Goal: Task Accomplishment & Management: Use online tool/utility

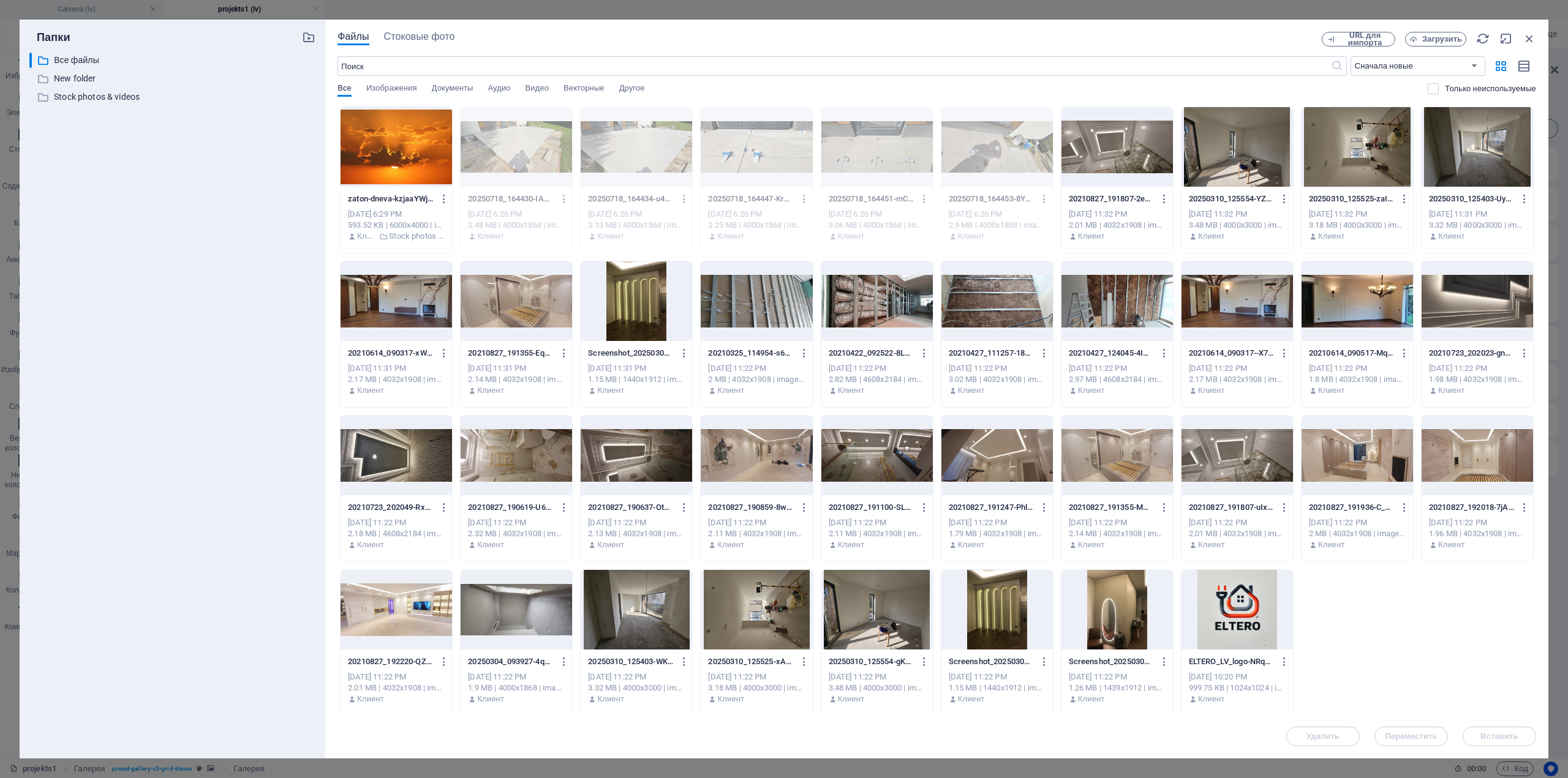
select select "4"
select select "px"
click at [1532, 39] on icon "button" at bounding box center [1529, 39] width 14 height 14
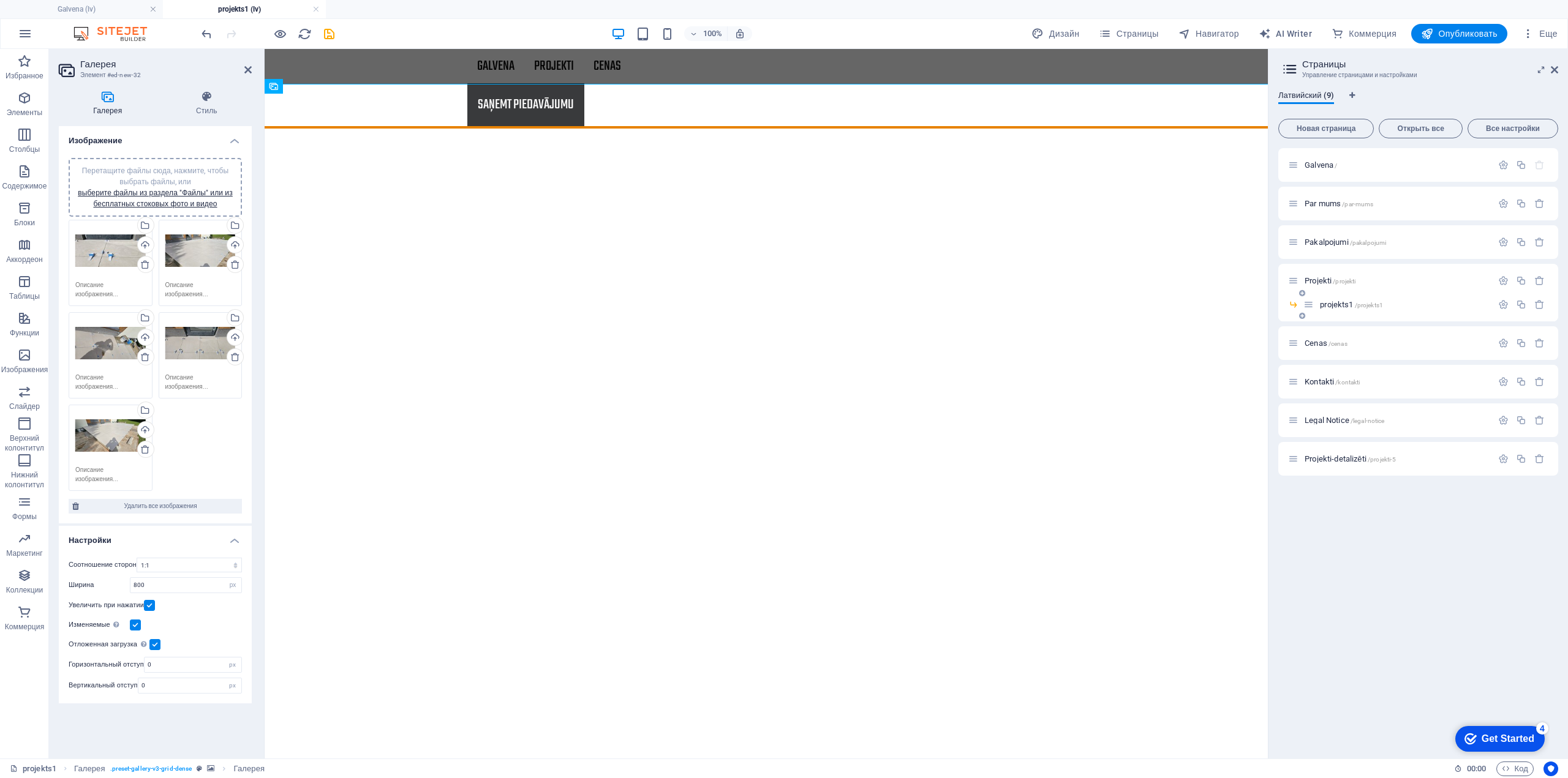
click at [1304, 316] on icon at bounding box center [1301, 316] width 6 height 7
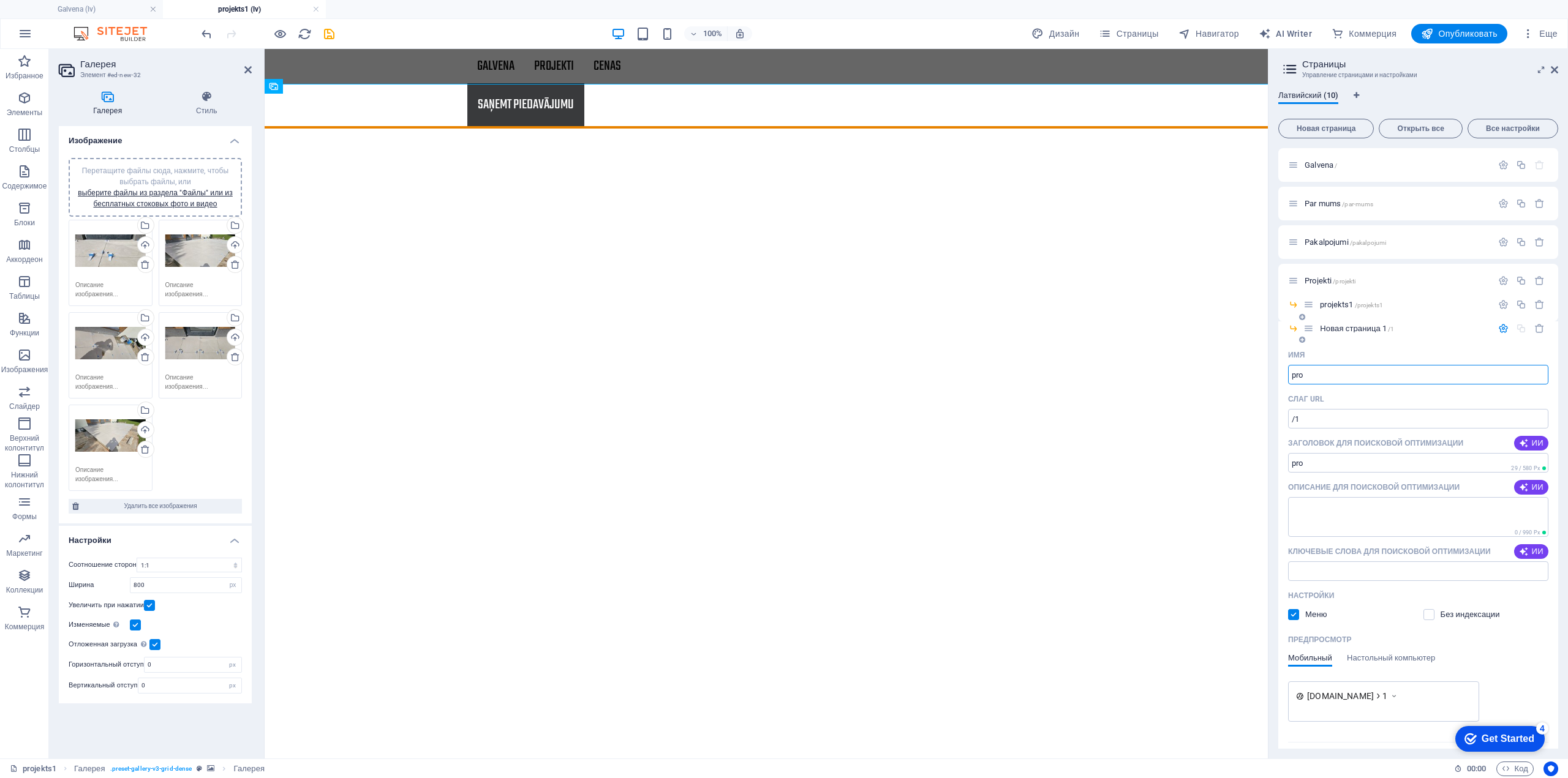
type input "pro"
type input "/pro"
type input "projek"
type input "/proje"
type input "projekts 2"
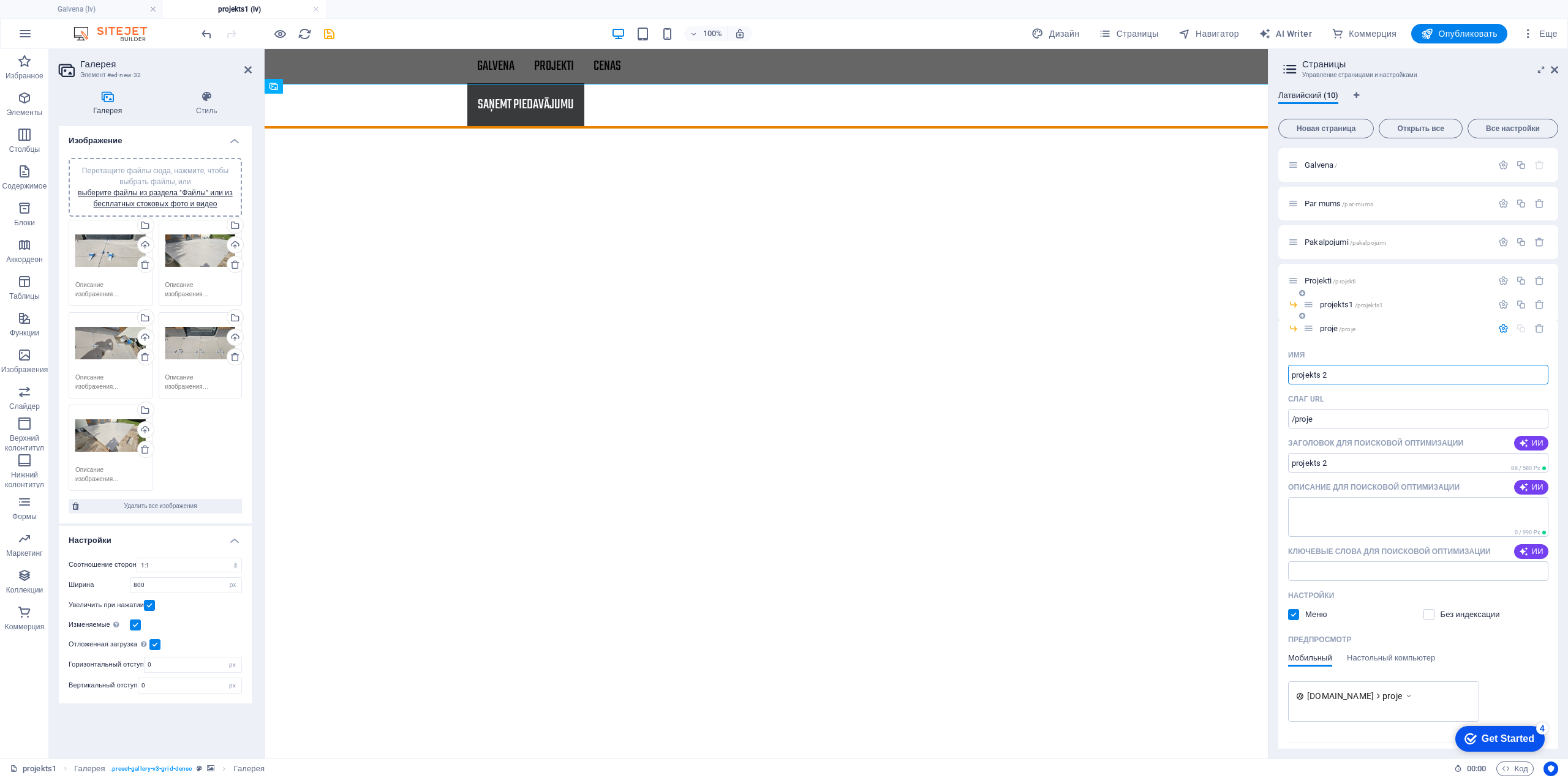
type input "/projekts-2"
type input "projekts 2"
click at [1535, 325] on icon "button" at bounding box center [1539, 329] width 10 height 10
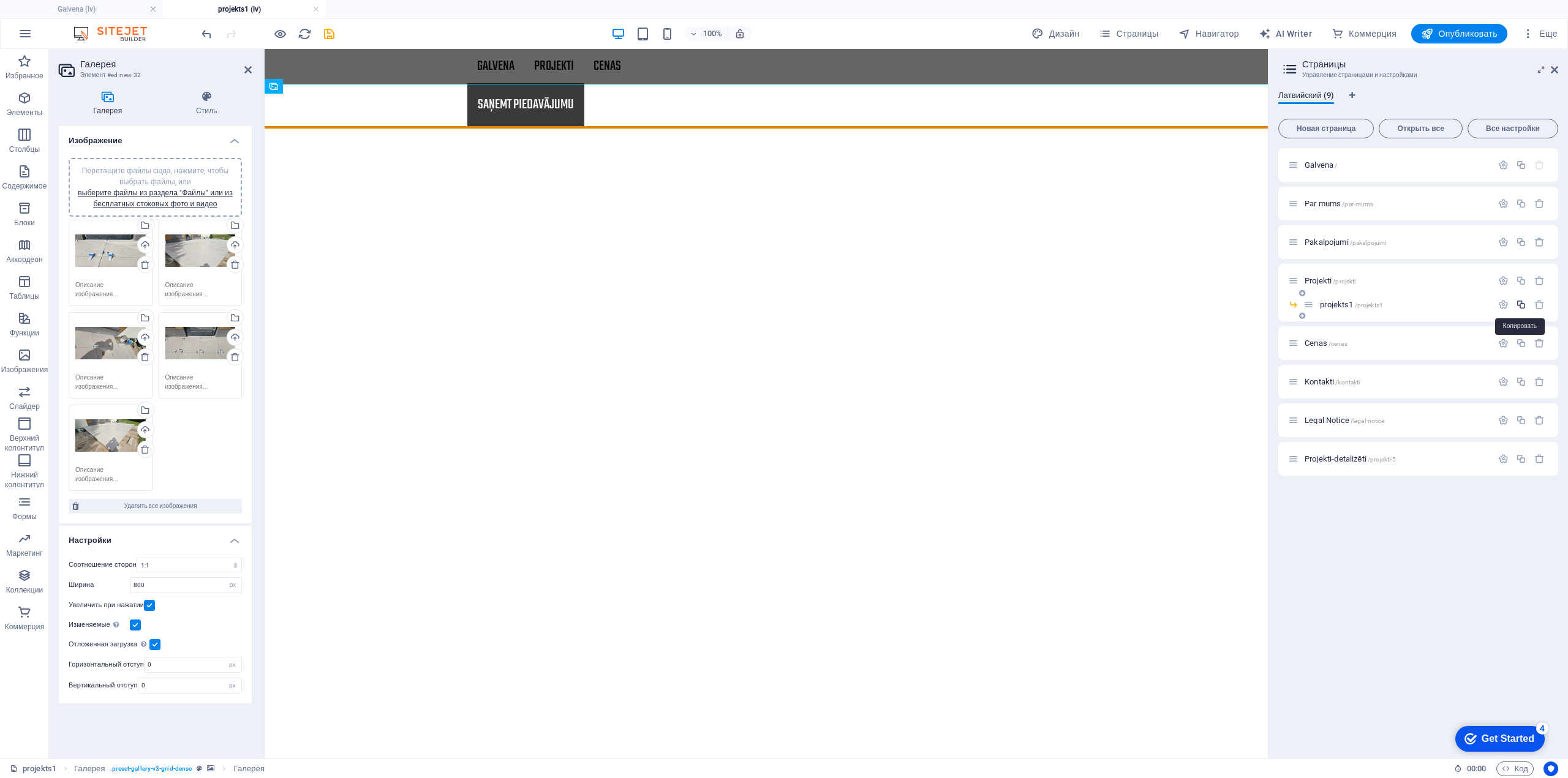
click at [1520, 306] on icon "button" at bounding box center [1521, 305] width 10 height 10
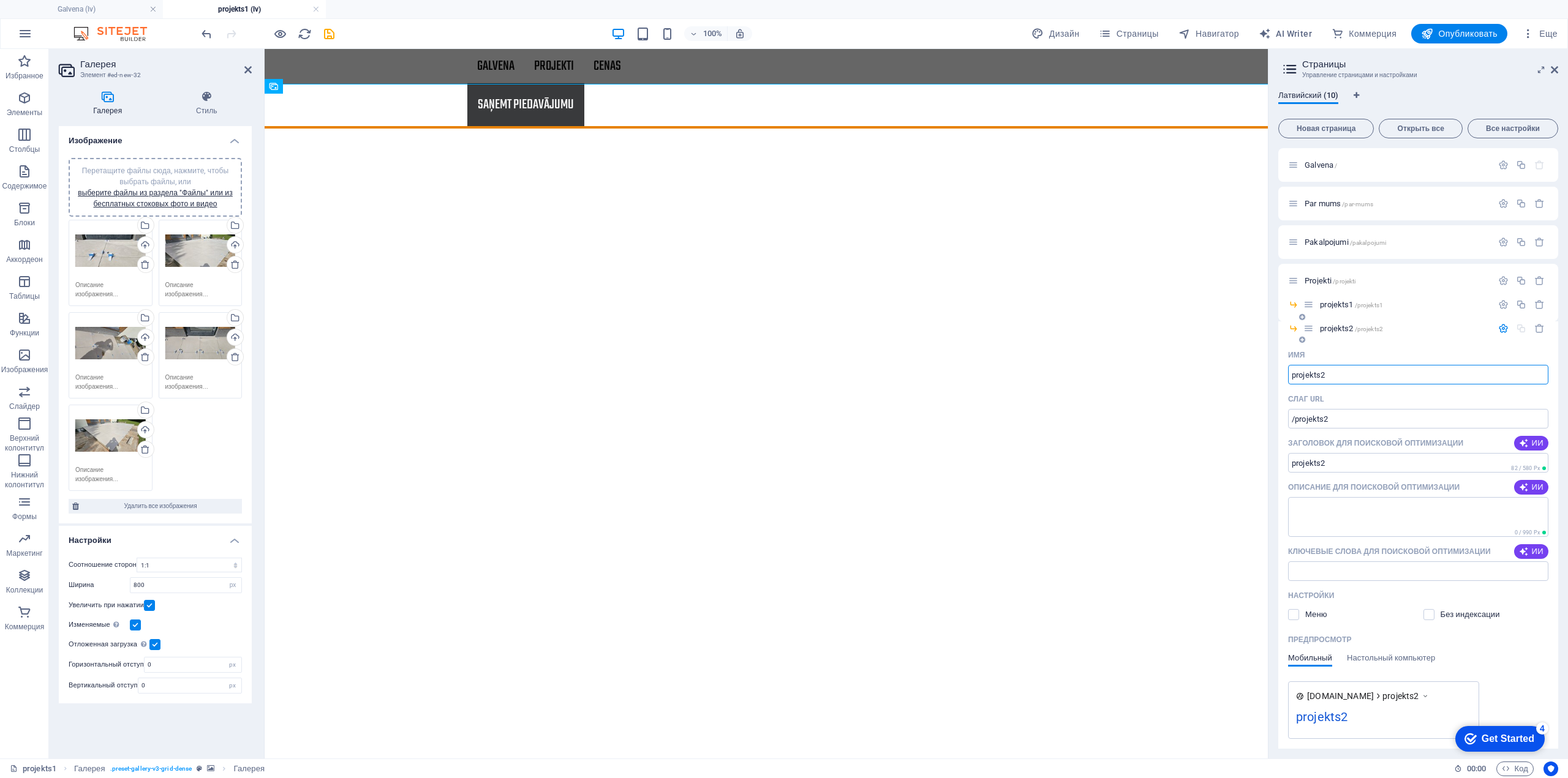
click at [1477, 350] on div "Имя" at bounding box center [1417, 355] width 260 height 20
click at [1353, 354] on div "Имя" at bounding box center [1417, 355] width 260 height 20
click at [1520, 329] on div at bounding box center [1521, 329] width 54 height 10
click at [1520, 303] on icon "button" at bounding box center [1521, 305] width 10 height 10
click at [1292, 282] on icon at bounding box center [1293, 281] width 10 height 10
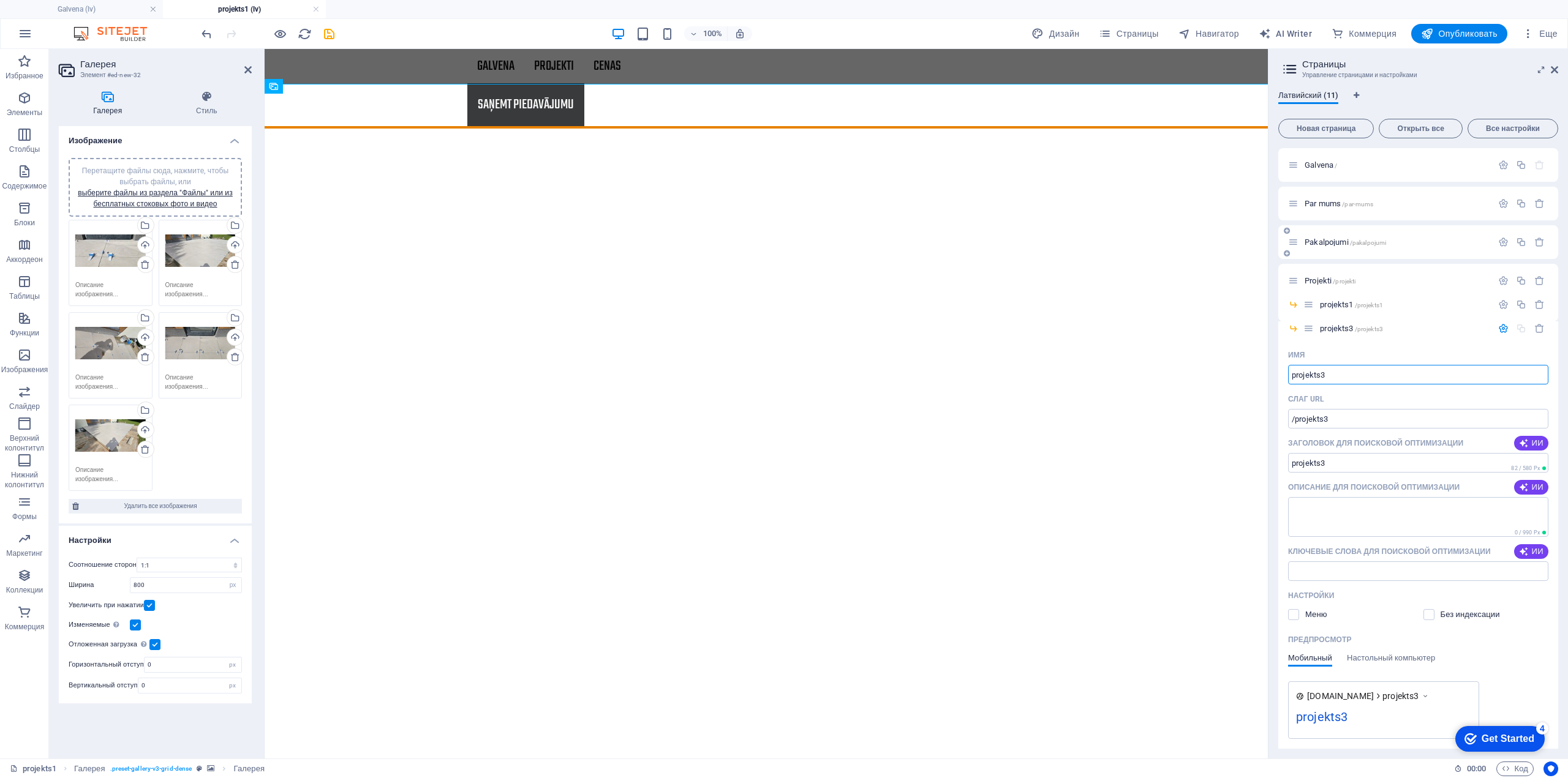
click at [1332, 242] on span "Pakalpojumi /pakalpojumi" at bounding box center [1345, 242] width 81 height 9
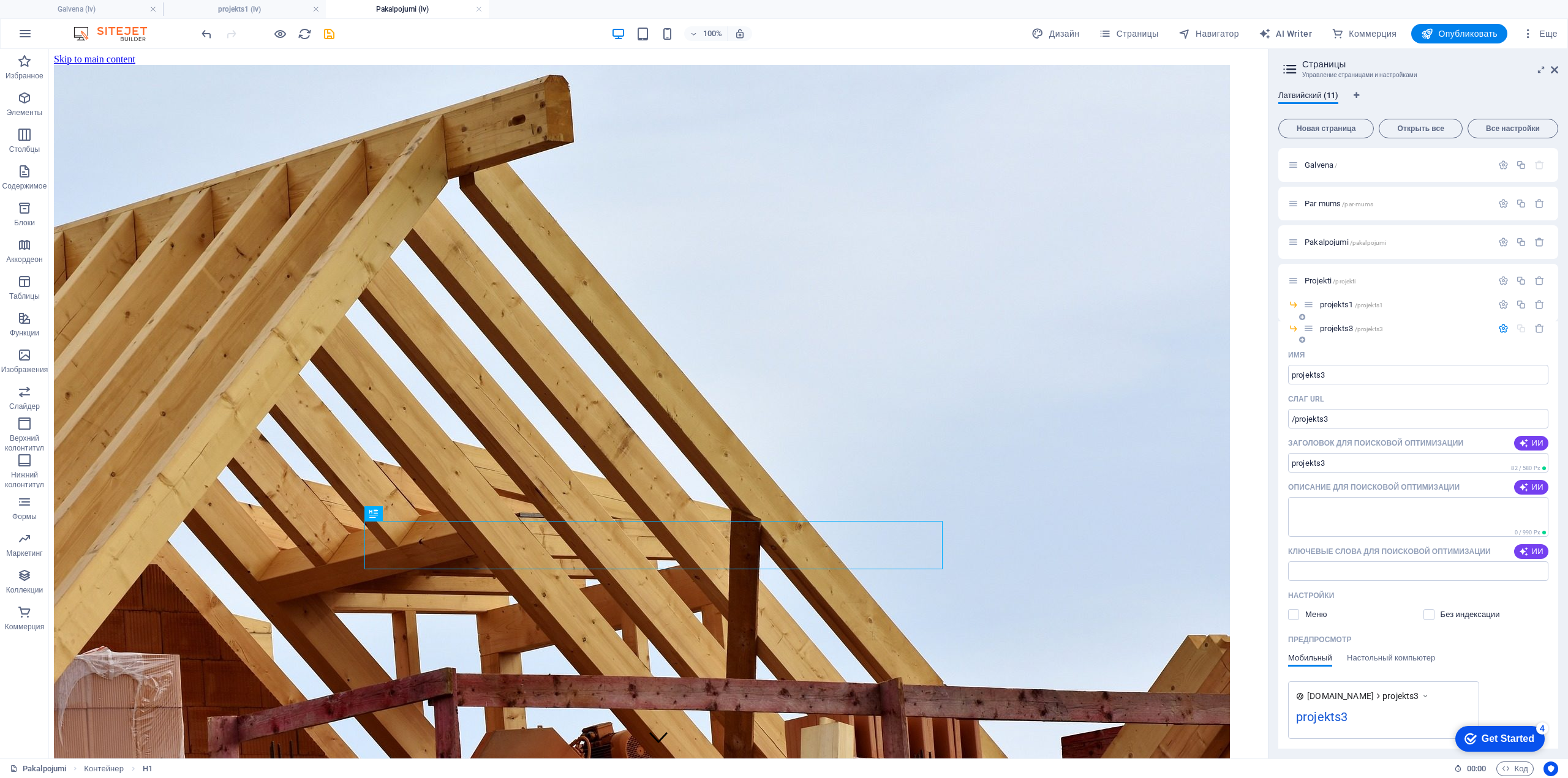
click at [1339, 331] on span "projekts3 /projekts3" at bounding box center [1351, 329] width 63 height 9
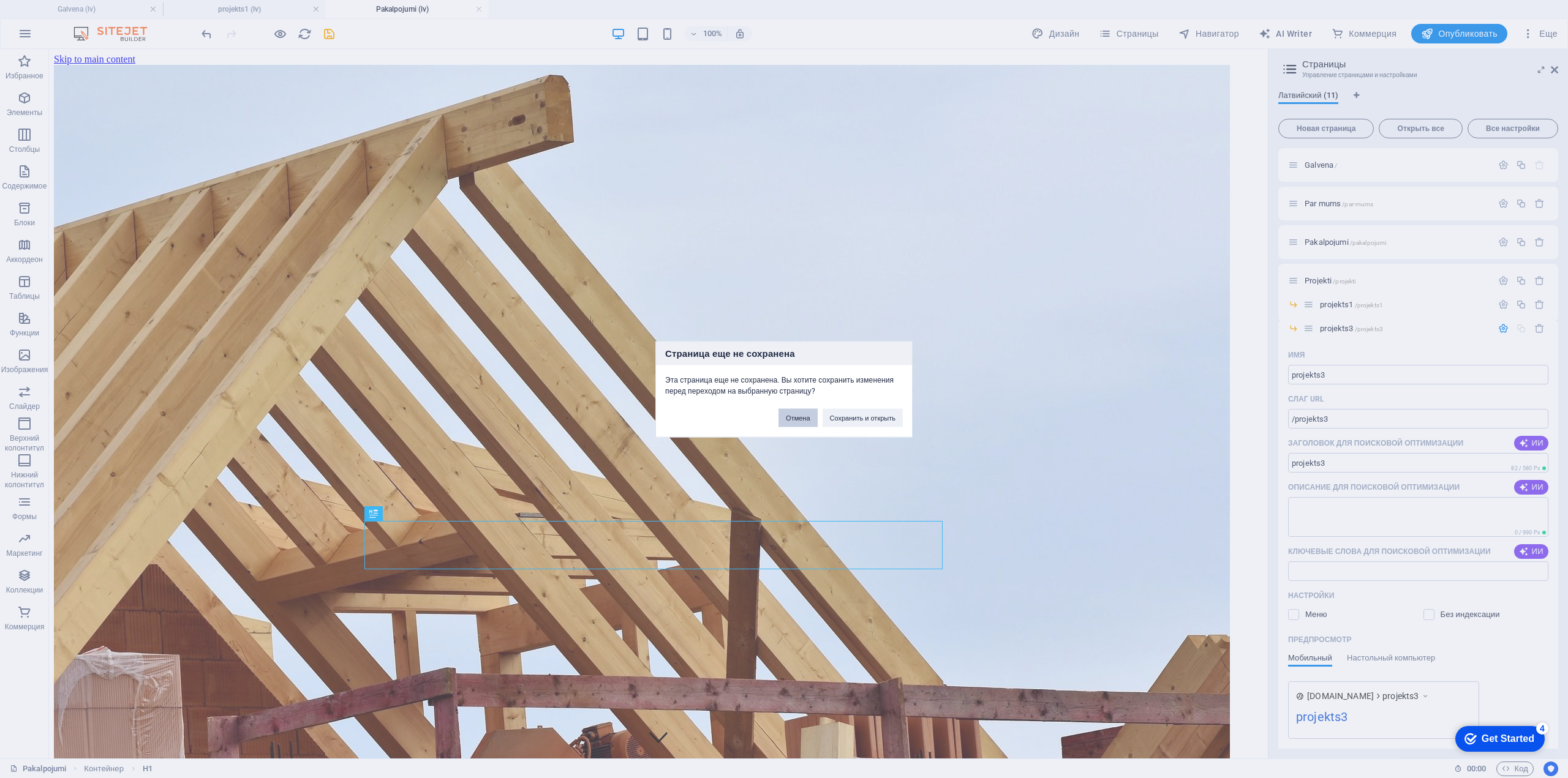
click at [789, 414] on button "Отмена" at bounding box center [797, 418] width 39 height 18
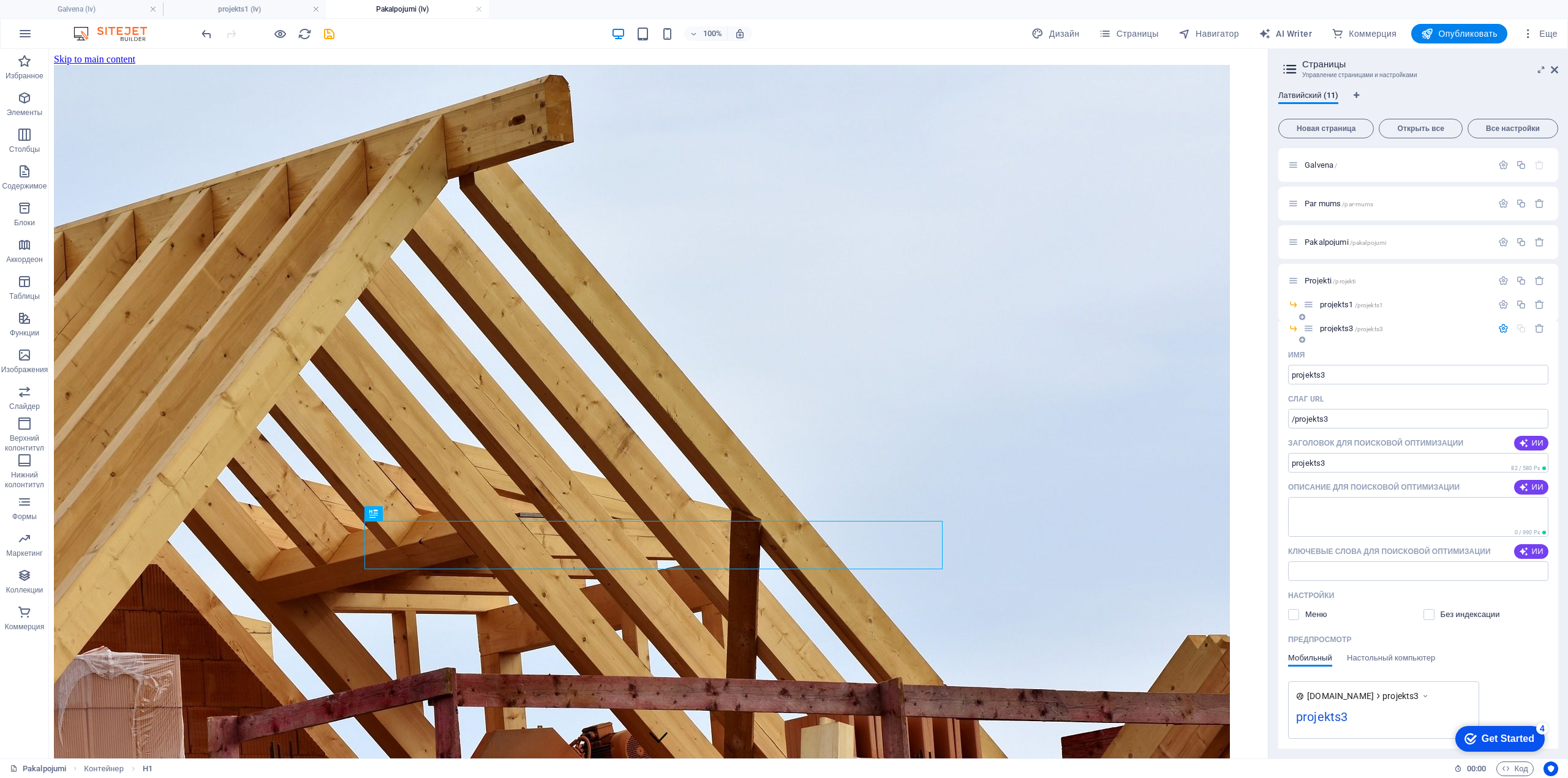
click at [1337, 327] on span "projekts3 /projekts3" at bounding box center [1351, 329] width 63 height 9
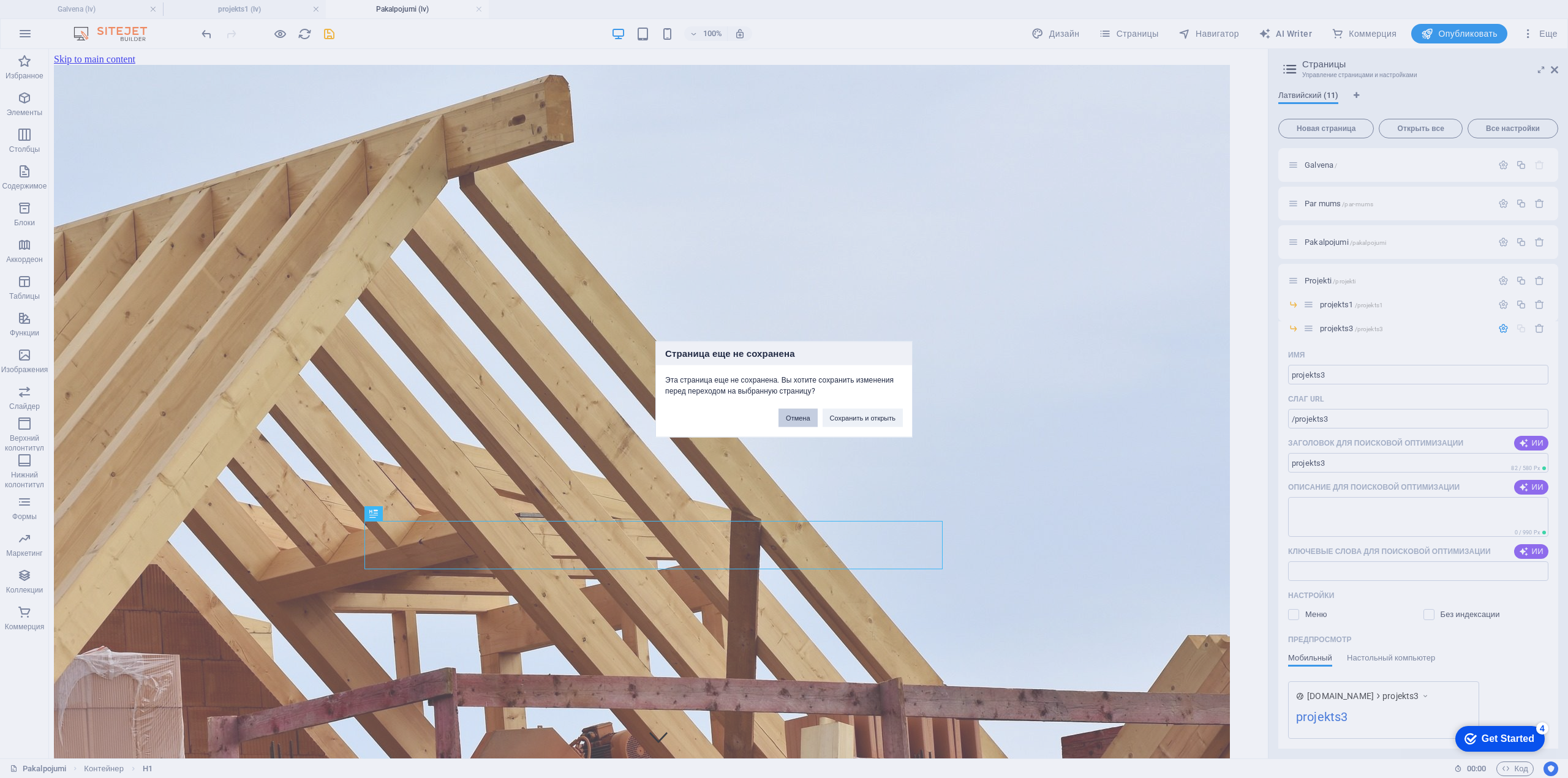
click at [790, 419] on button "Отмена" at bounding box center [797, 418] width 39 height 18
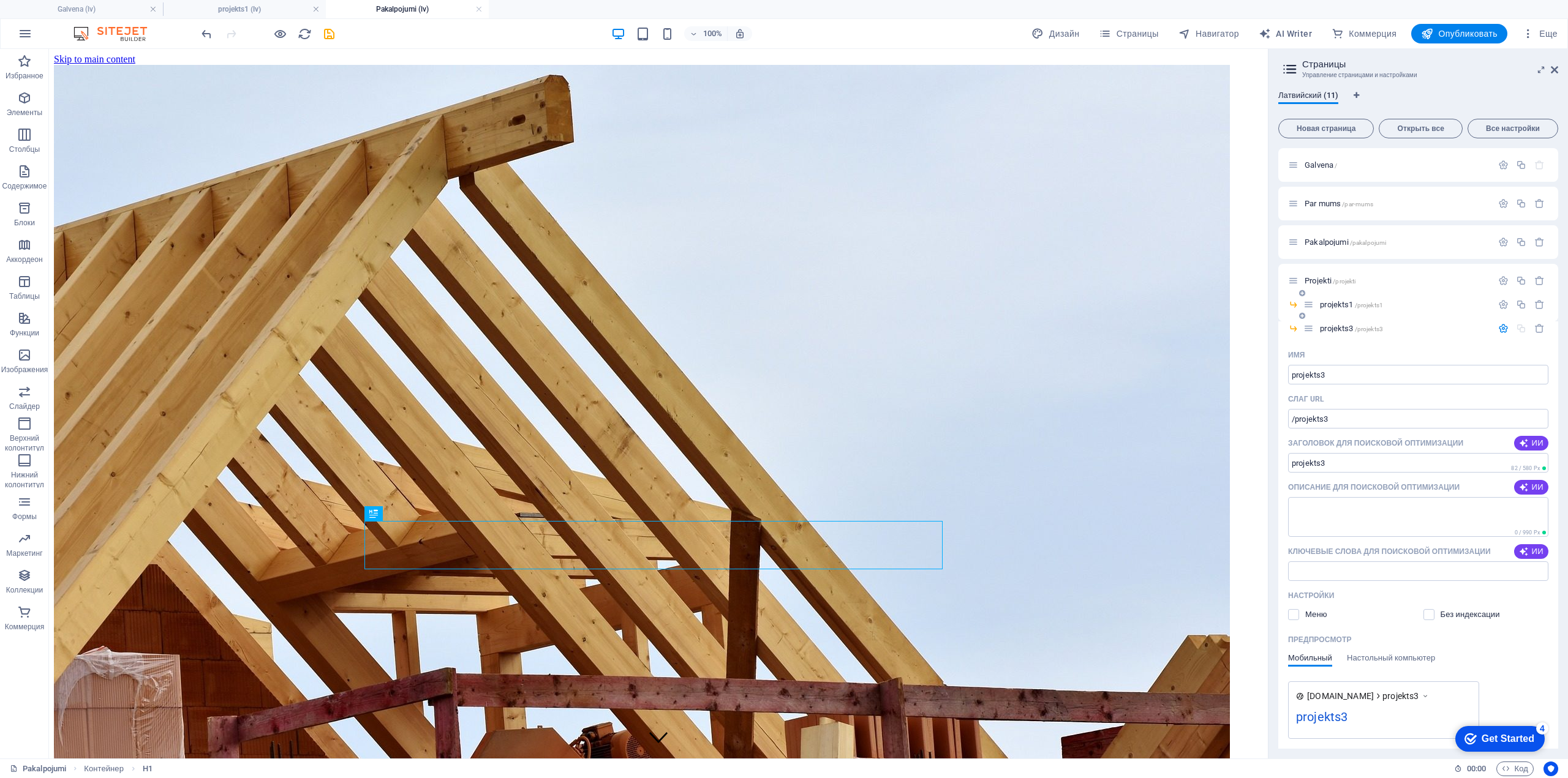
click at [1340, 302] on span "projekts1 /projekts1" at bounding box center [1351, 305] width 63 height 9
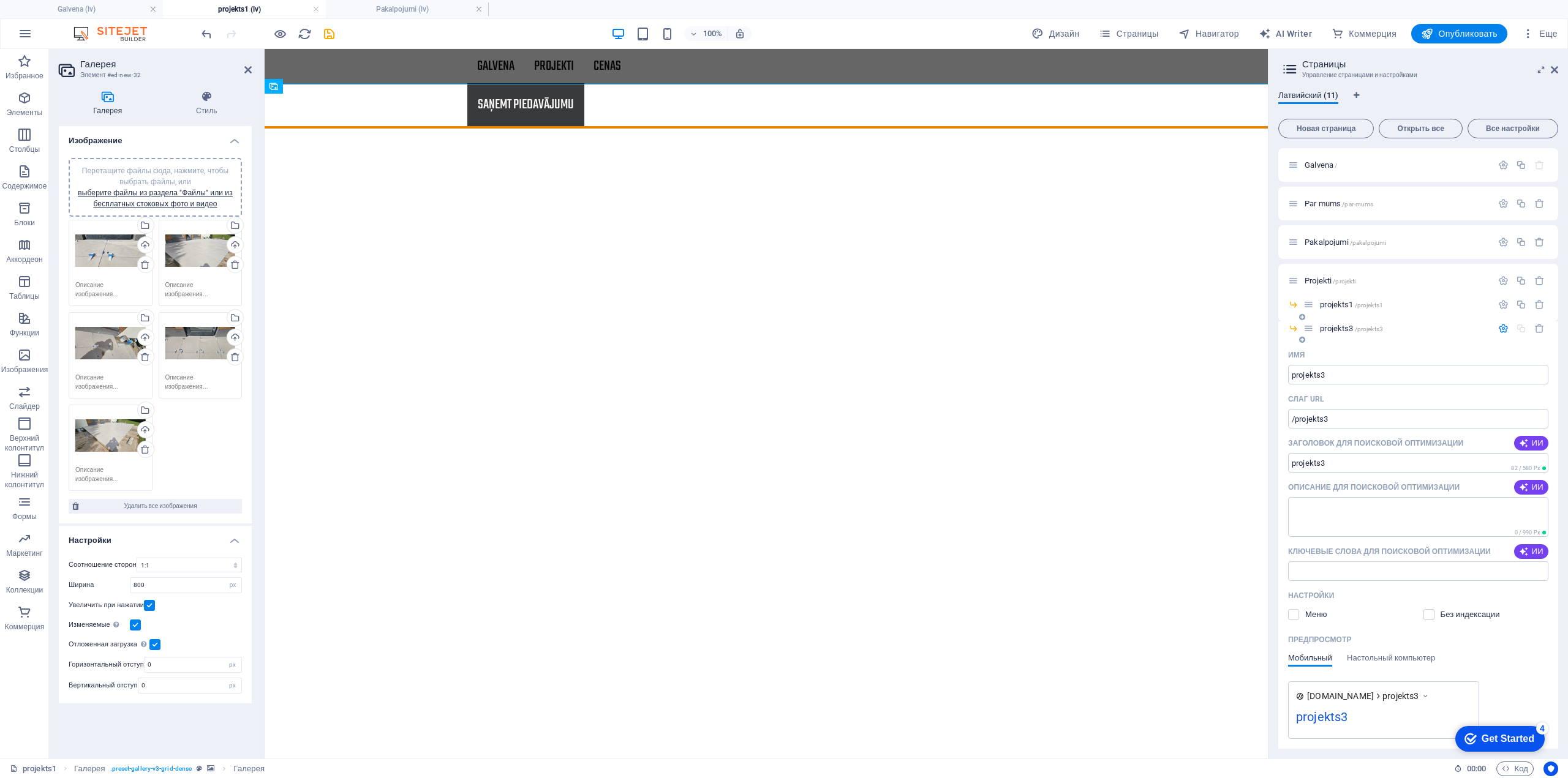
click at [1345, 329] on span "projekts3 /projekts3" at bounding box center [1351, 329] width 63 height 9
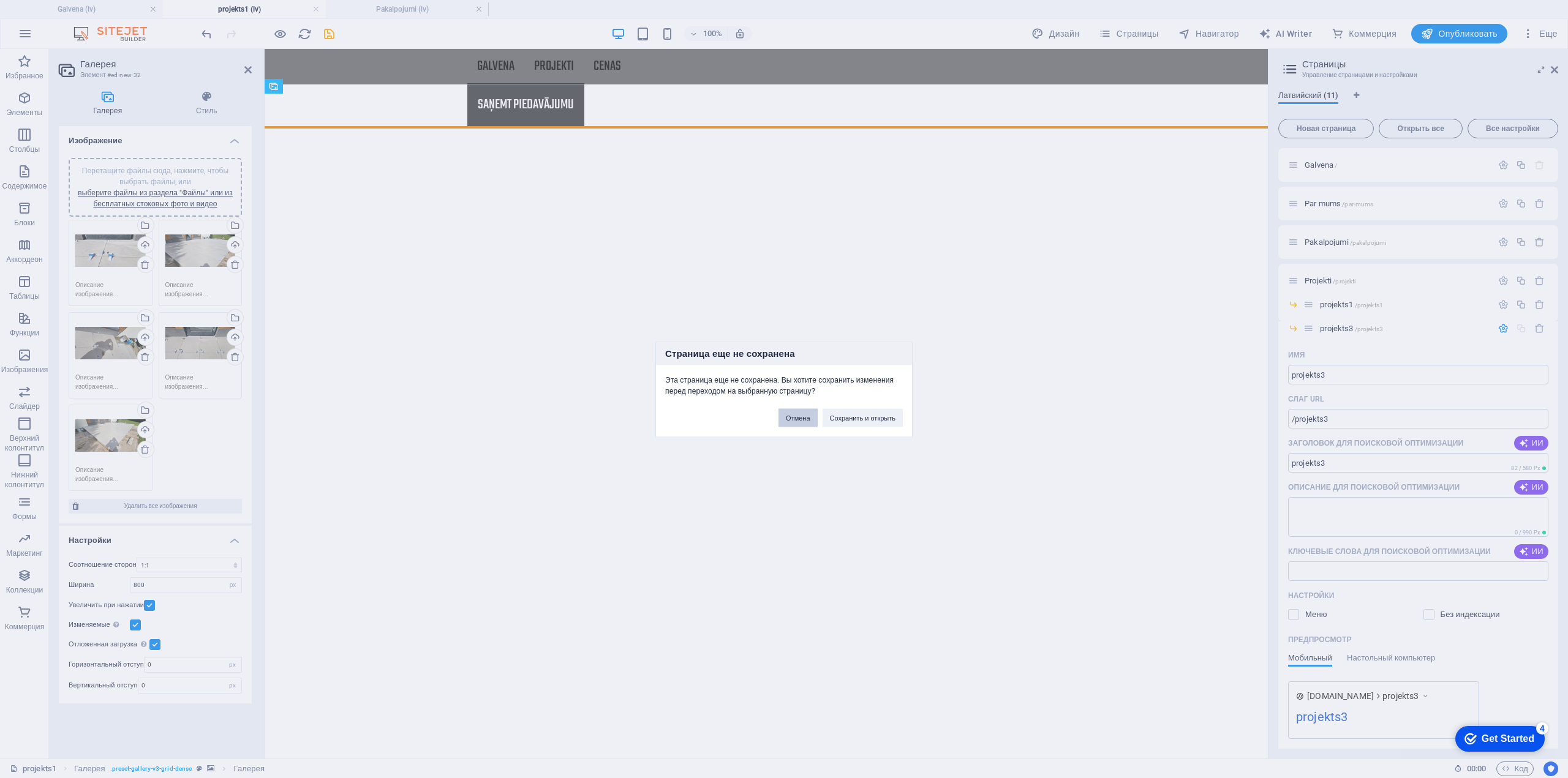
click at [813, 419] on button "Отмена" at bounding box center [797, 418] width 39 height 18
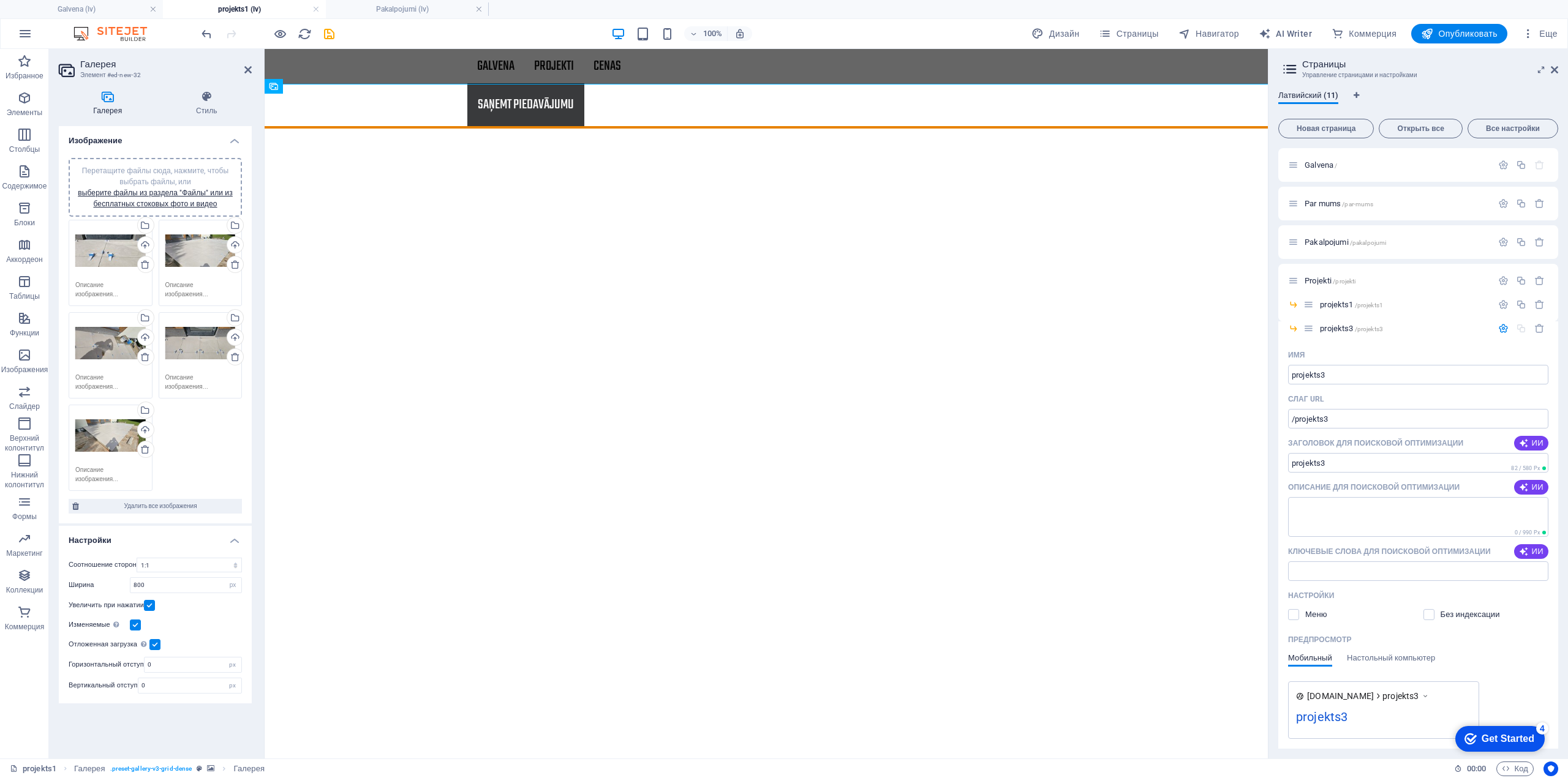
click at [1539, 327] on icon "button" at bounding box center [1539, 329] width 10 height 10
click at [1302, 339] on icon at bounding box center [1301, 339] width 6 height 7
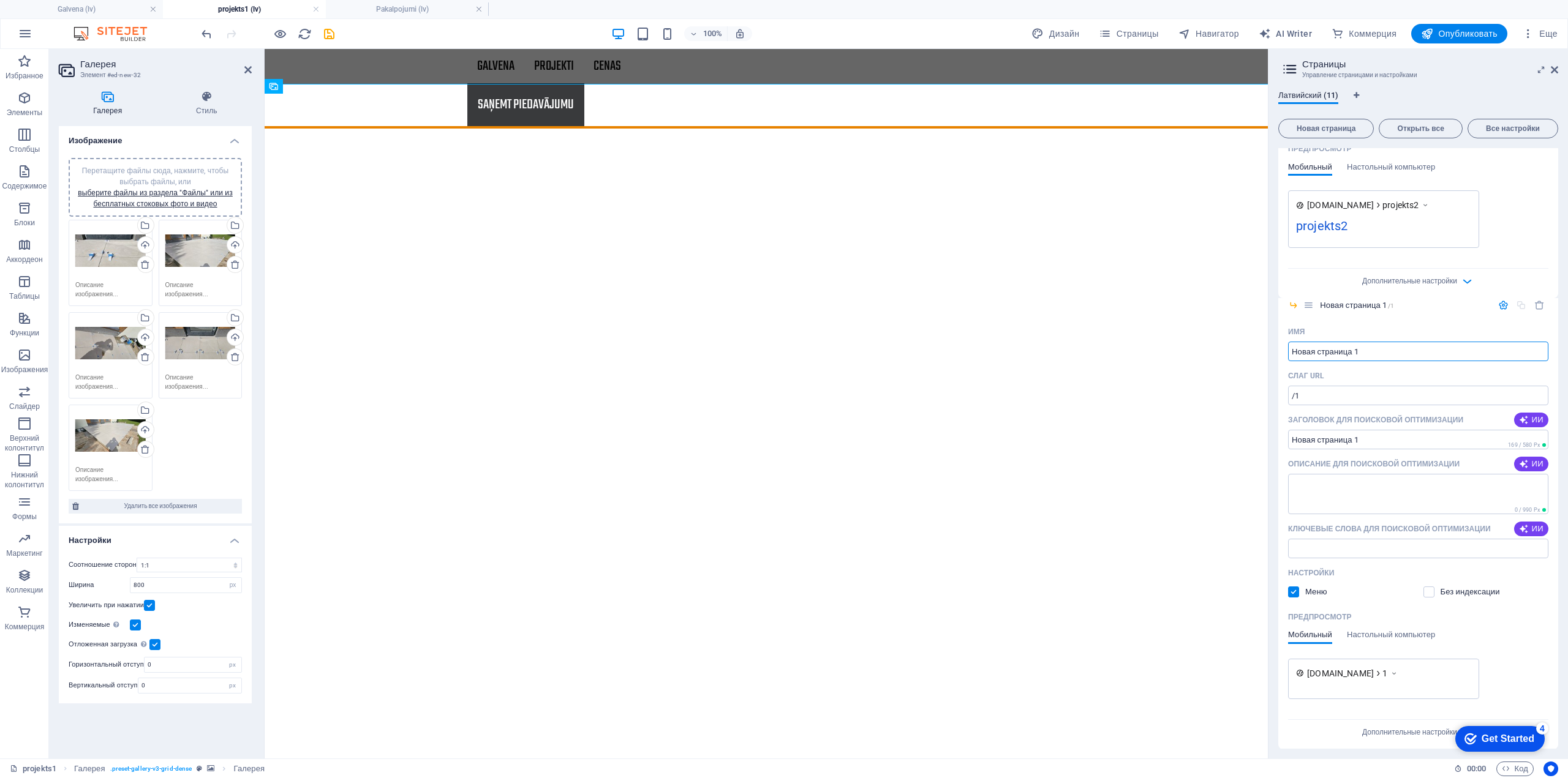
scroll to position [490, 0]
click at [1539, 306] on icon "button" at bounding box center [1539, 306] width 10 height 10
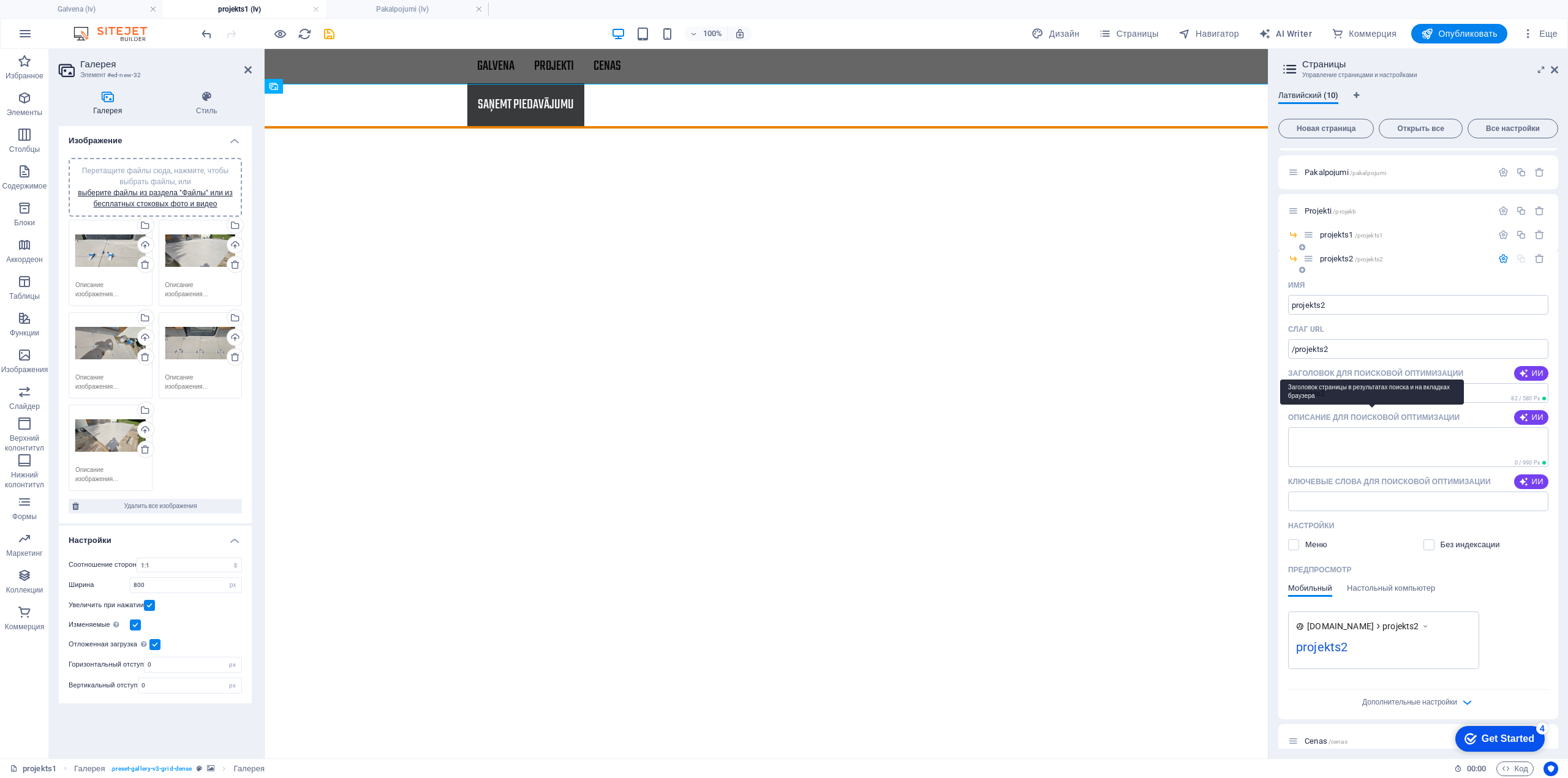
scroll to position [15, 0]
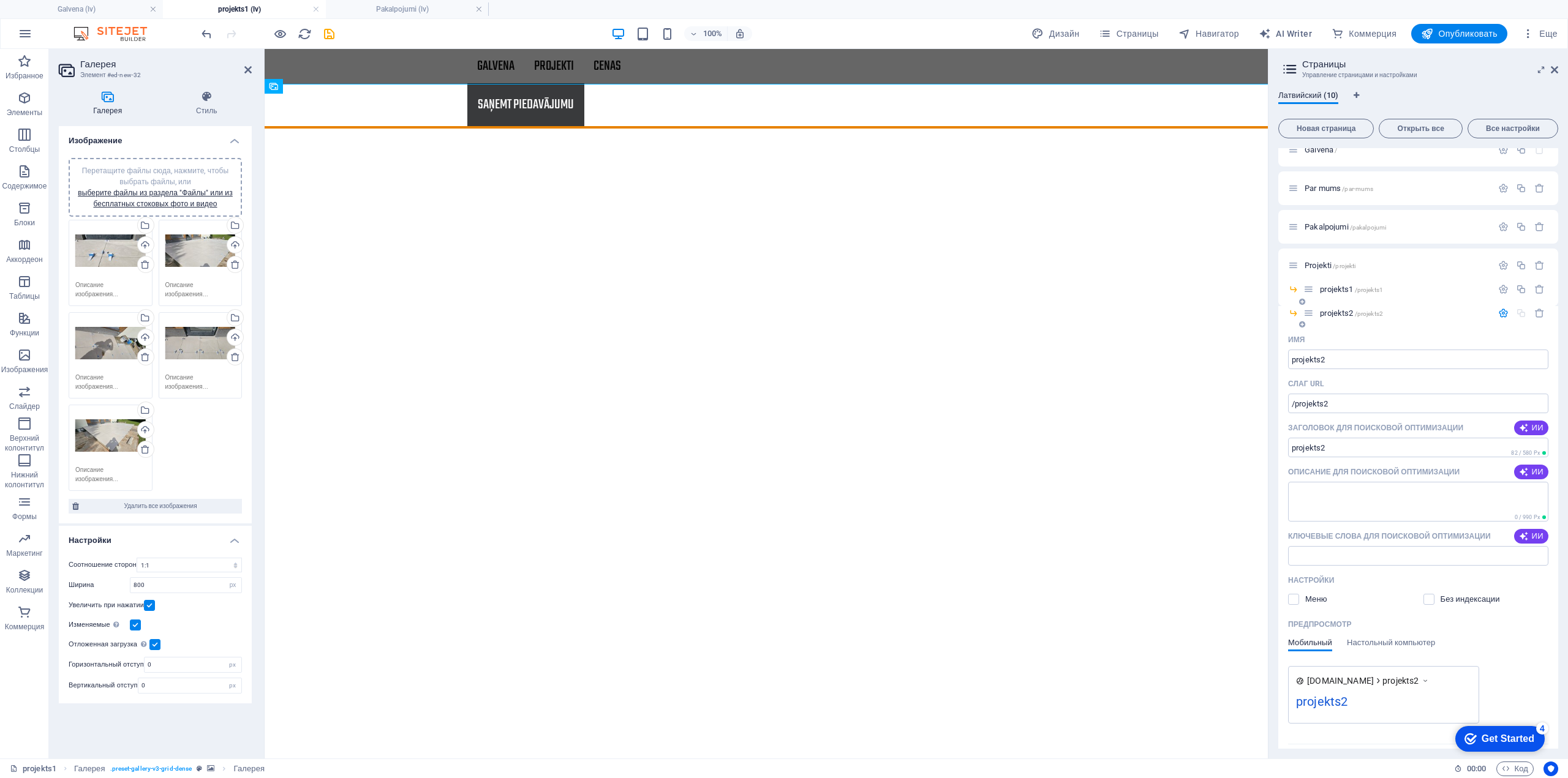
click at [1501, 314] on icon "button" at bounding box center [1503, 313] width 10 height 10
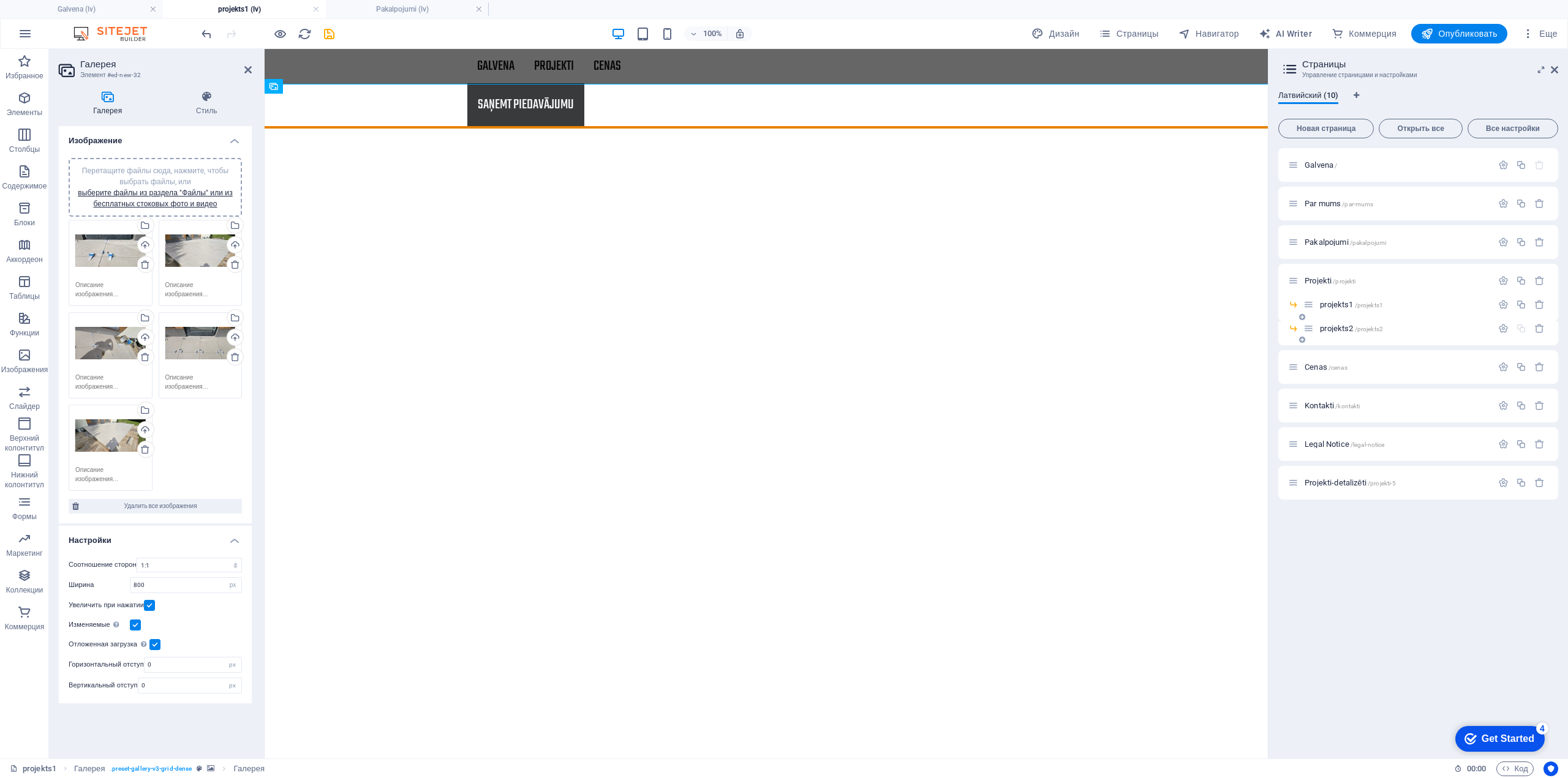
click at [1336, 329] on span "projekts2 /projekts2" at bounding box center [1351, 329] width 63 height 9
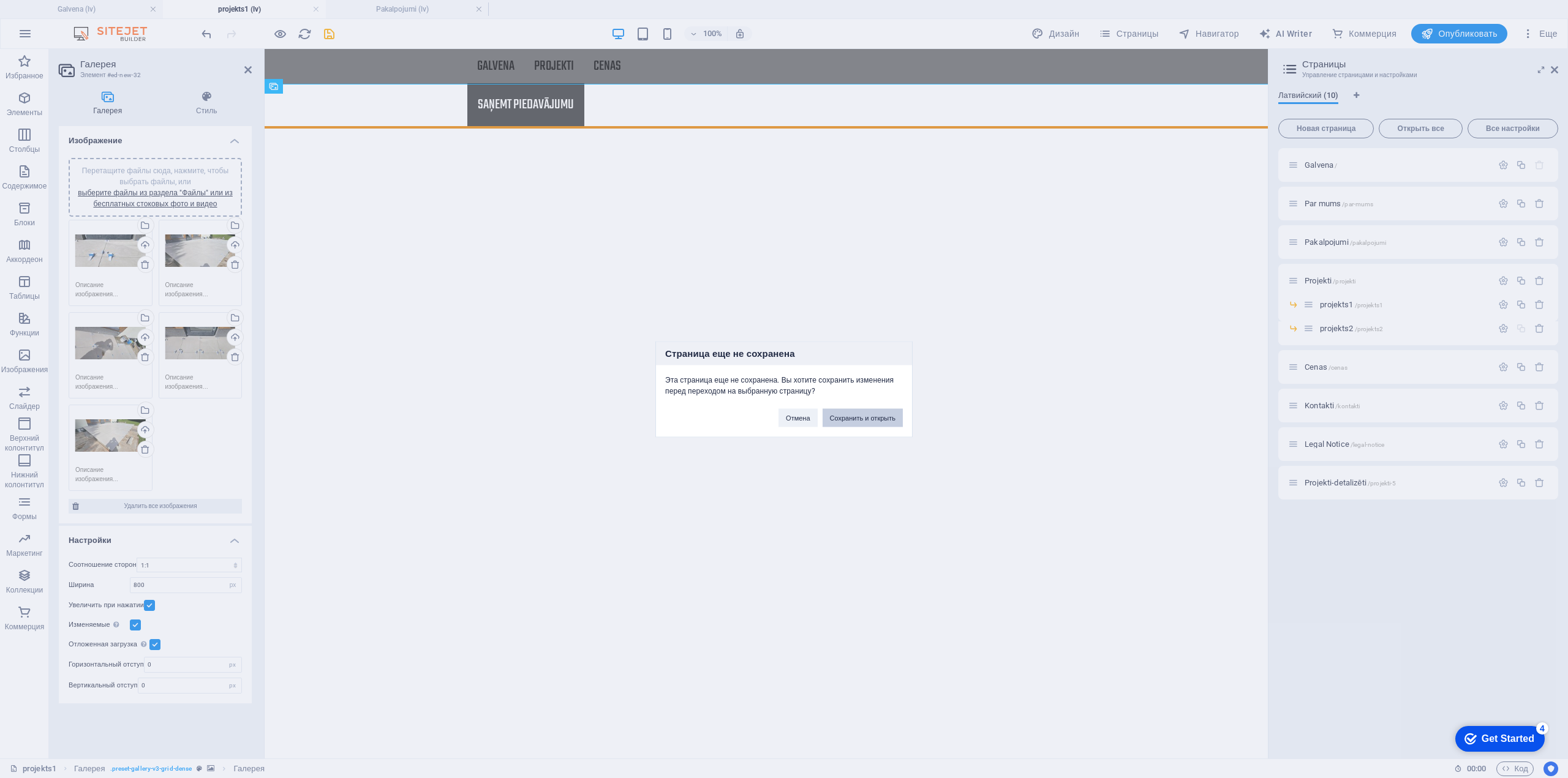
click at [867, 415] on button "Сохранить и открыть" at bounding box center [863, 418] width 80 height 18
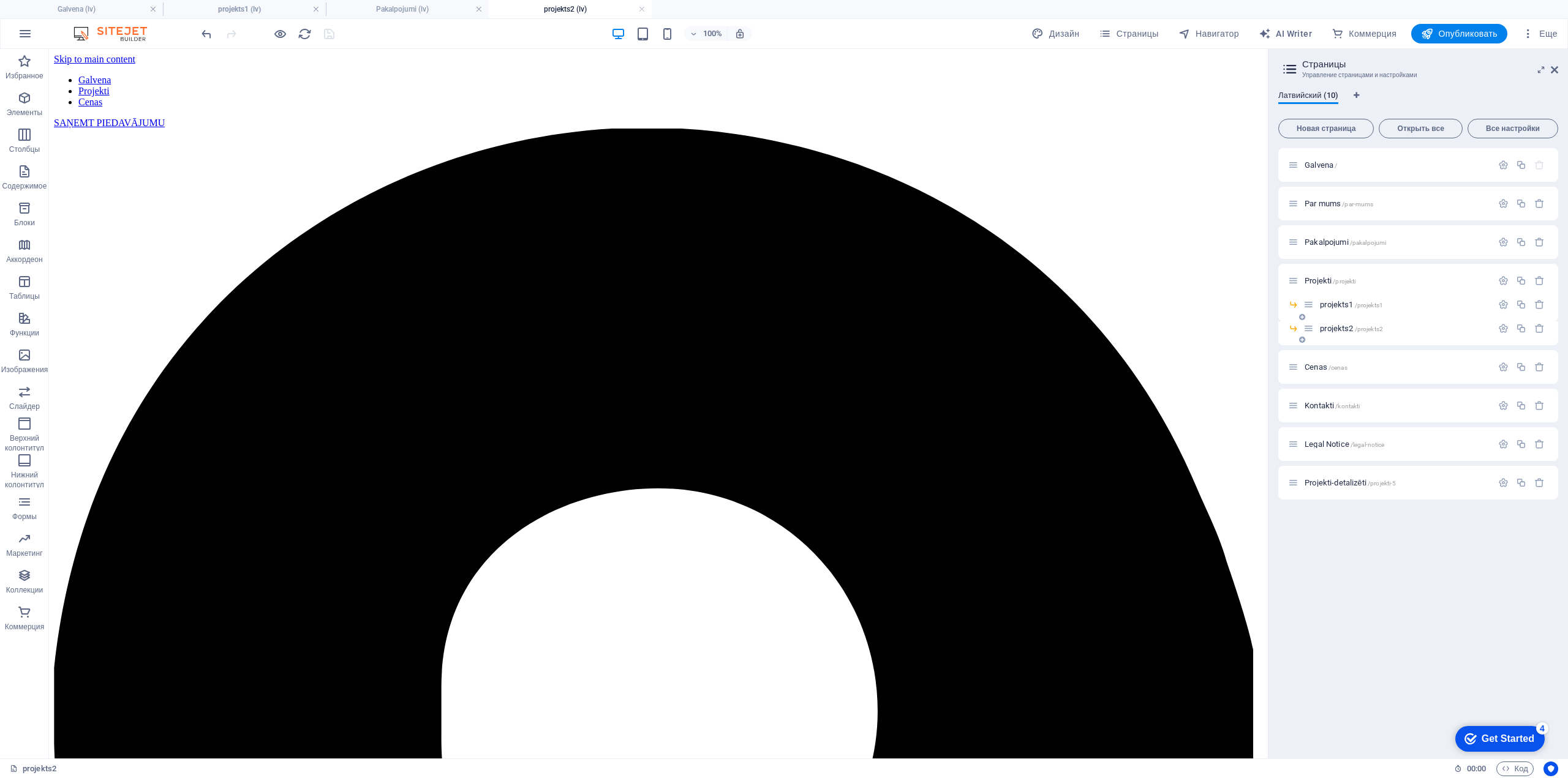
click at [1301, 338] on icon at bounding box center [1301, 339] width 6 height 7
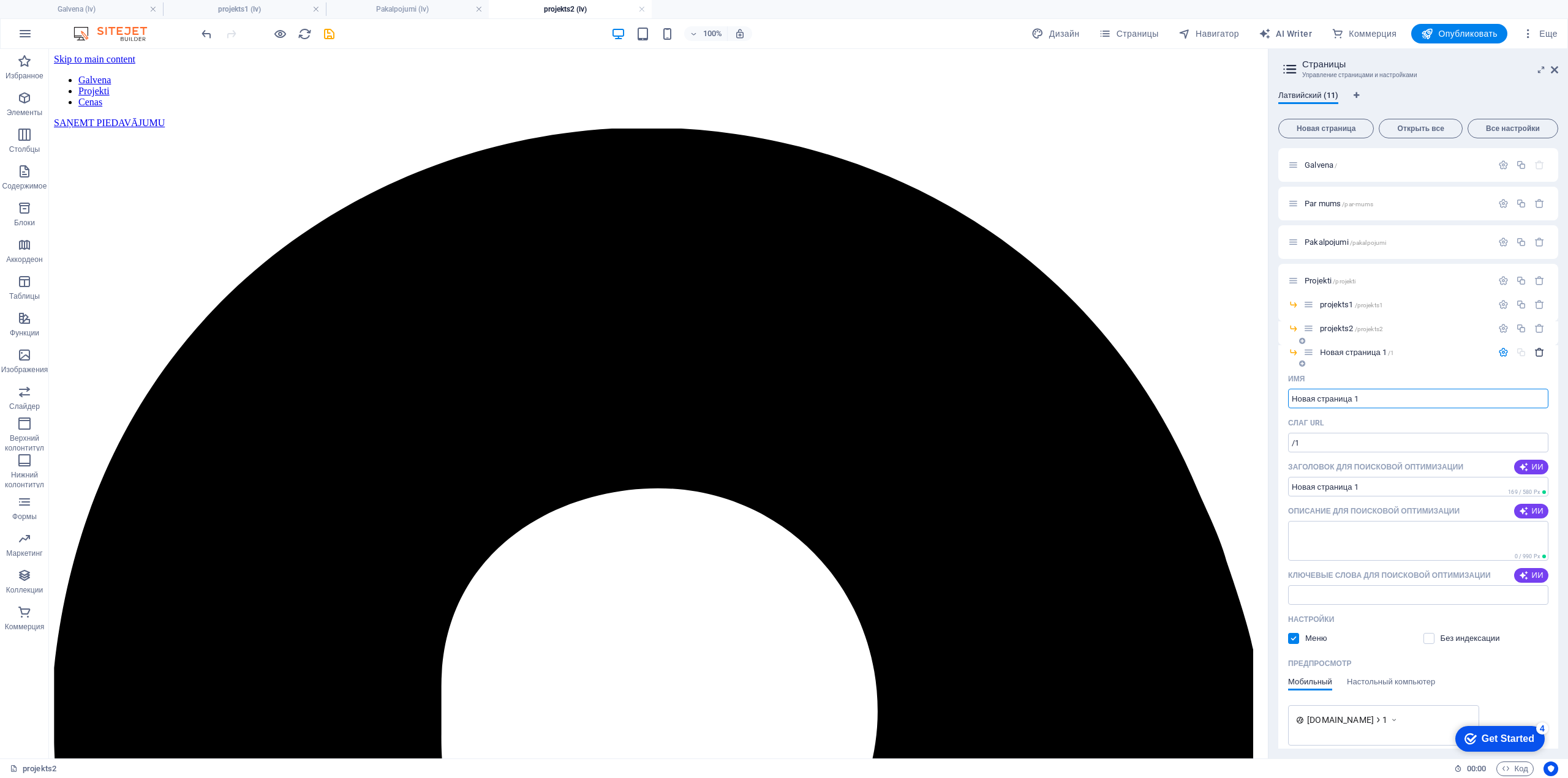
click at [1536, 351] on icon "button" at bounding box center [1539, 352] width 10 height 10
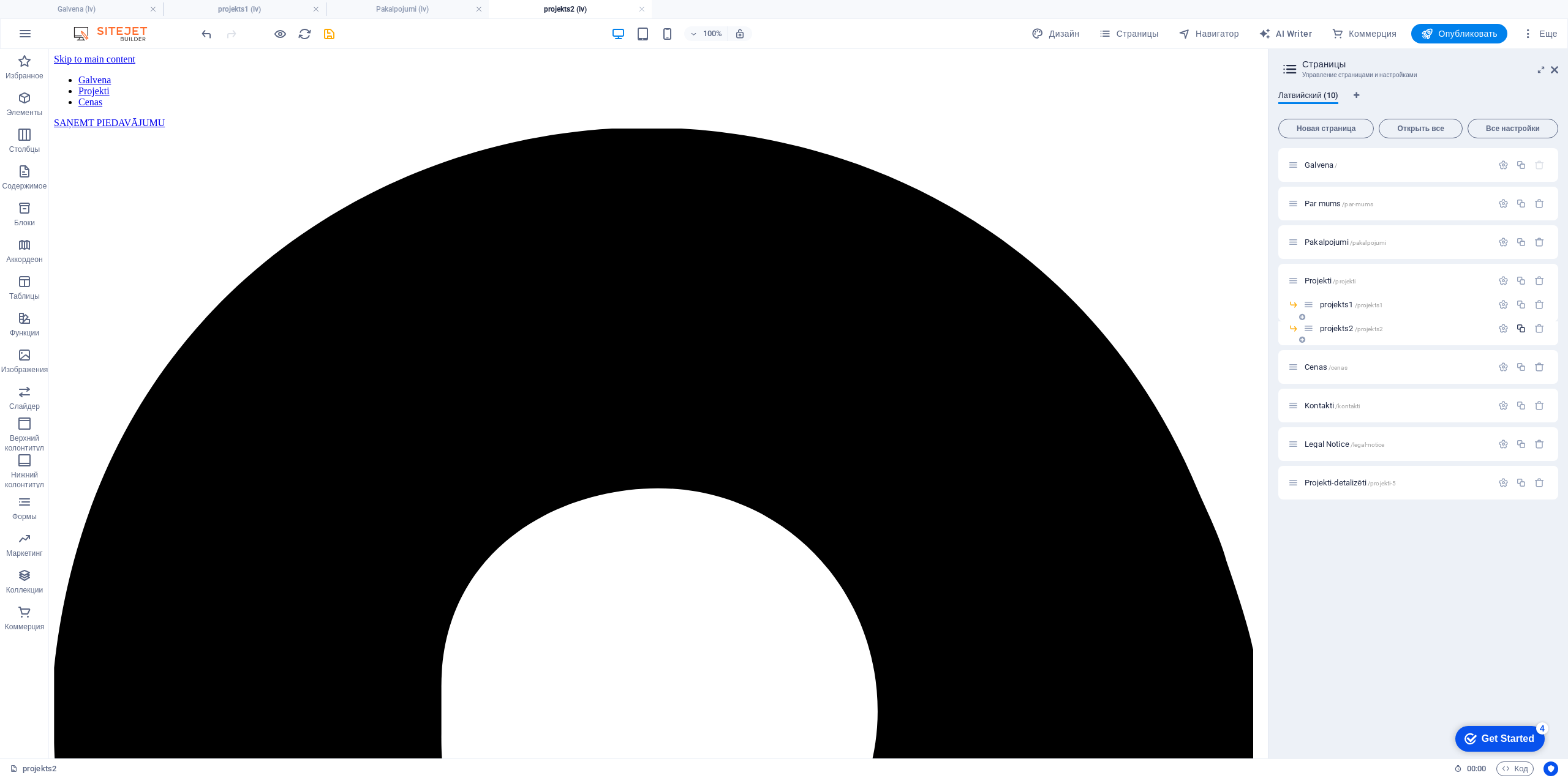
click at [1522, 327] on icon "button" at bounding box center [1521, 329] width 10 height 10
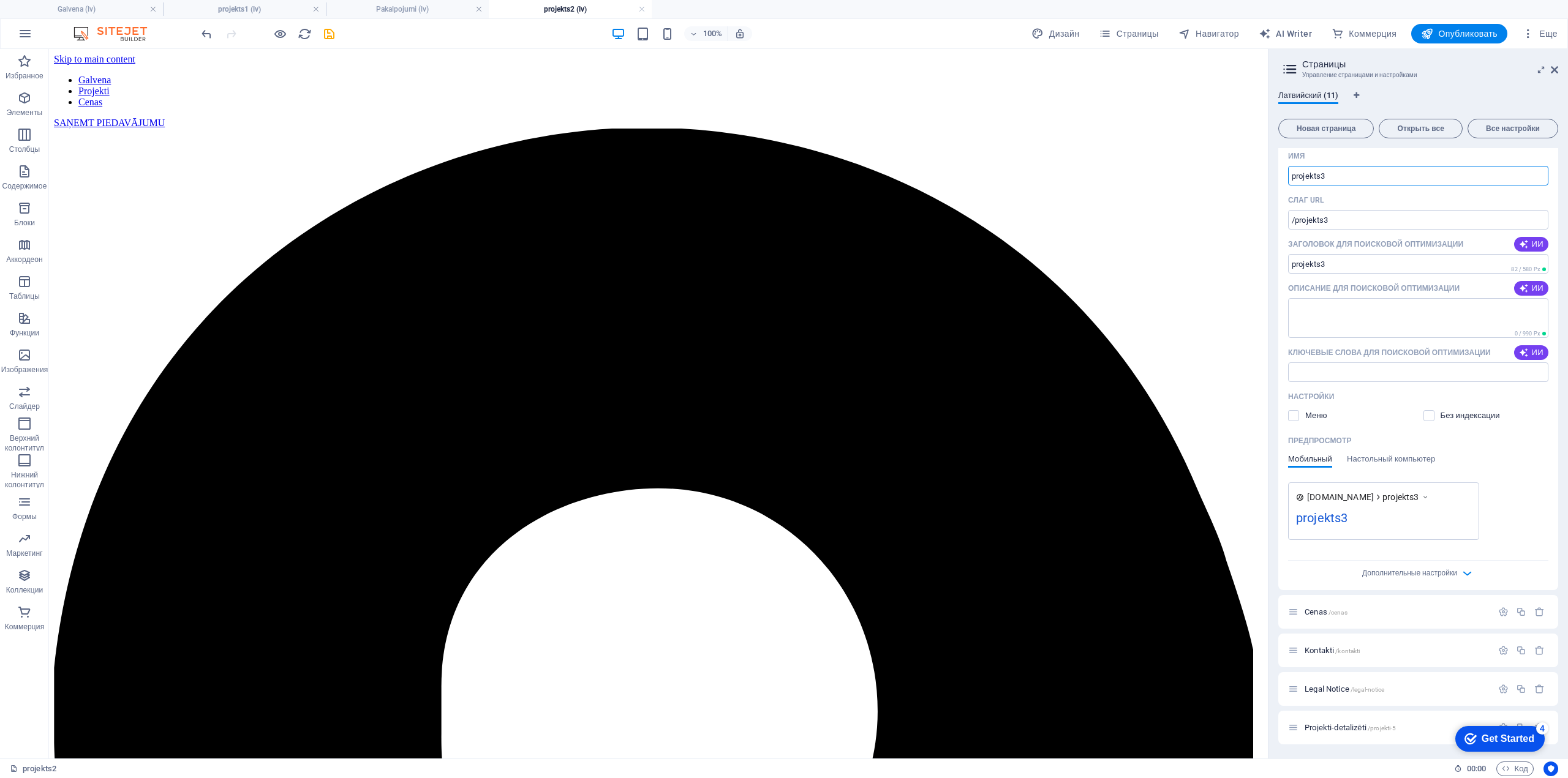
scroll to position [223, 0]
click at [1437, 574] on span "Дополнительные настройки" at bounding box center [1409, 573] width 95 height 9
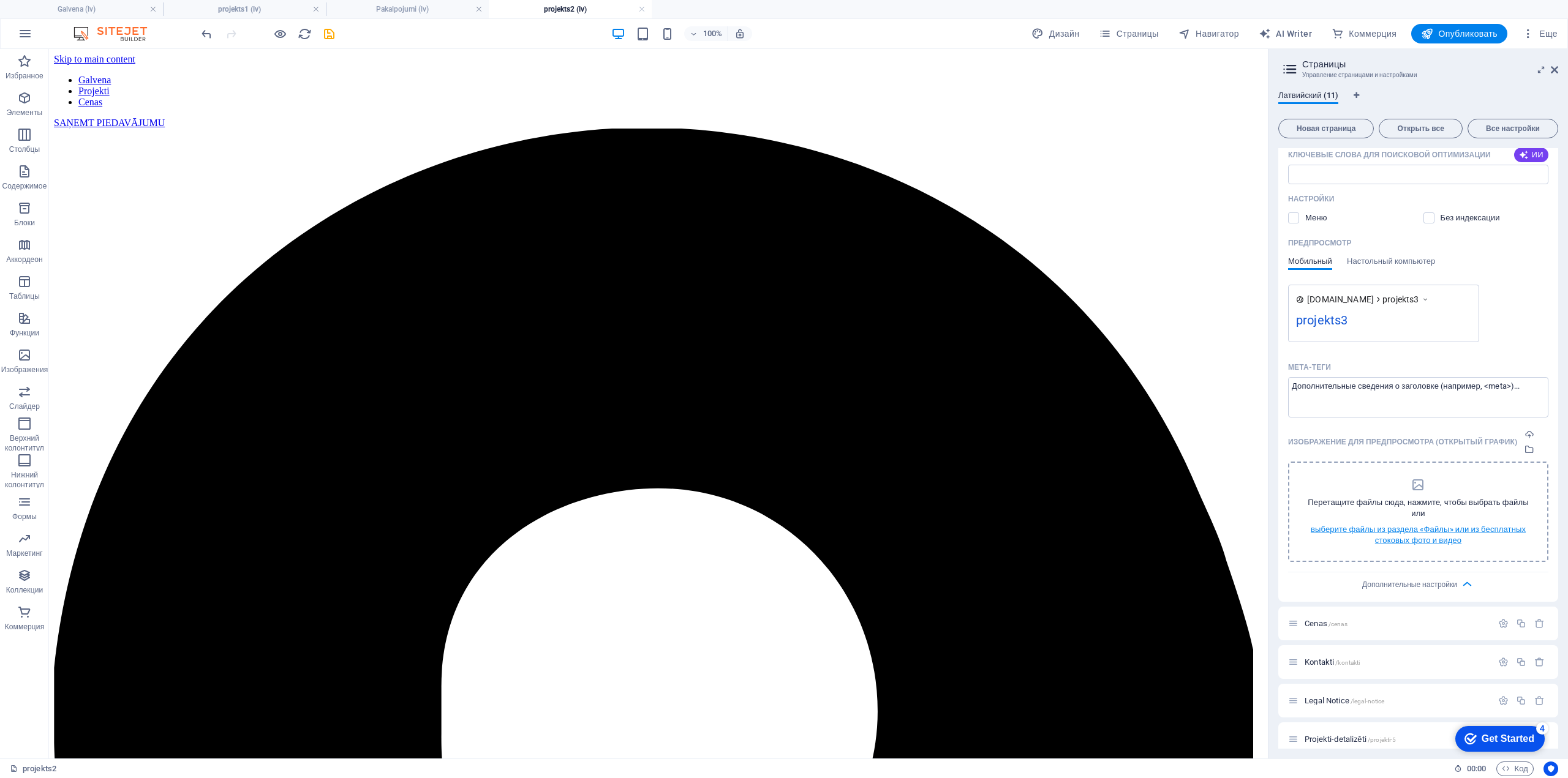
scroll to position [421, 0]
click at [1450, 580] on span "Дополнительные настройки" at bounding box center [1409, 584] width 95 height 9
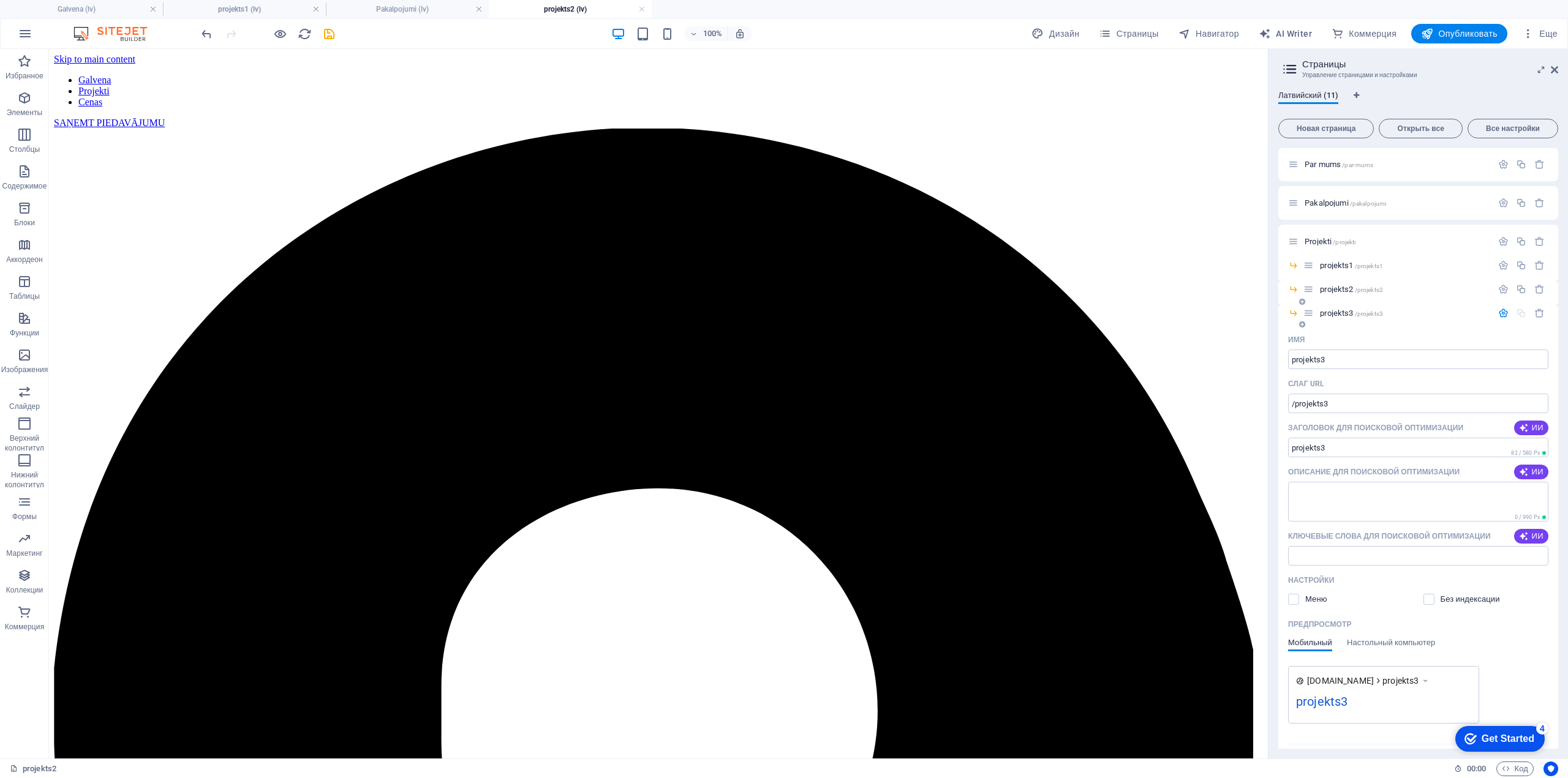
scroll to position [0, 0]
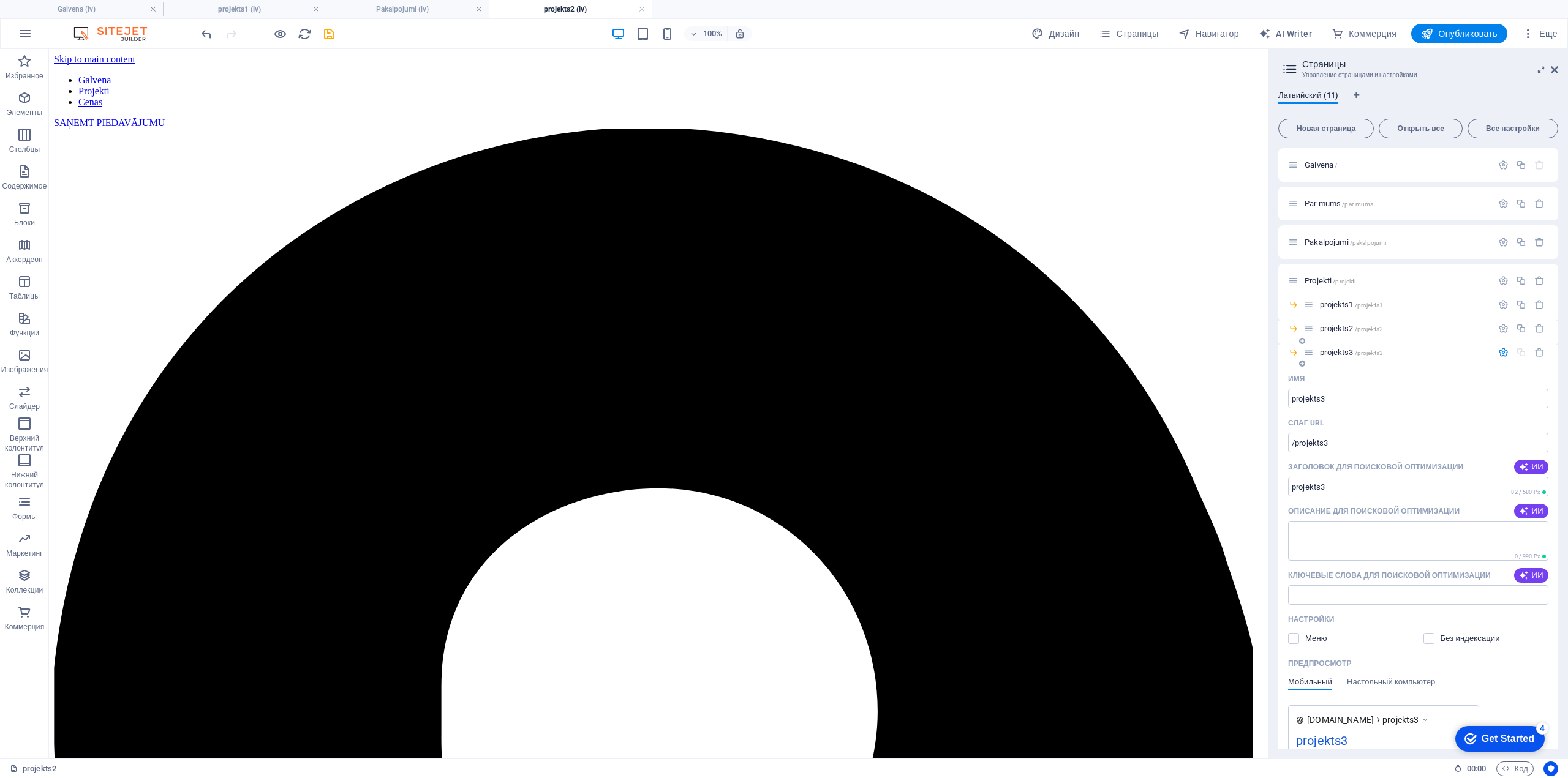
click at [1502, 349] on icon "button" at bounding box center [1503, 352] width 10 height 10
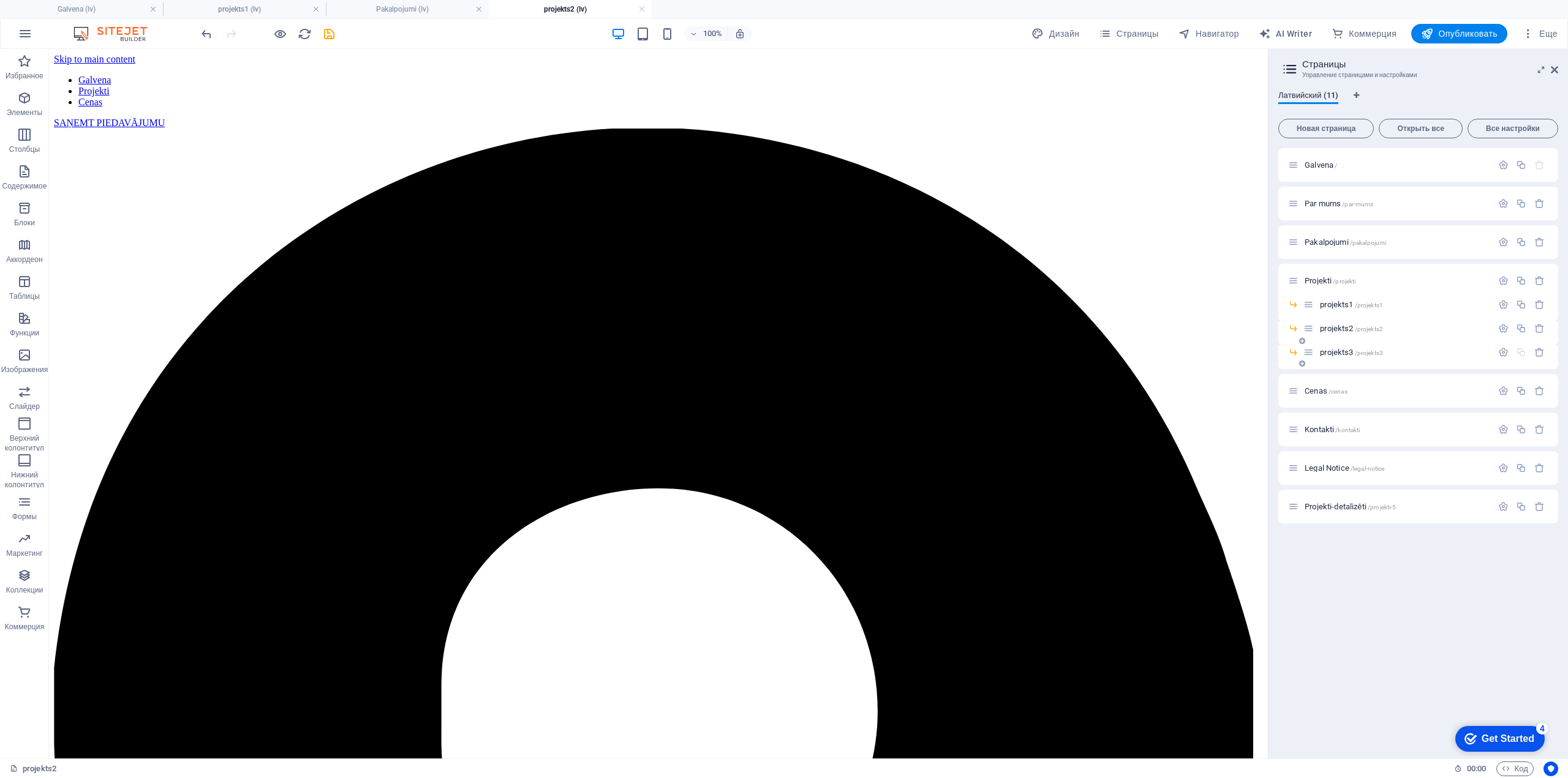
click at [1334, 349] on span "projekts3 /projekts3" at bounding box center [1351, 352] width 63 height 9
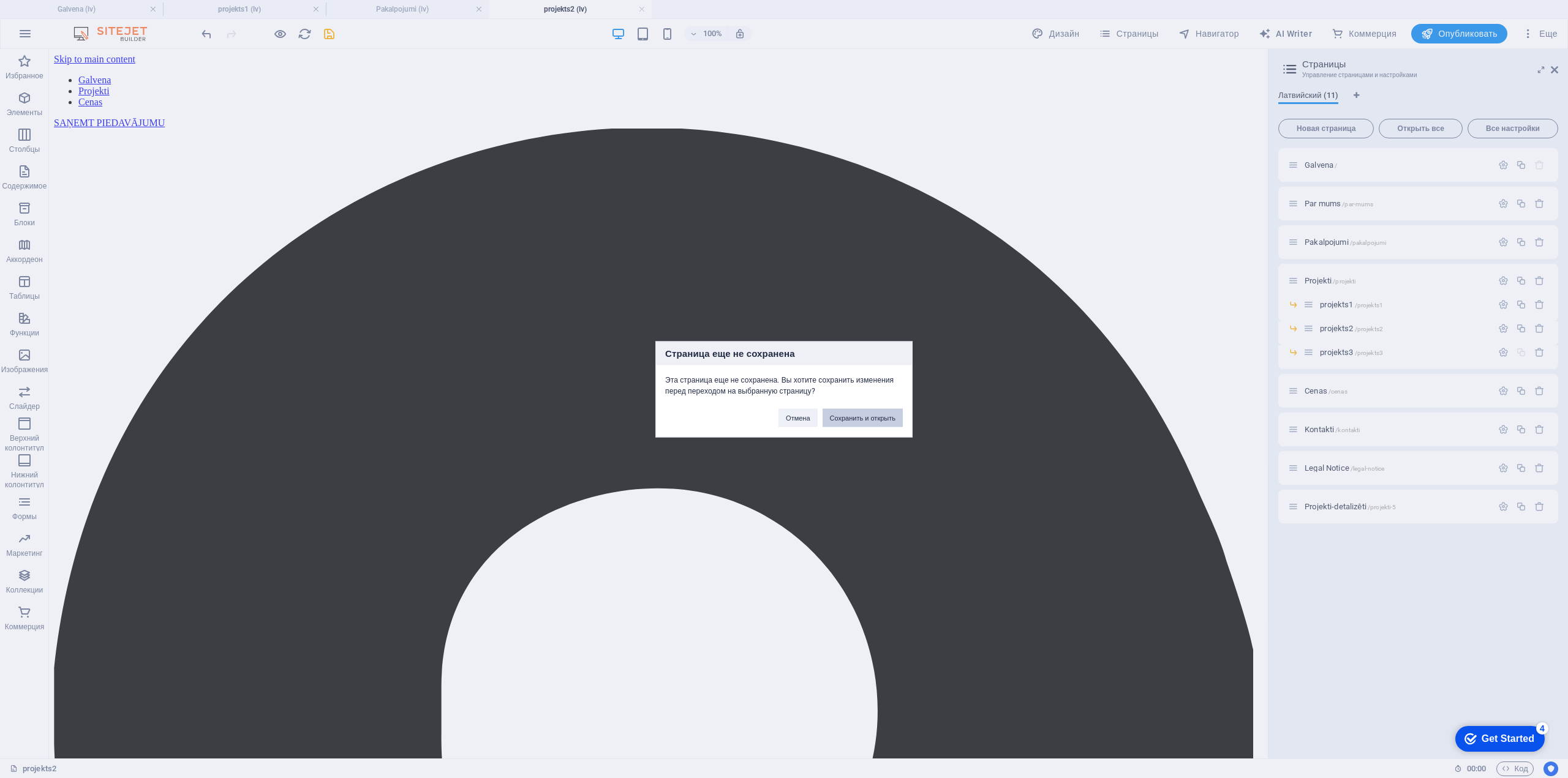
click at [866, 420] on button "Сохранить и открыть" at bounding box center [863, 418] width 80 height 18
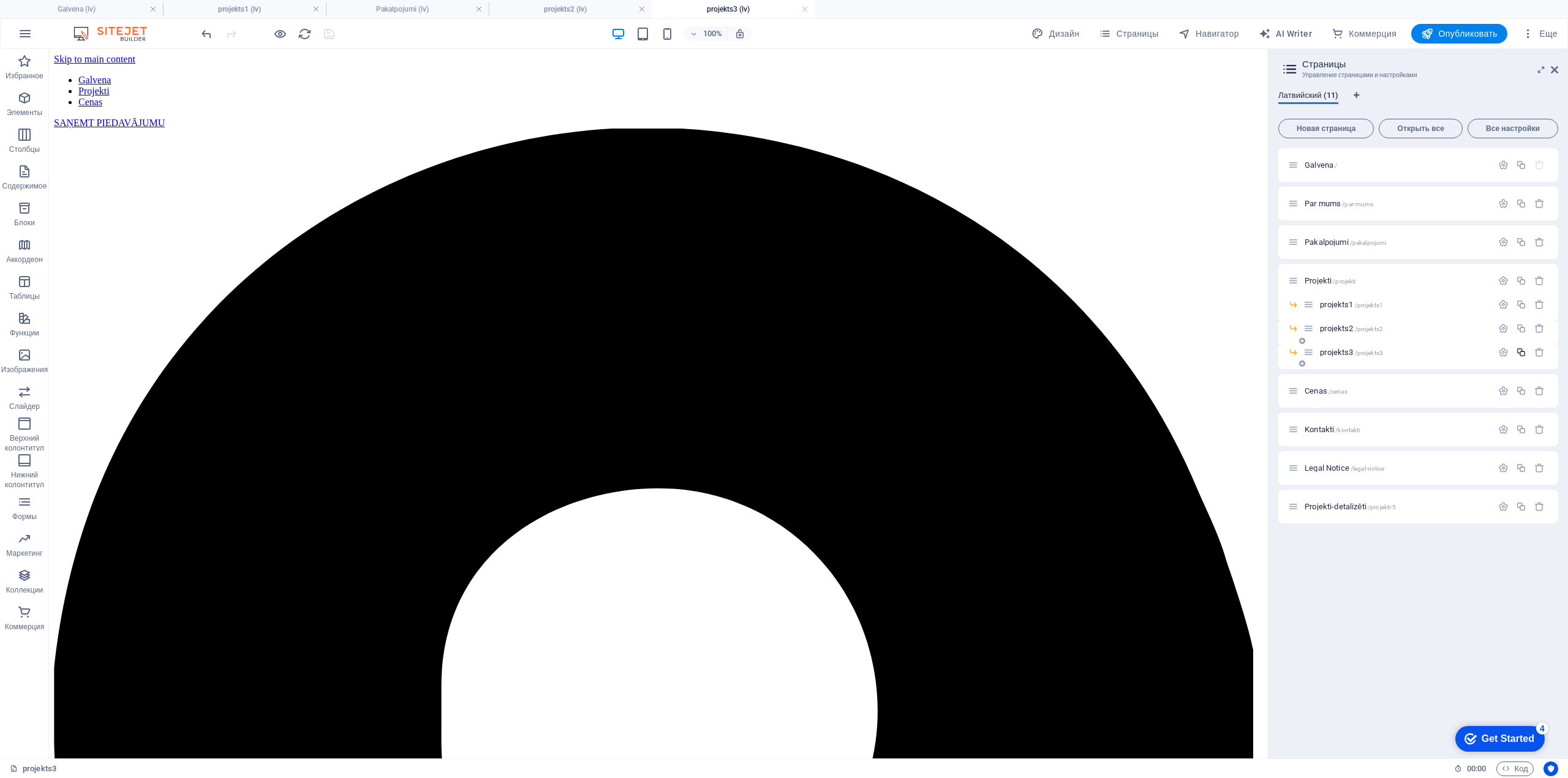
click at [1520, 350] on icon "button" at bounding box center [1521, 352] width 10 height 10
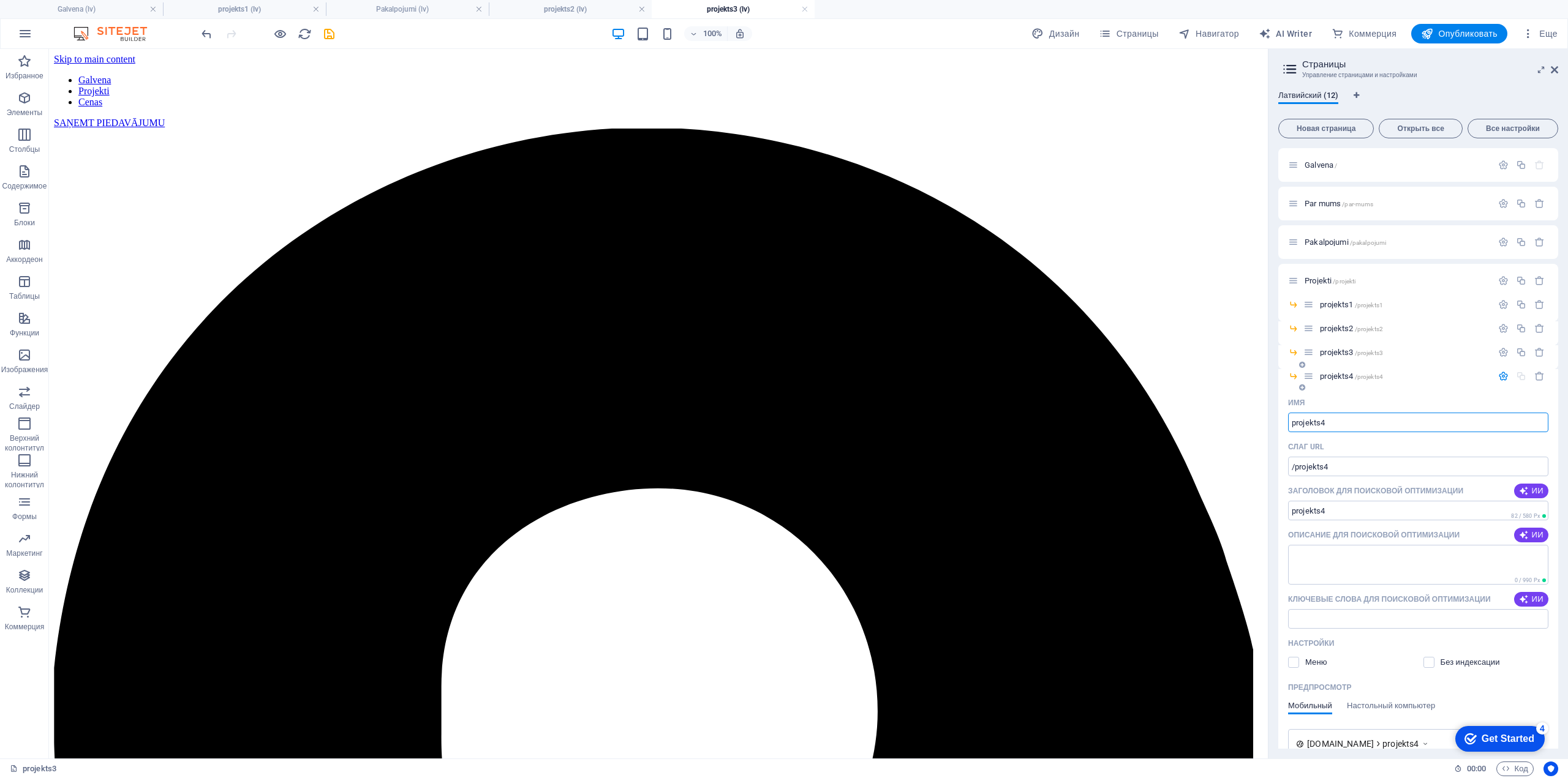
click at [1501, 375] on icon "button" at bounding box center [1503, 377] width 10 height 10
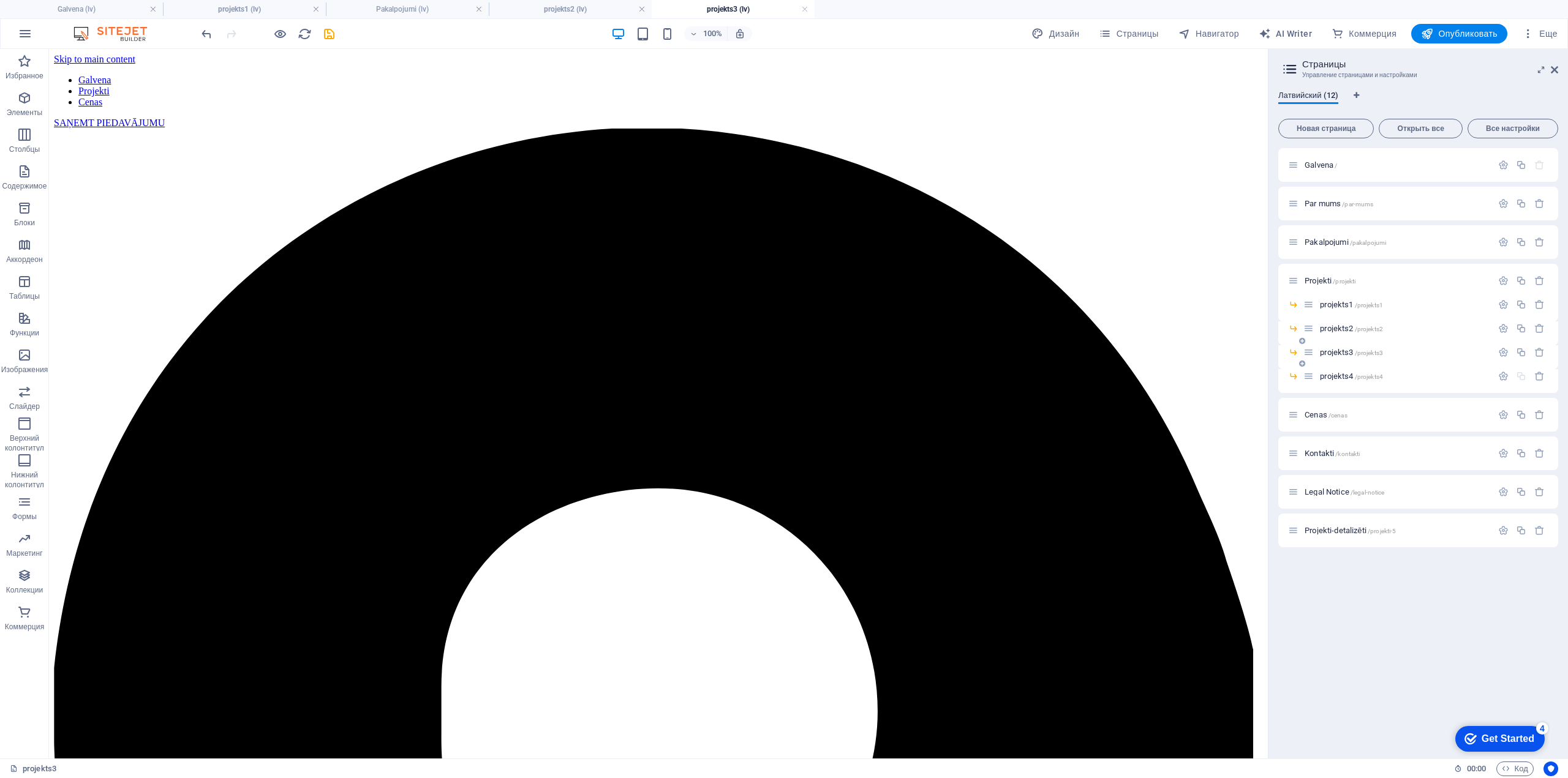
click at [1335, 352] on span "projekts3 /projekts3" at bounding box center [1351, 352] width 63 height 9
click at [1347, 373] on span "projekts4 /projekts4" at bounding box center [1351, 377] width 63 height 9
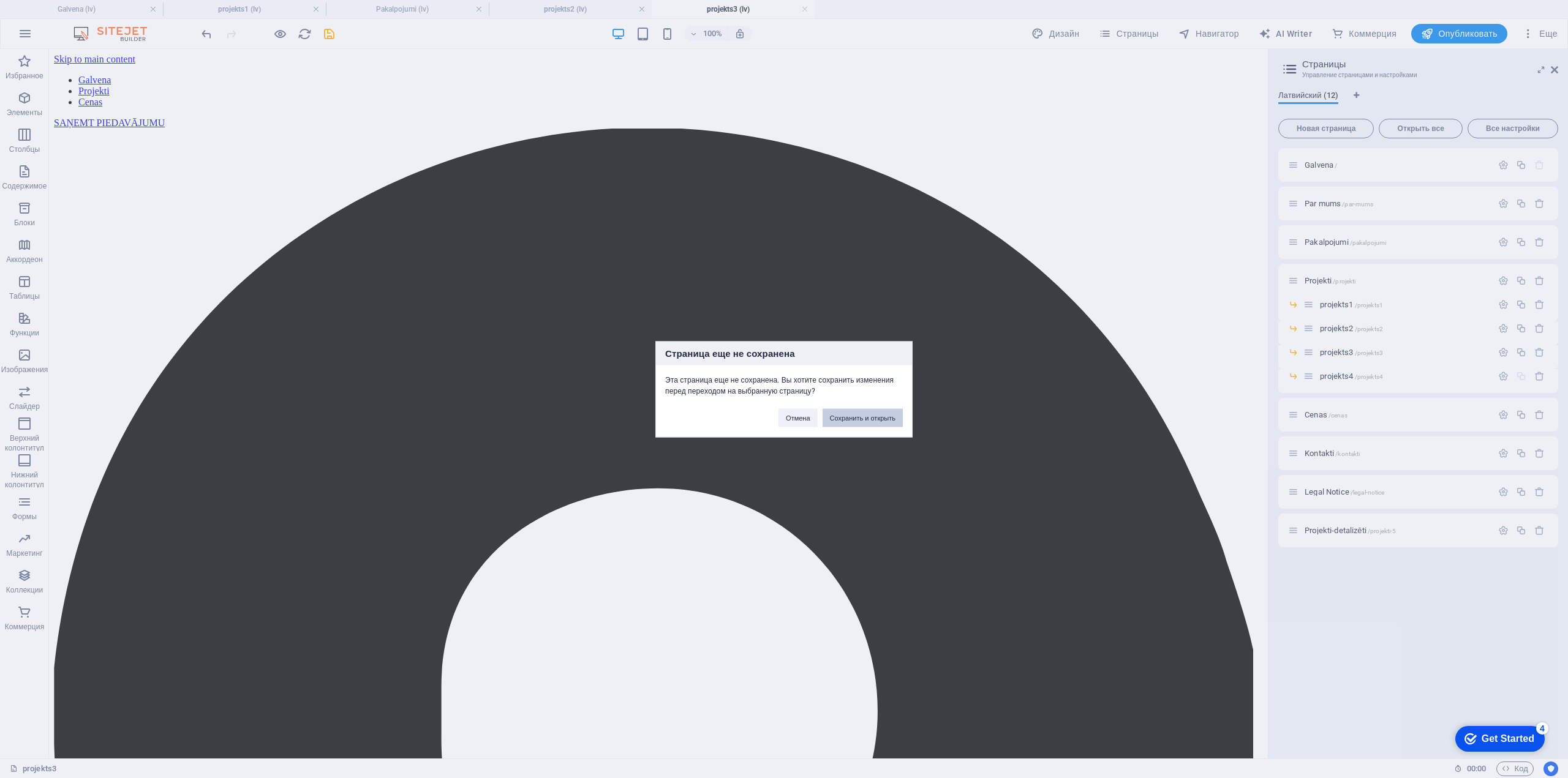
click at [871, 419] on button "Сохранить и открыть" at bounding box center [863, 418] width 80 height 18
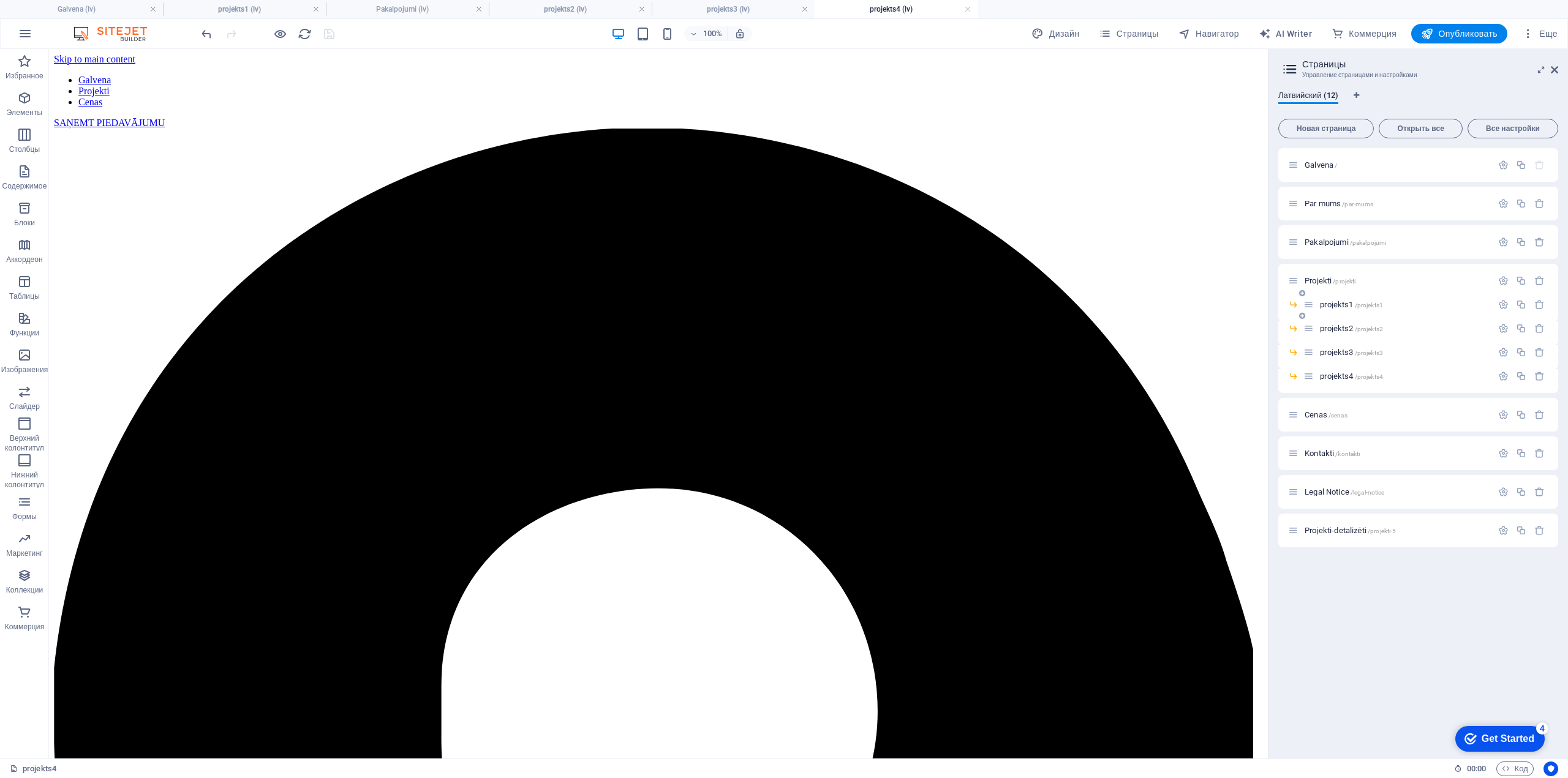
click at [1334, 302] on span "projekts1 /projekts1" at bounding box center [1351, 305] width 63 height 9
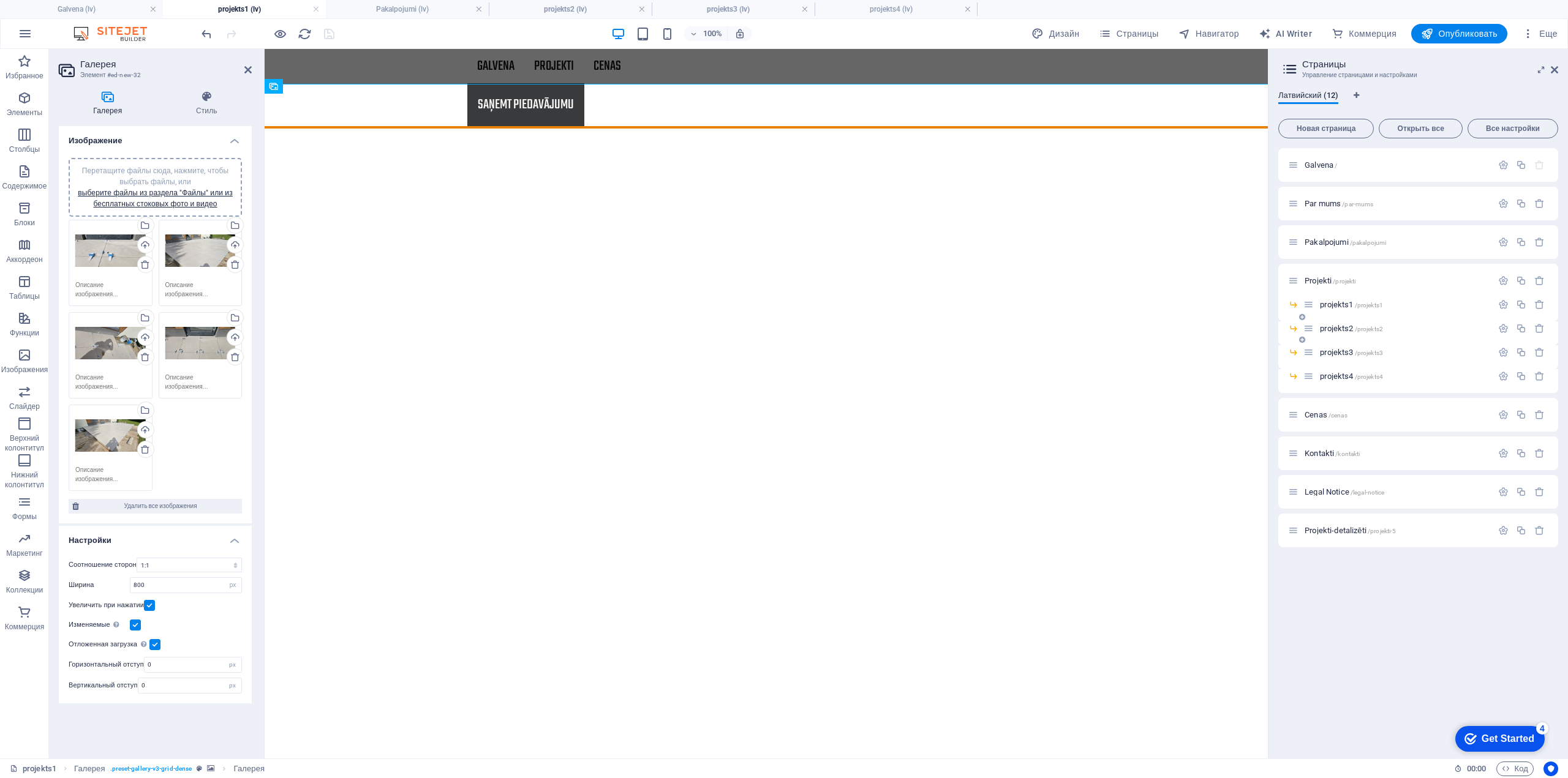
click at [1339, 324] on span "projekts2 /projekts2" at bounding box center [1351, 329] width 63 height 9
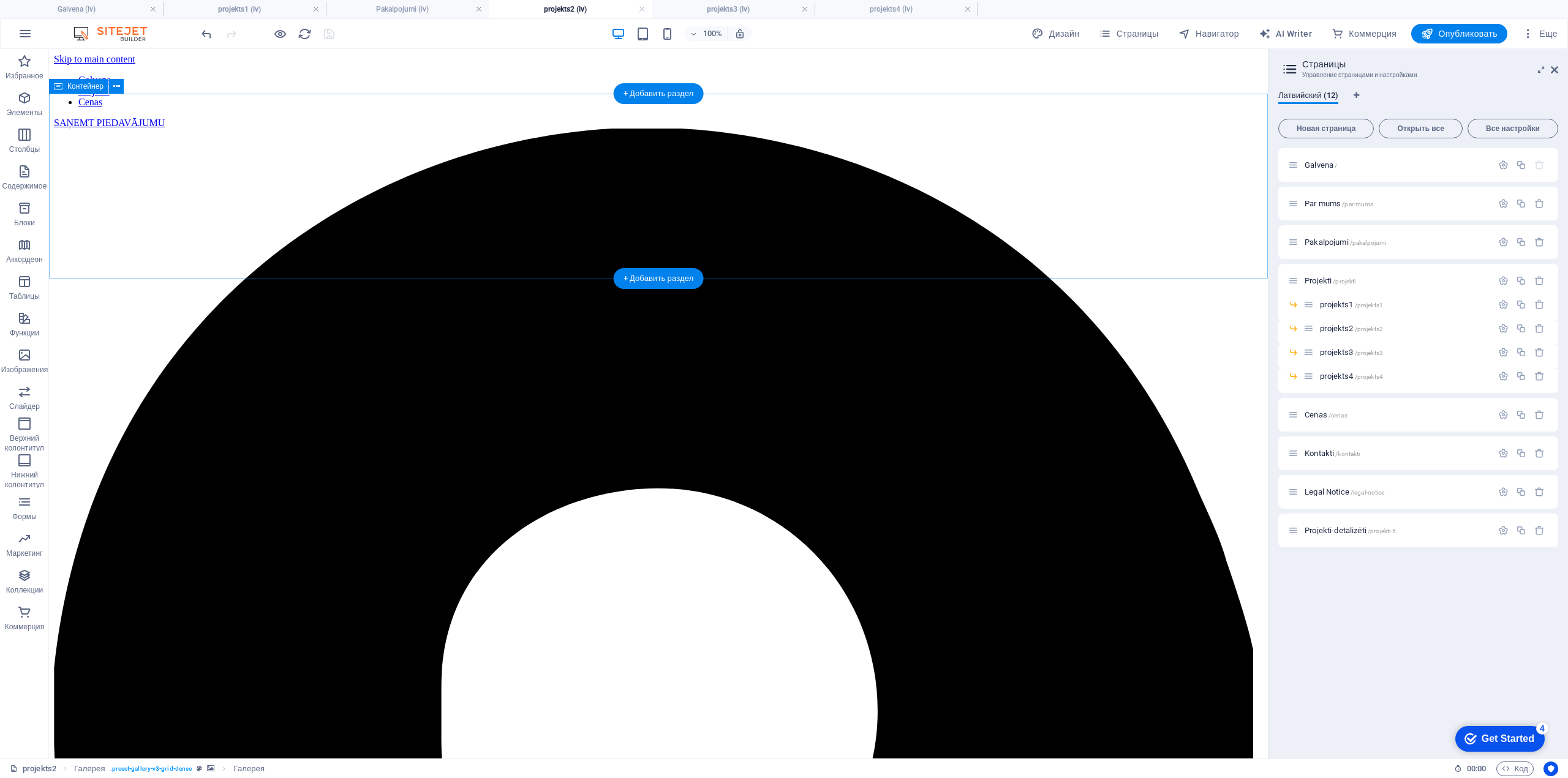
click at [22, 357] on icon "button" at bounding box center [24, 355] width 14 height 14
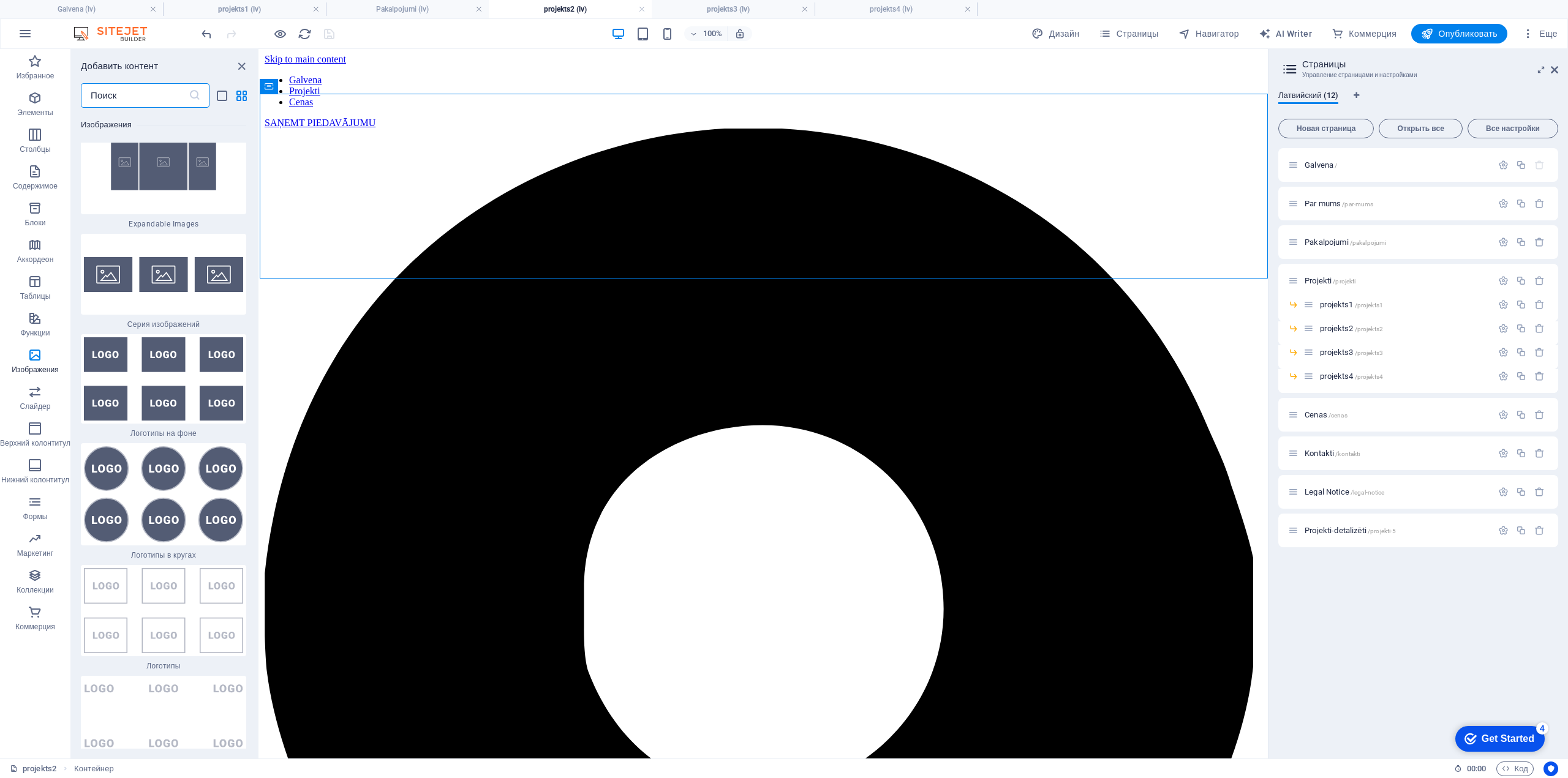
scroll to position [12346, 0]
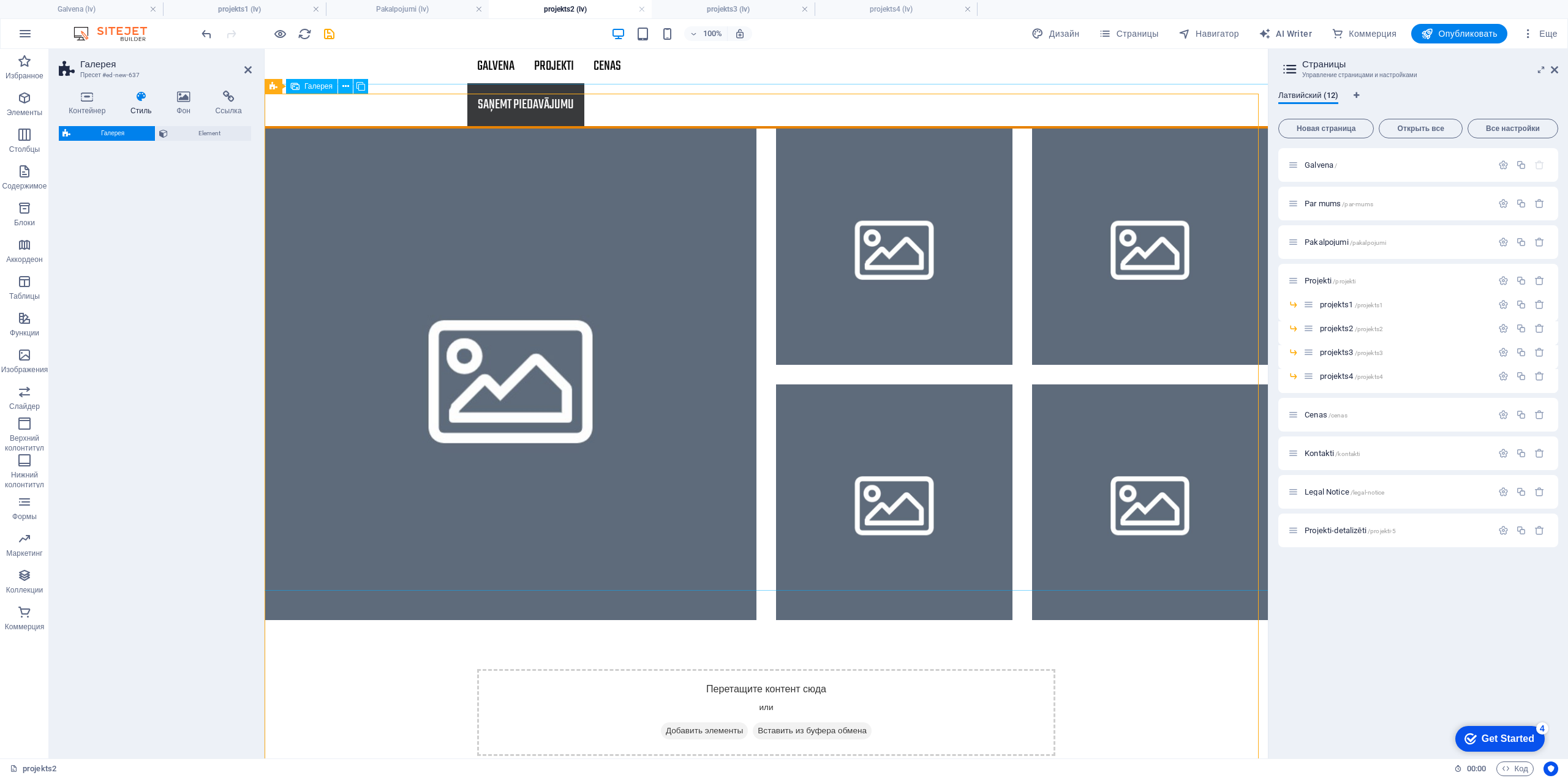
select select "rem"
select select "preset-gallery-v3-grid"
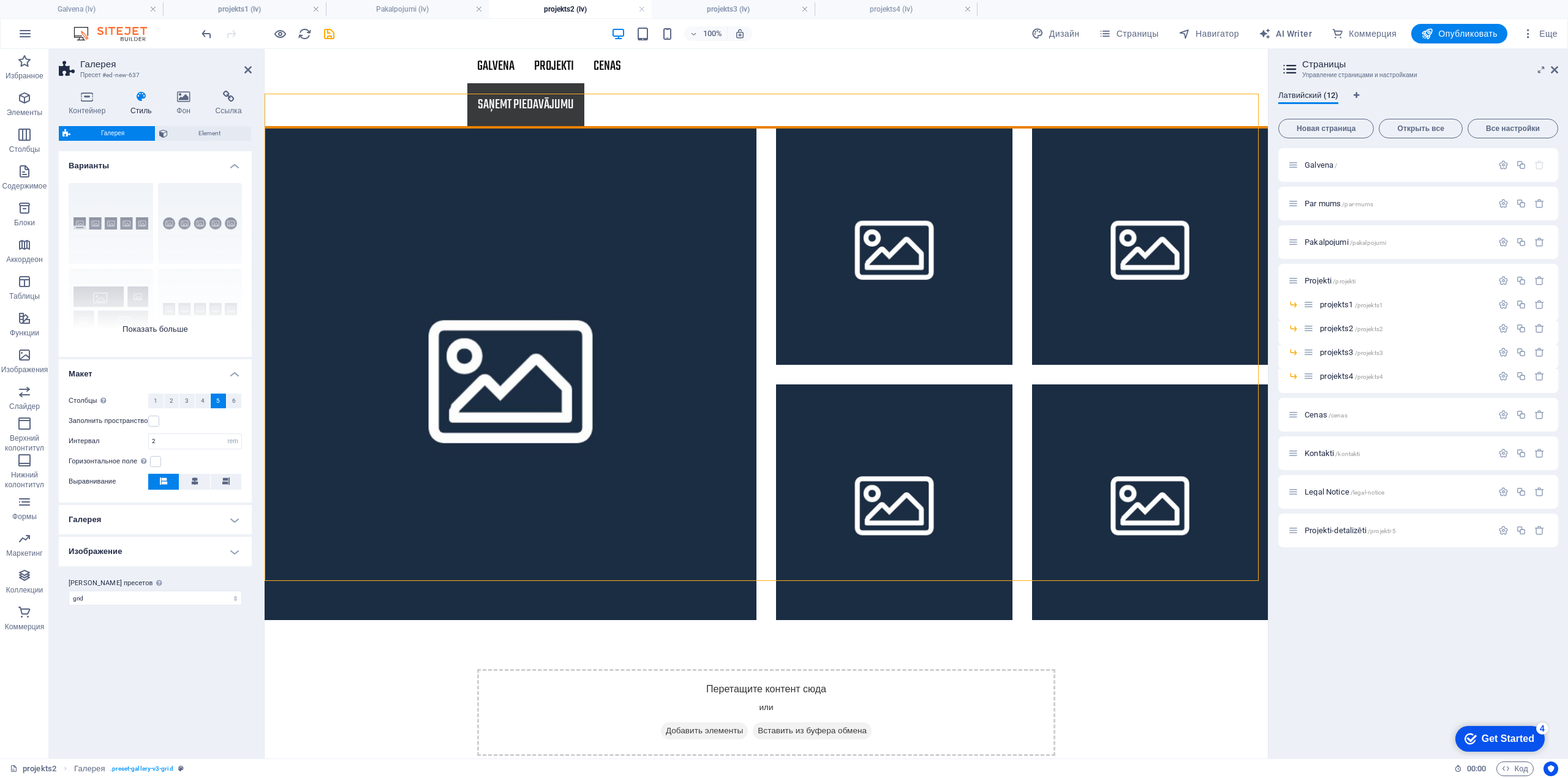
click at [183, 331] on div "Подписи Круг [PERSON_NAME] По умолчанию Сетка Сетка со смещением" at bounding box center [155, 265] width 193 height 183
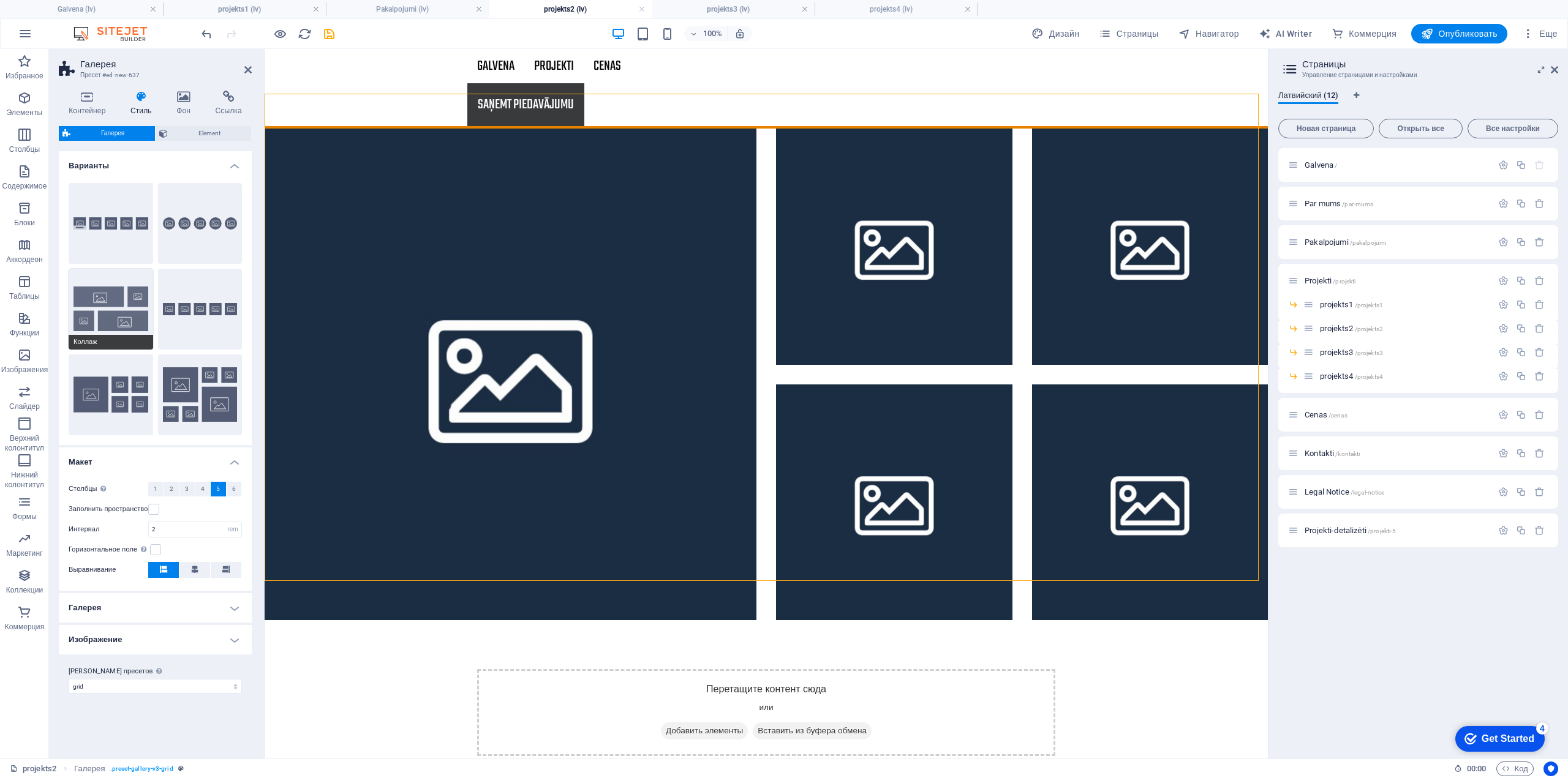
click at [119, 316] on button "Коллаж" at bounding box center [111, 308] width 84 height 81
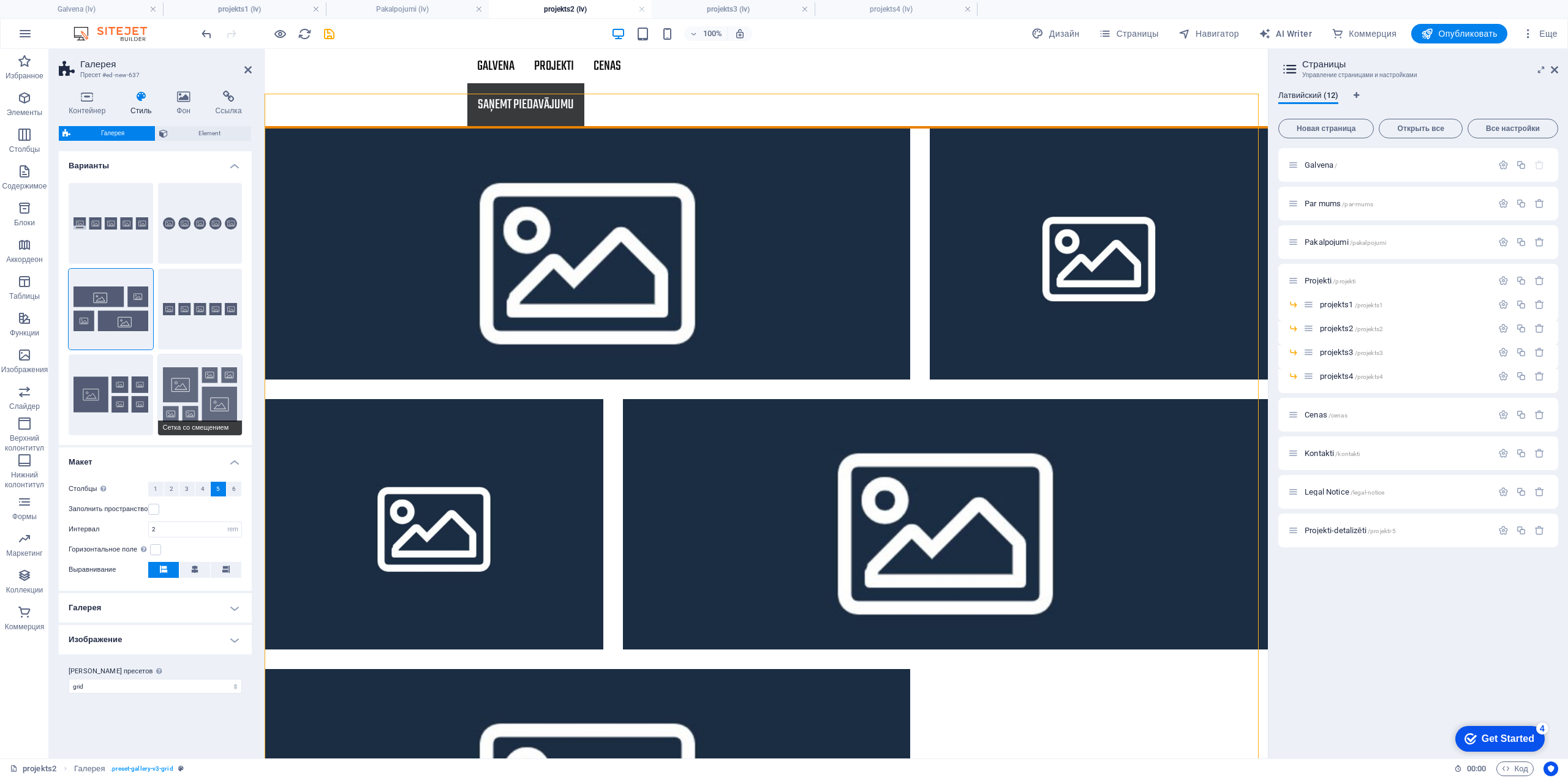
click at [201, 395] on button "Сетка со смещением" at bounding box center [200, 394] width 84 height 81
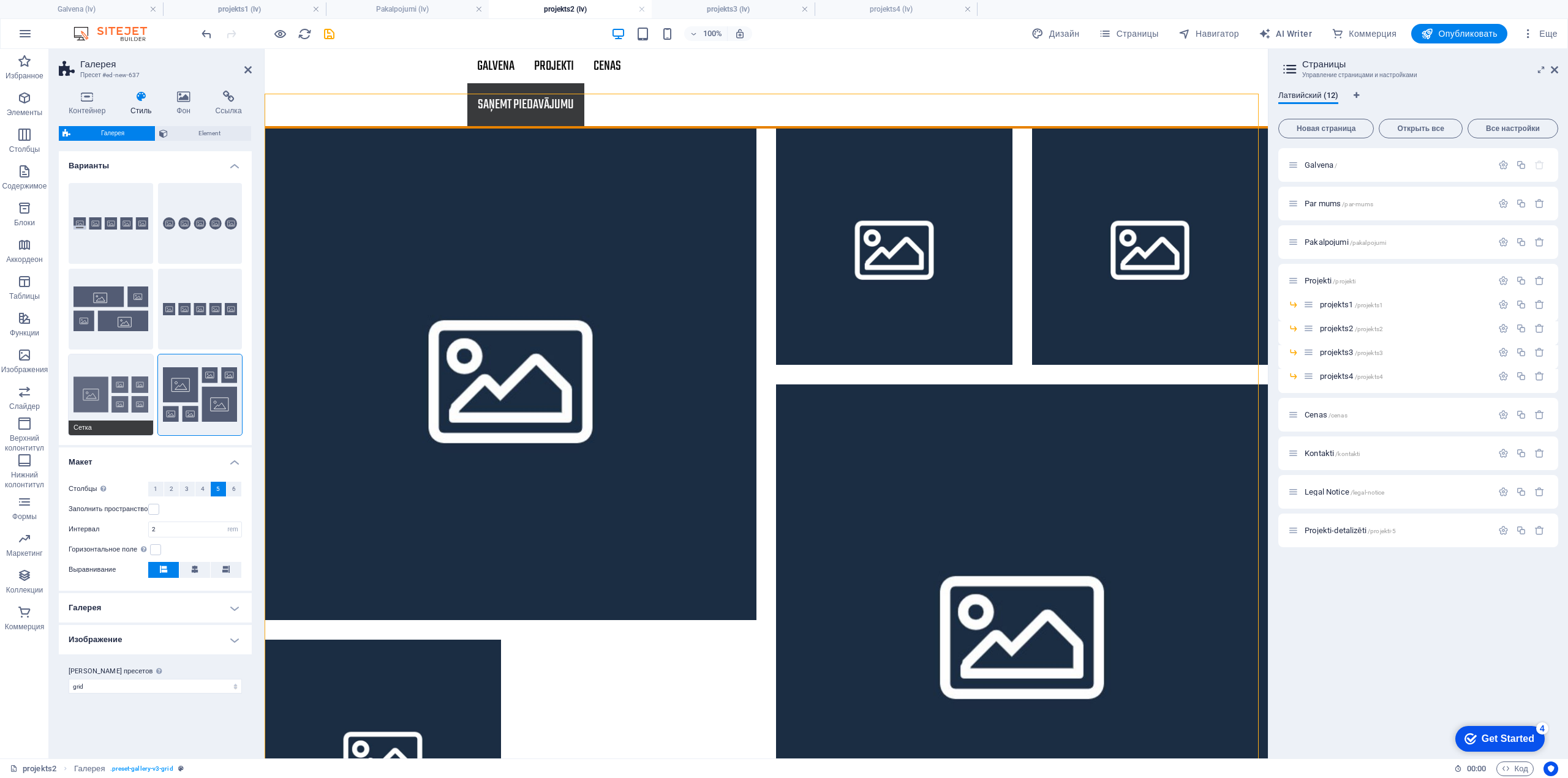
click at [104, 392] on button "Сетка" at bounding box center [111, 394] width 84 height 81
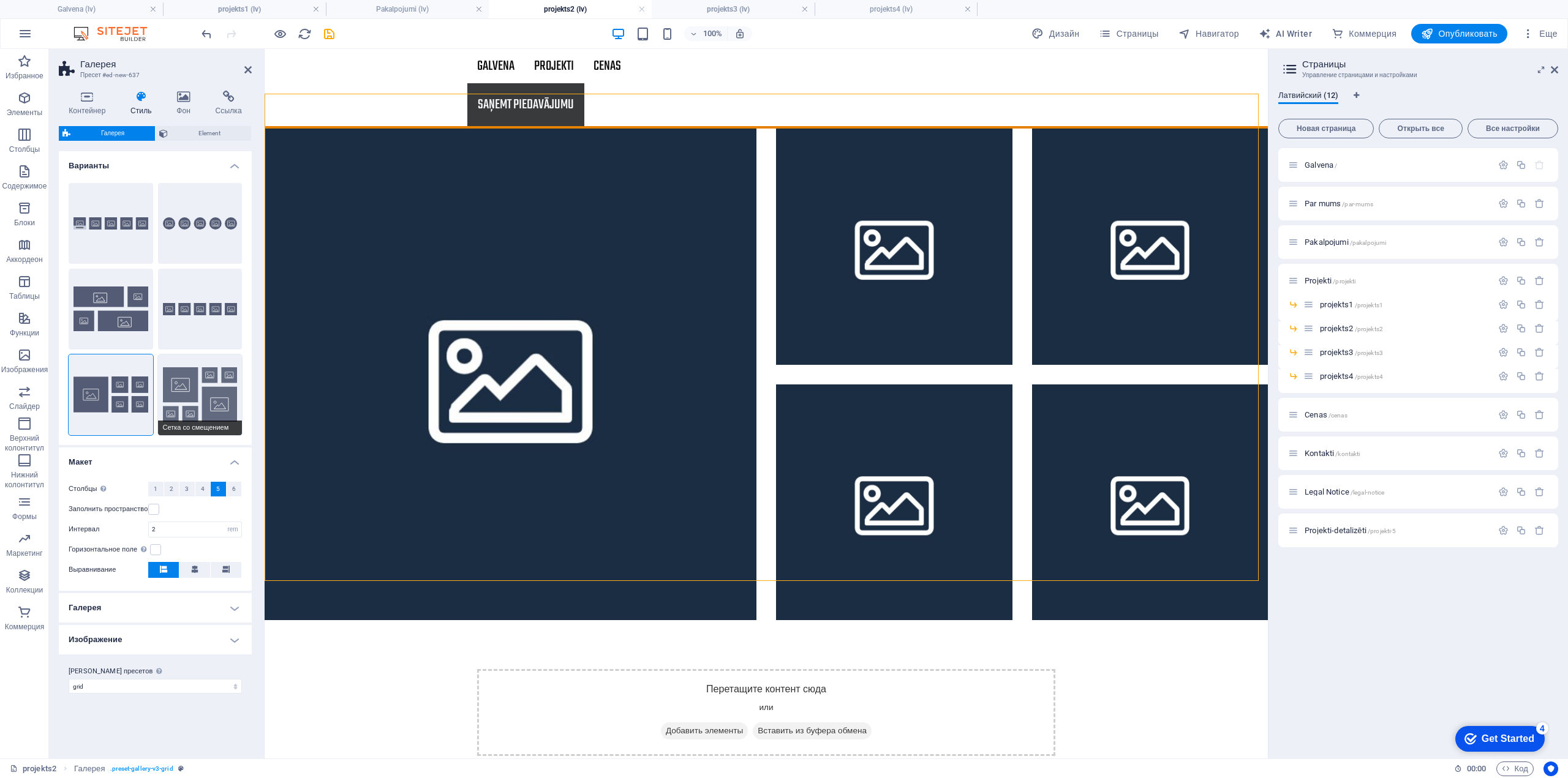
click at [181, 391] on button "Сетка со смещением" at bounding box center [200, 394] width 84 height 81
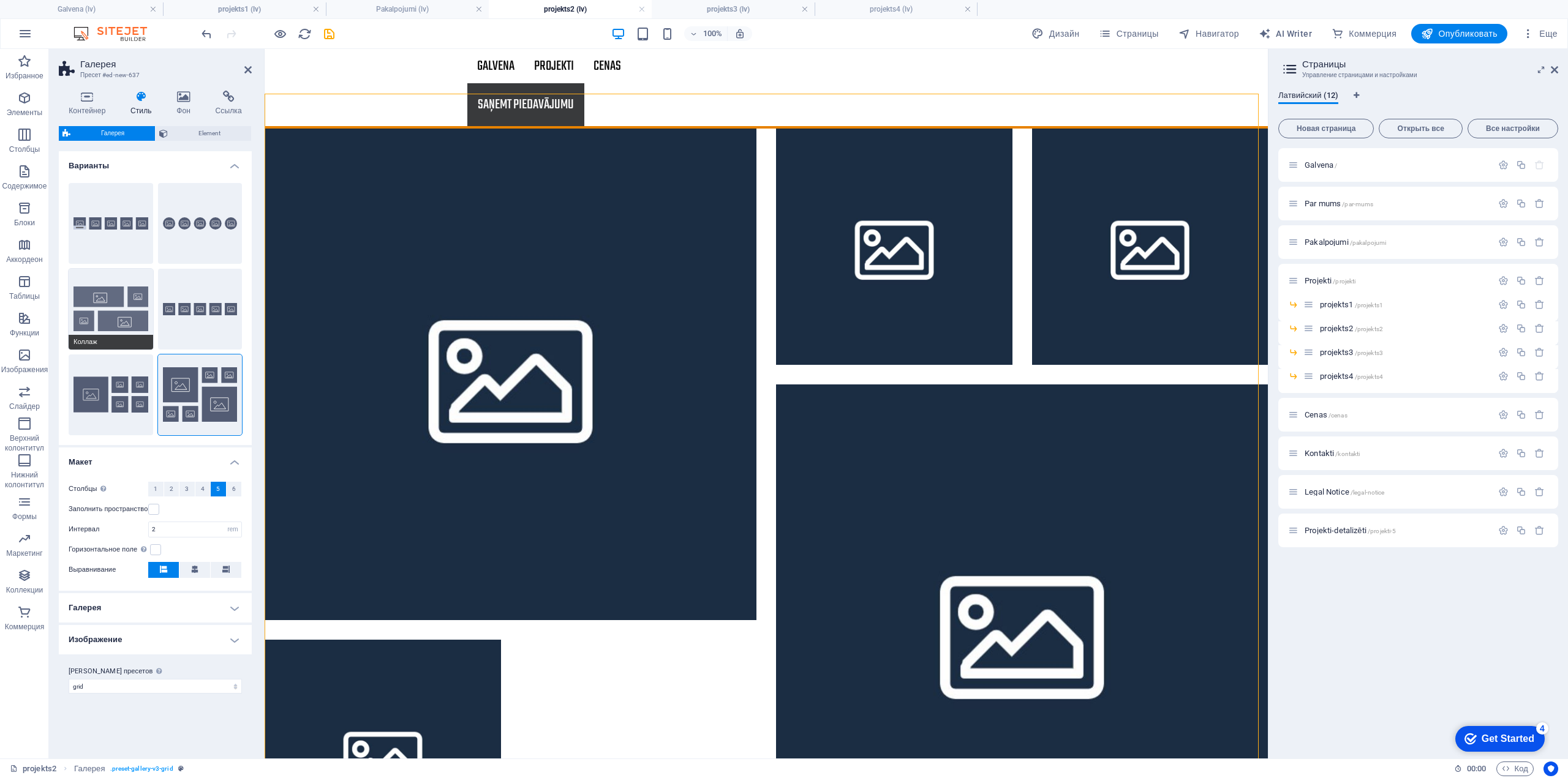
click at [128, 311] on button "Коллаж" at bounding box center [111, 308] width 84 height 81
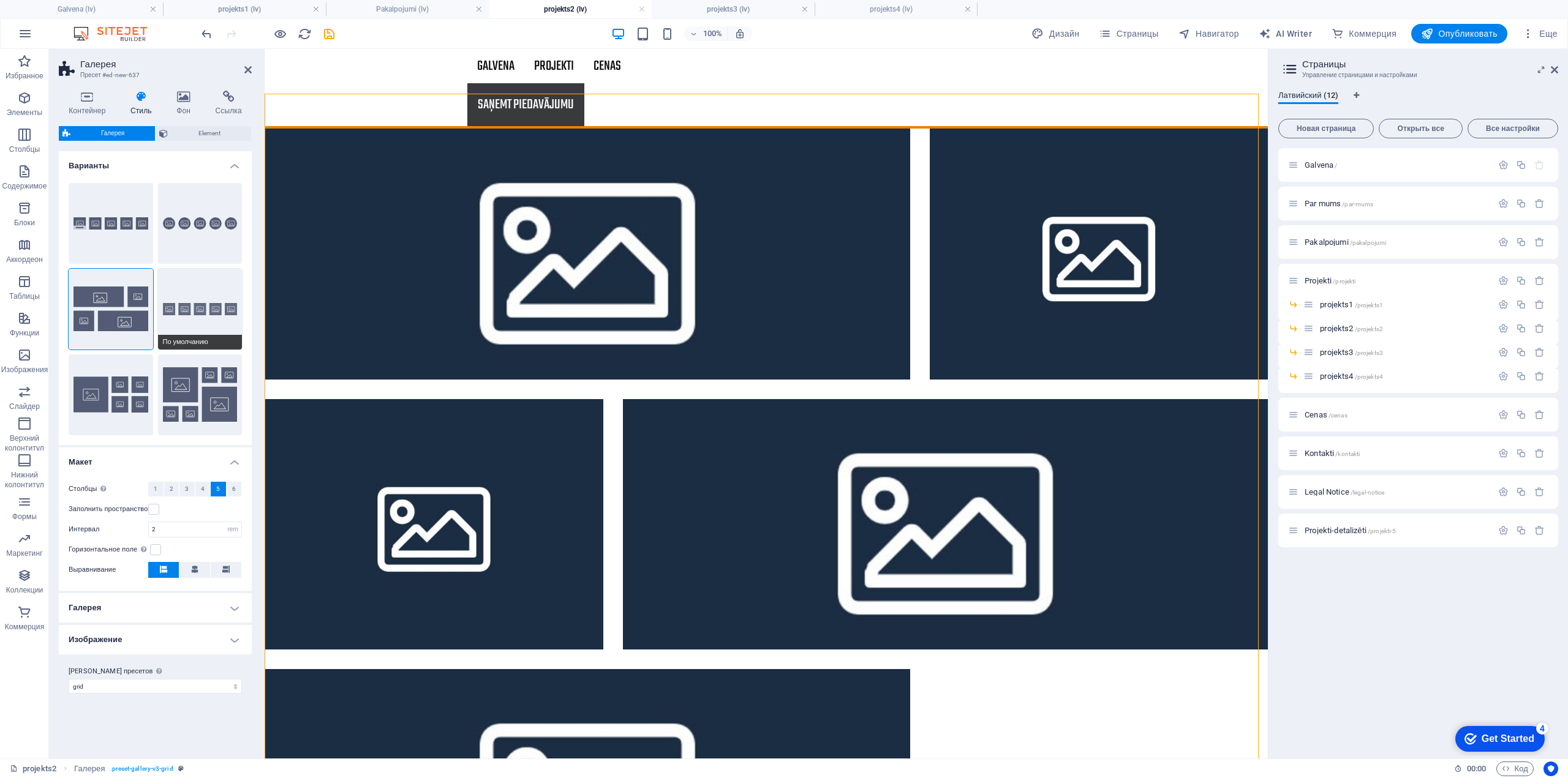
click at [174, 303] on button "По умолчанию" at bounding box center [200, 308] width 84 height 81
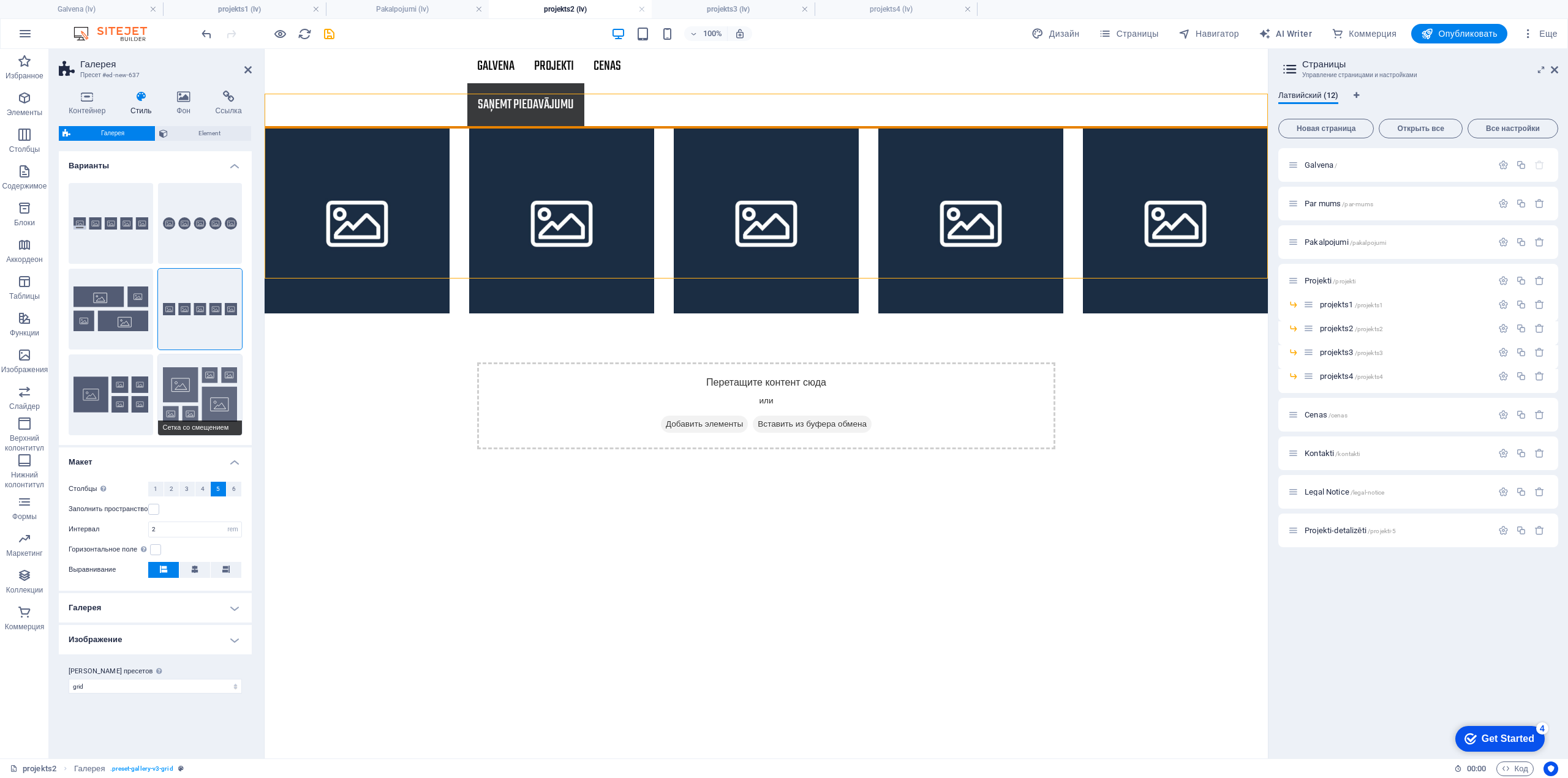
click at [191, 386] on button "Сетка со смещением" at bounding box center [200, 394] width 84 height 81
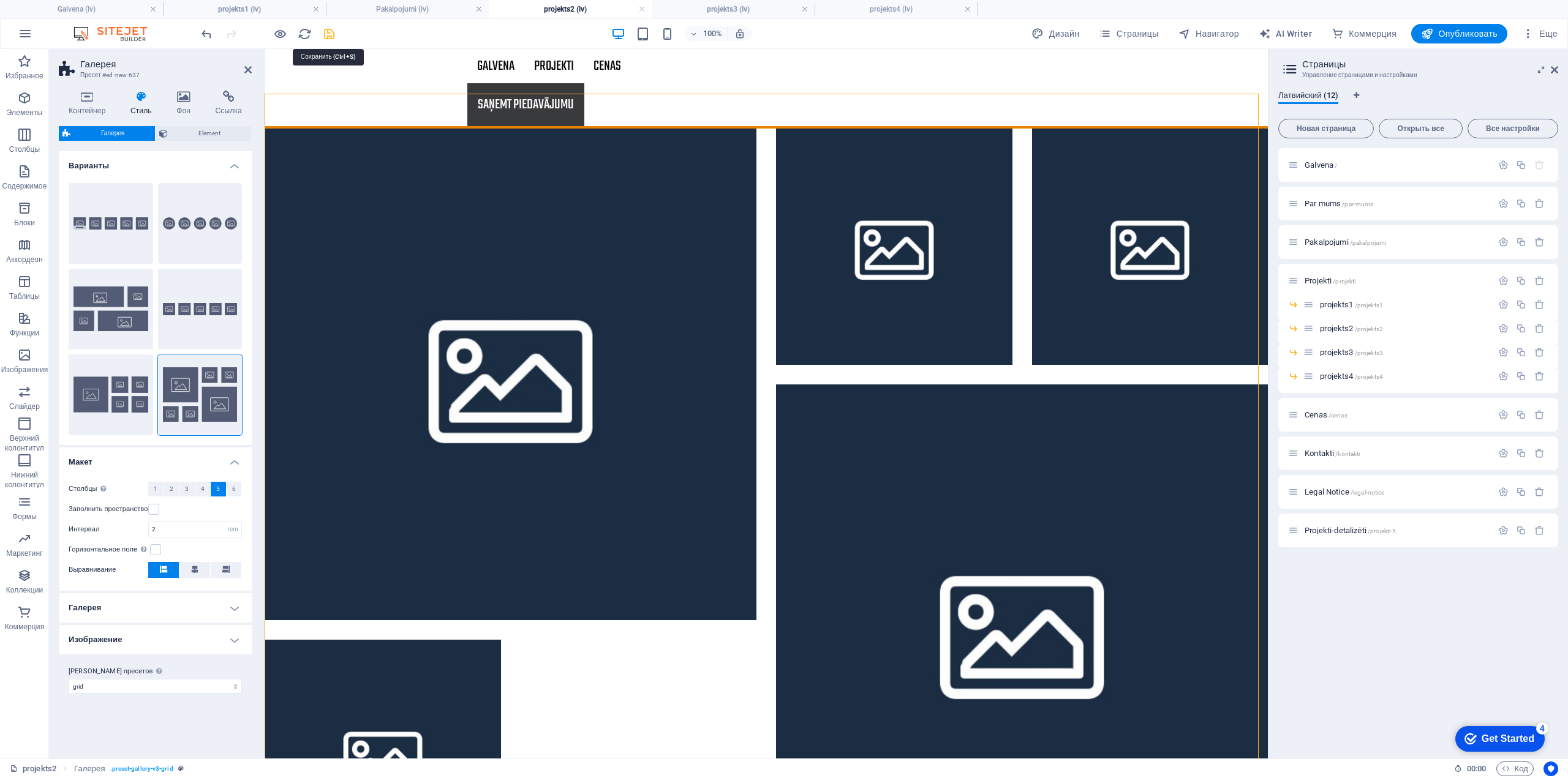
click at [325, 33] on icon "save" at bounding box center [329, 34] width 14 height 14
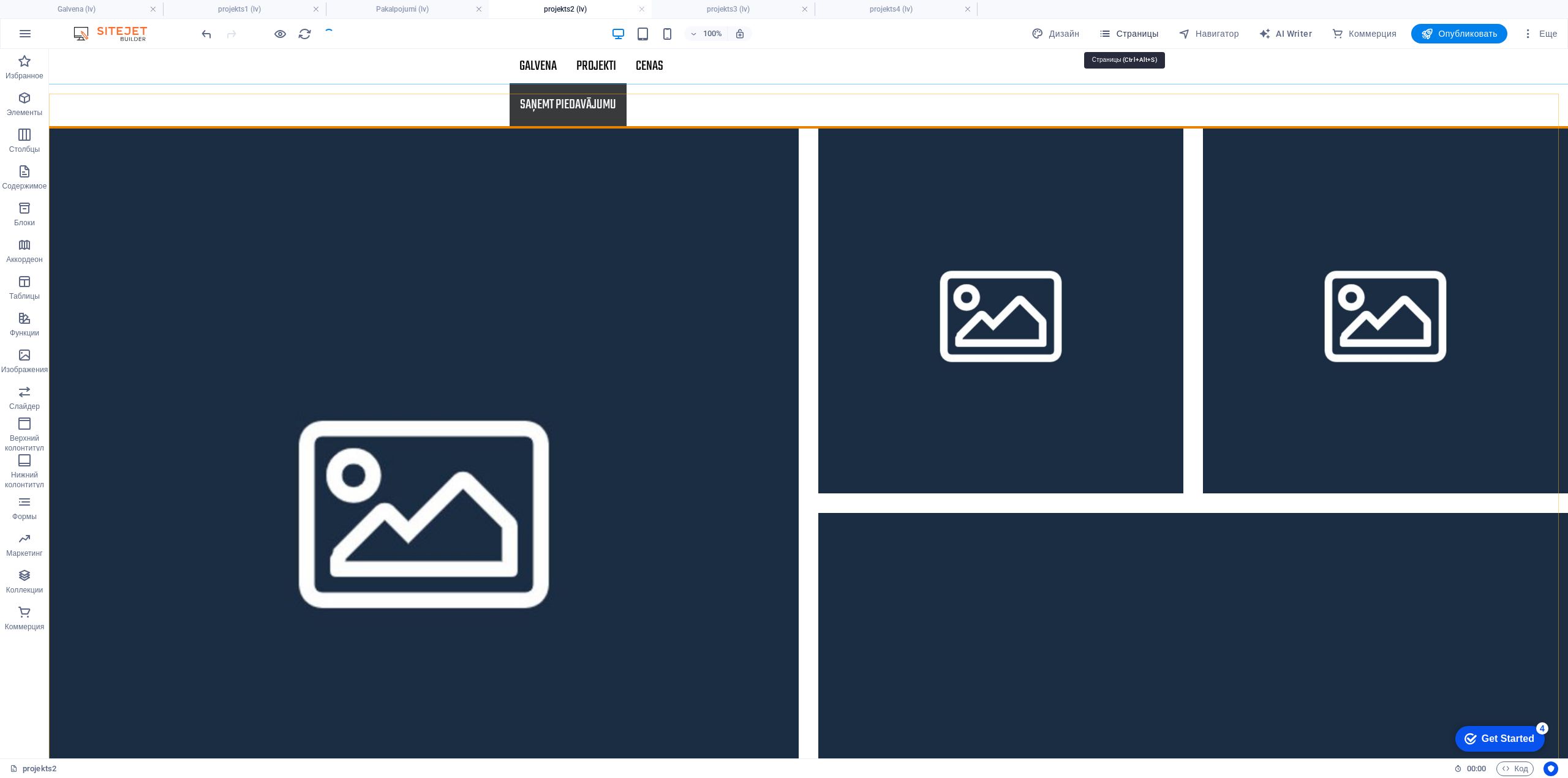
click at [1138, 29] on span "Страницы" at bounding box center [1128, 33] width 60 height 12
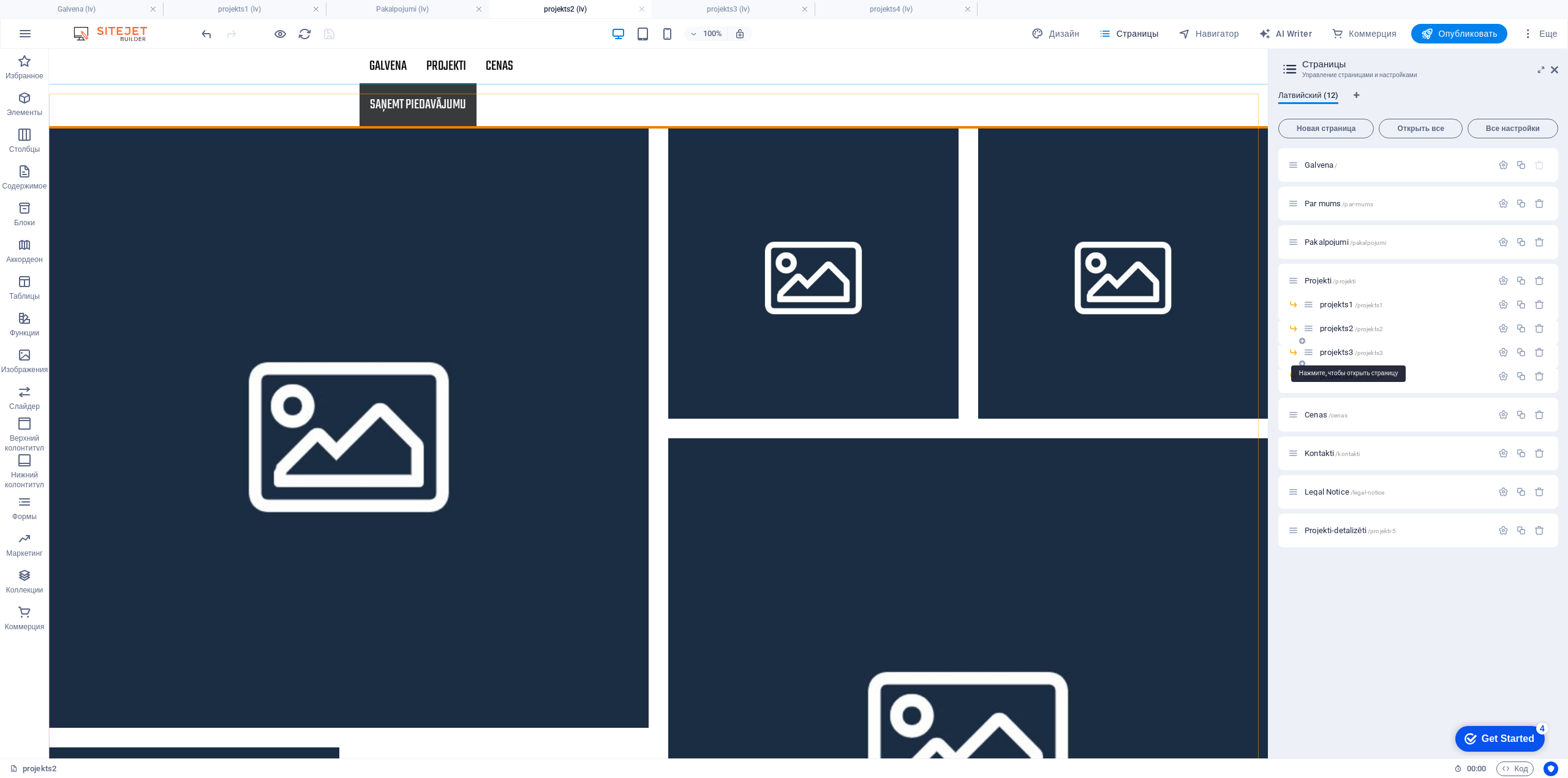
click at [1339, 351] on span "projekts3 /projekts3" at bounding box center [1351, 352] width 63 height 9
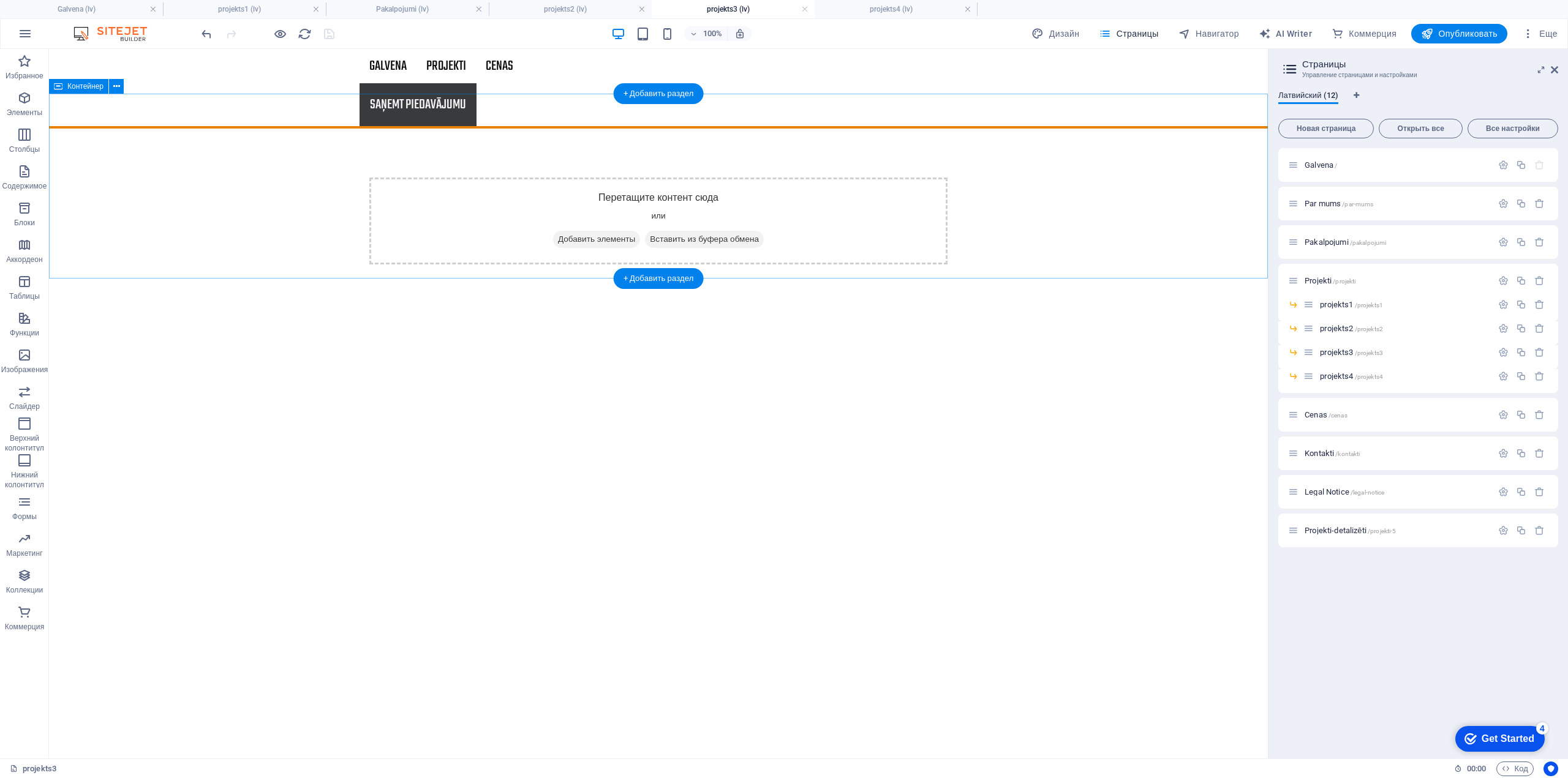
click at [174, 199] on div "Перетащите контент сюда или Добавить элементы Вставить из буфера обмена" at bounding box center [658, 221] width 1219 height 185
click at [23, 356] on icon "button" at bounding box center [24, 355] width 14 height 14
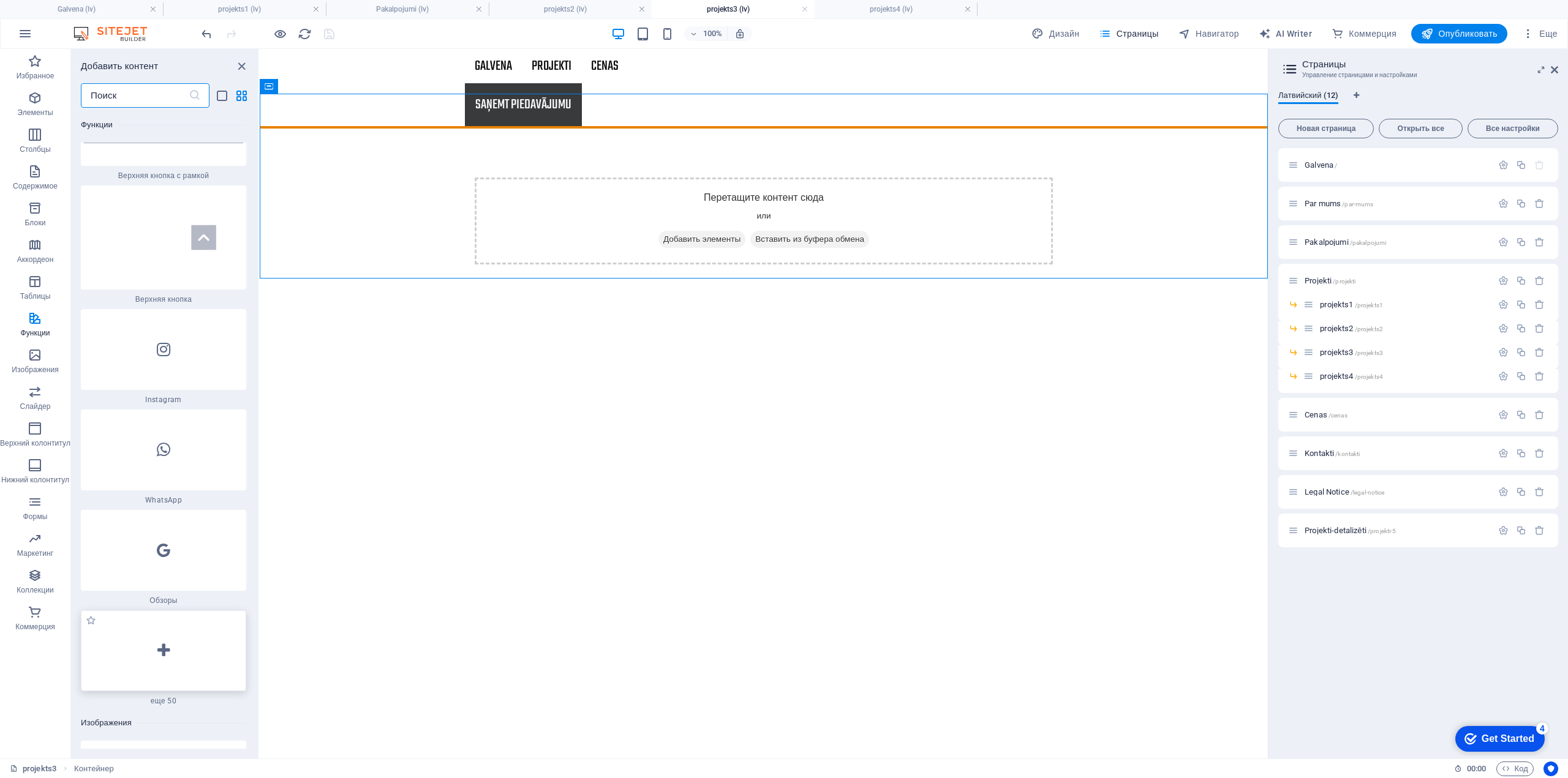
scroll to position [11489, 0]
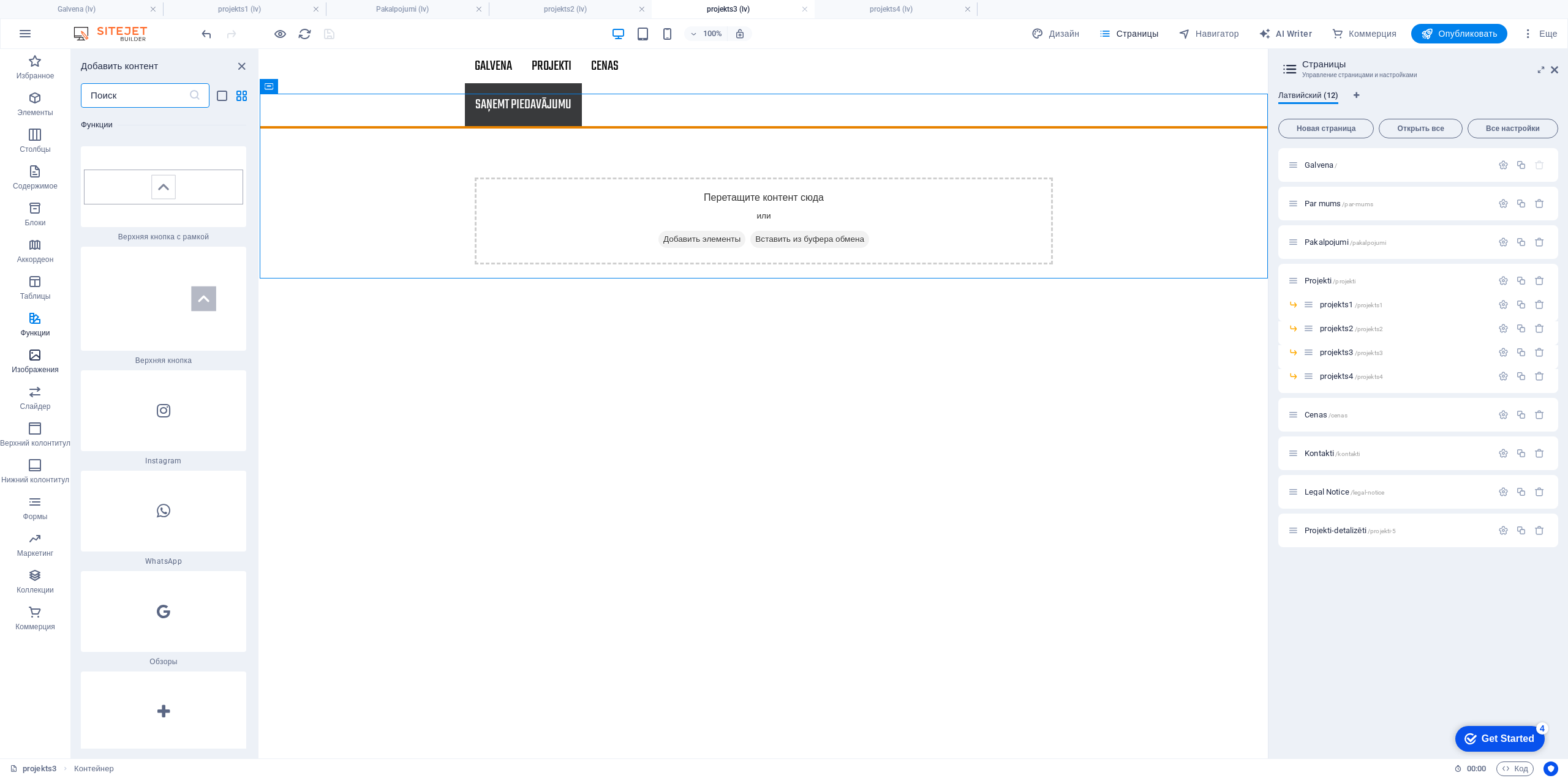
click at [35, 361] on icon "button" at bounding box center [35, 355] width 14 height 14
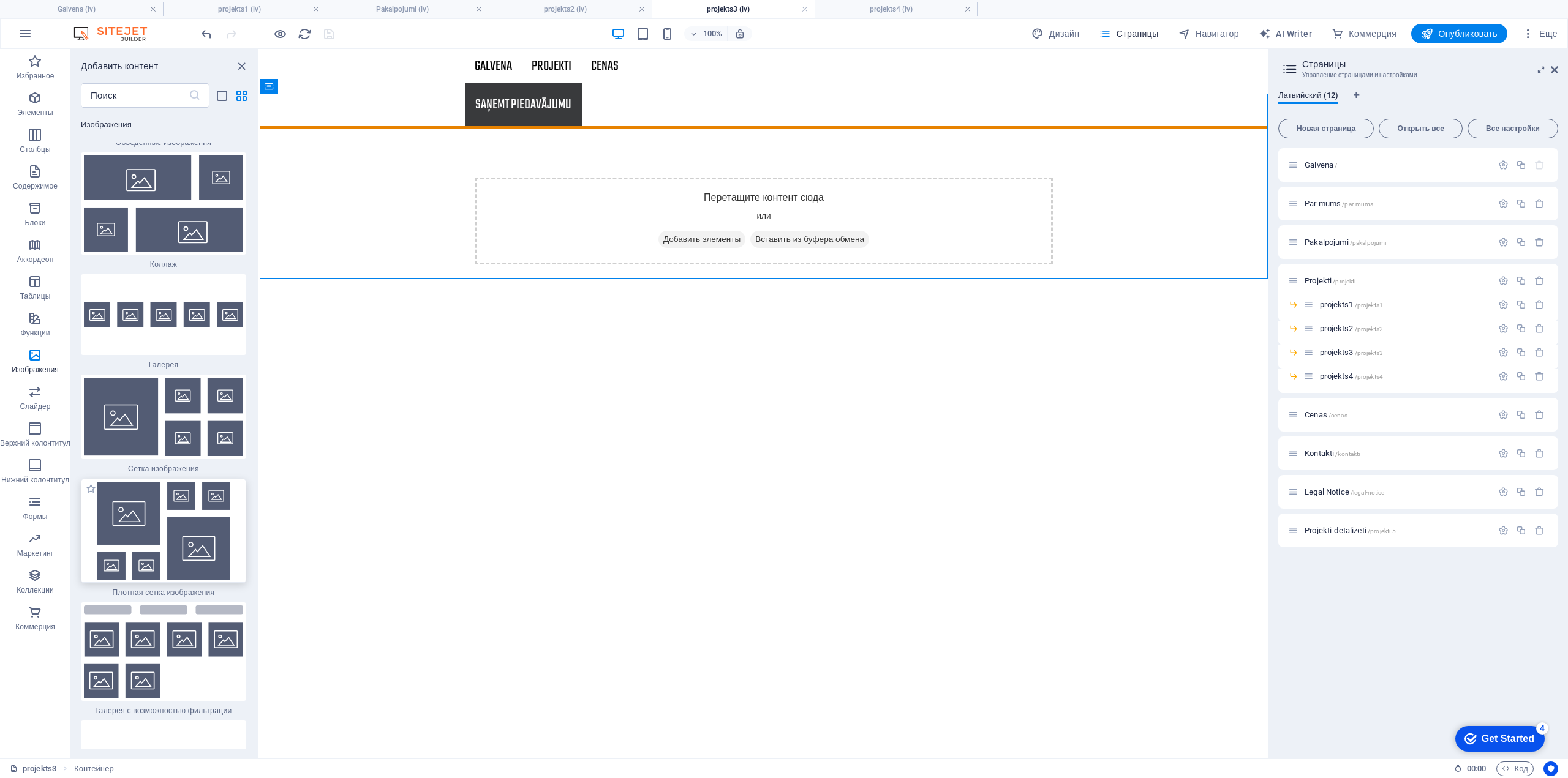
scroll to position [12346, 0]
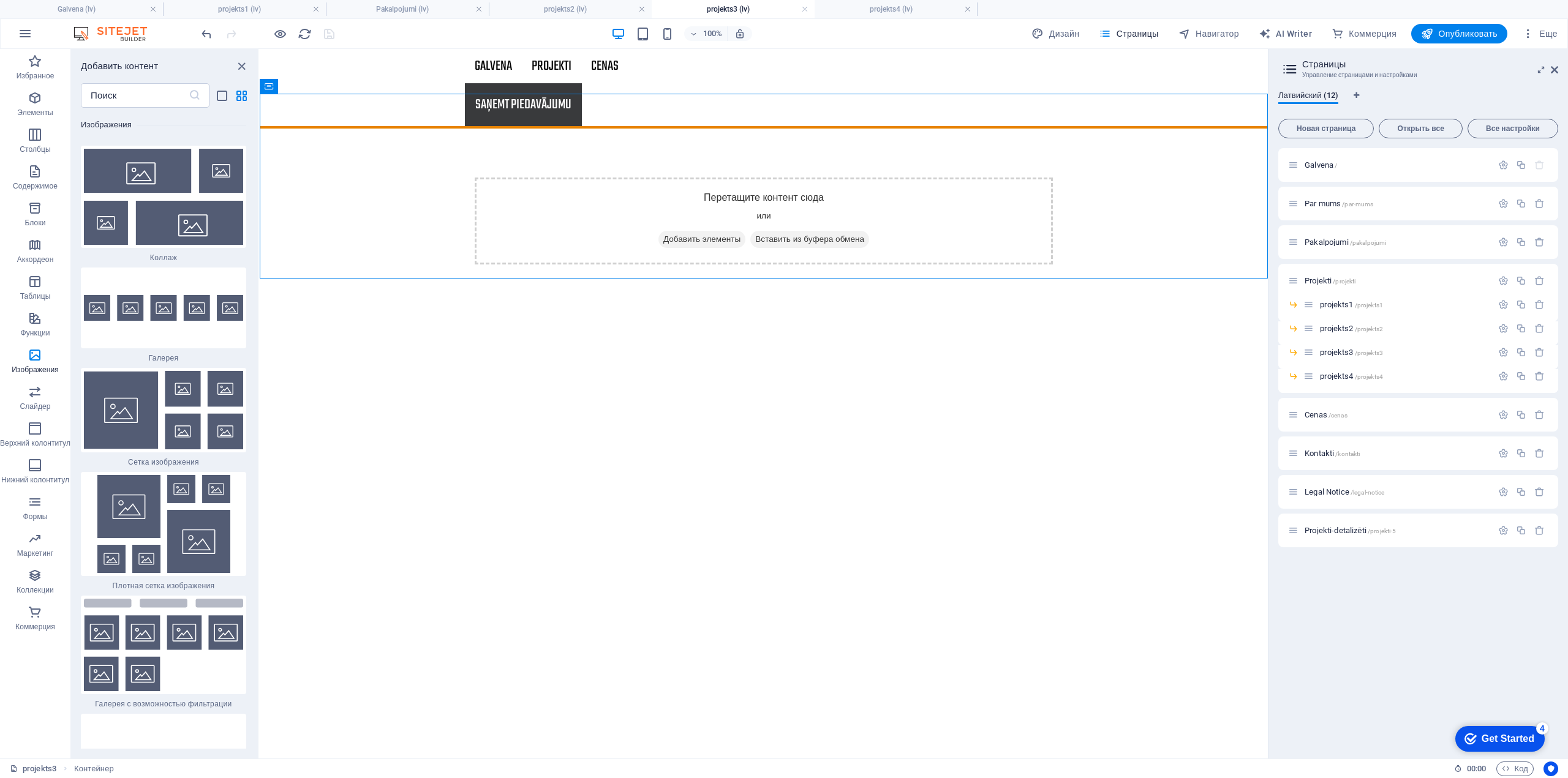
click at [176, 487] on img at bounding box center [163, 525] width 159 height 98
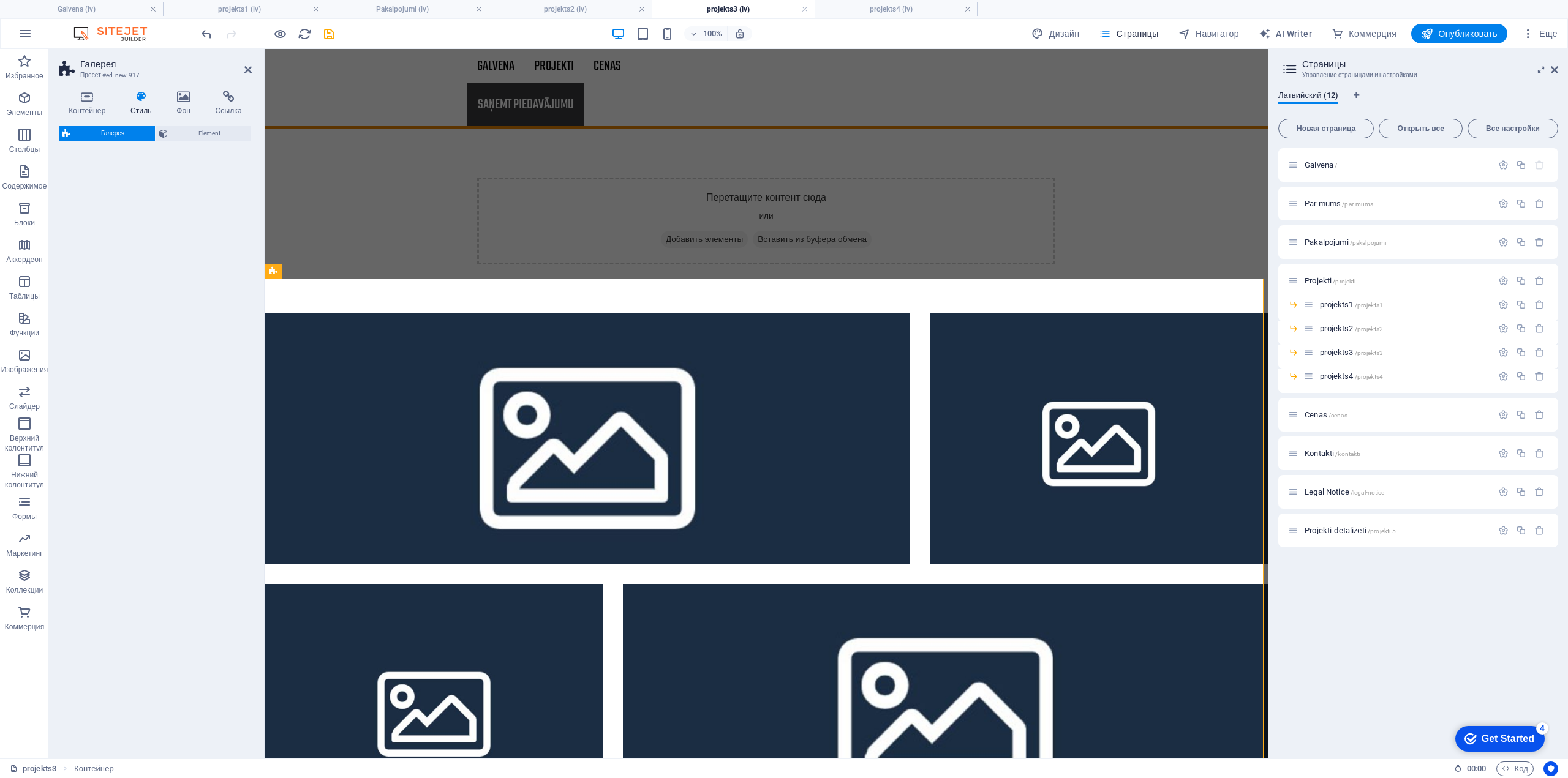
select select "rem"
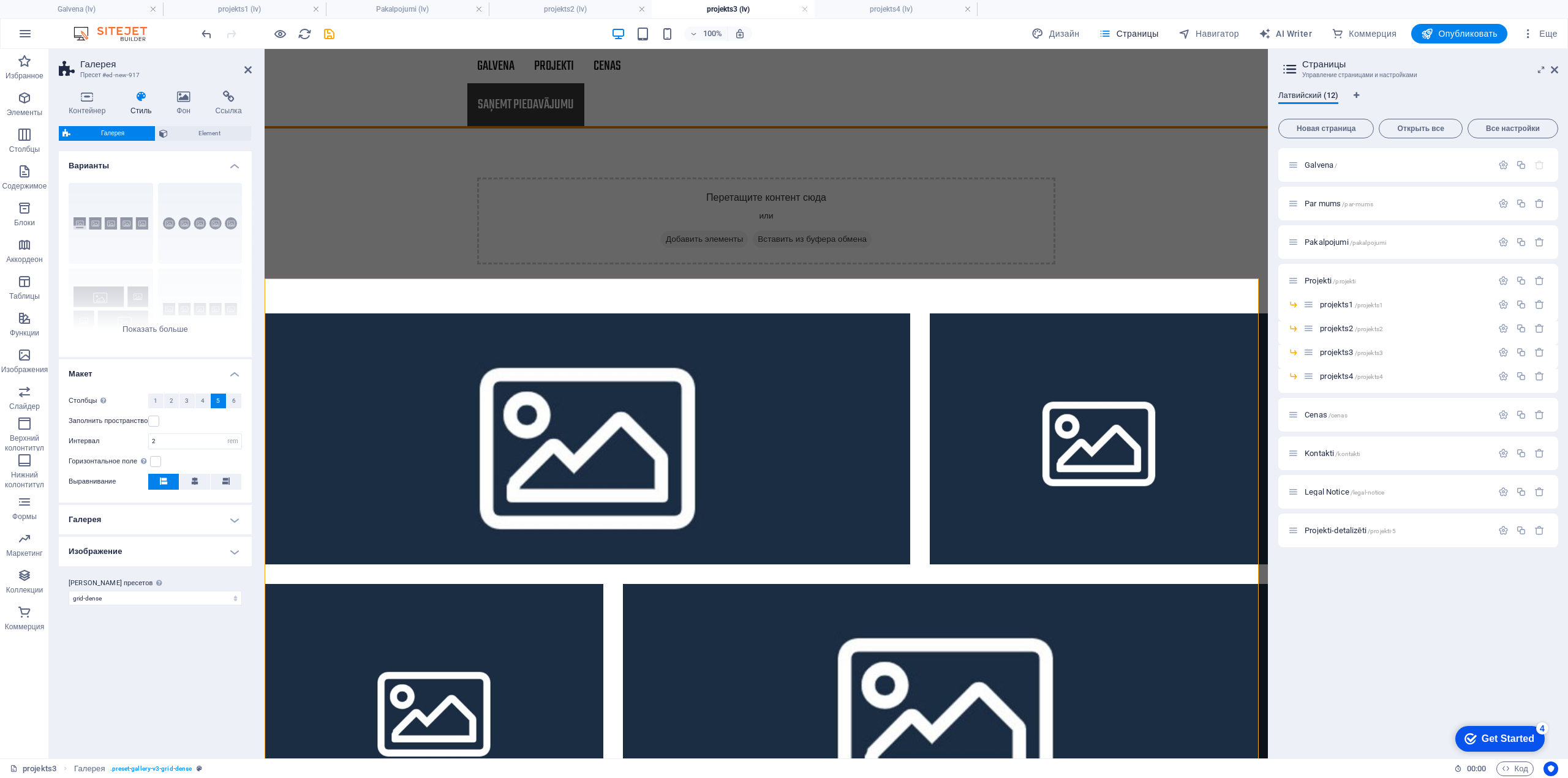
click at [213, 33] on div at bounding box center [267, 33] width 137 height 20
click at [206, 34] on icon "undo" at bounding box center [207, 34] width 14 height 14
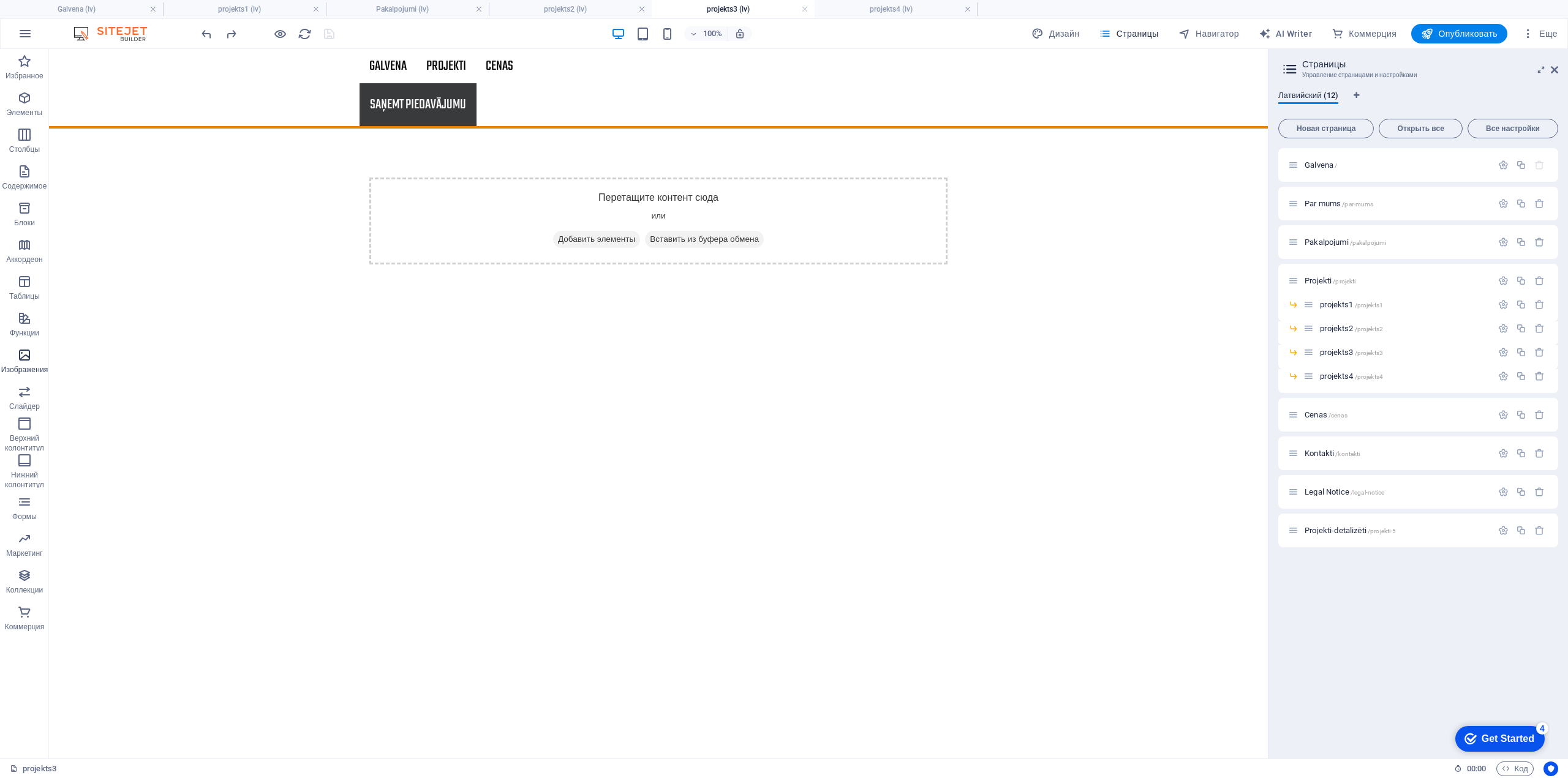
click at [26, 354] on icon "button" at bounding box center [24, 355] width 14 height 14
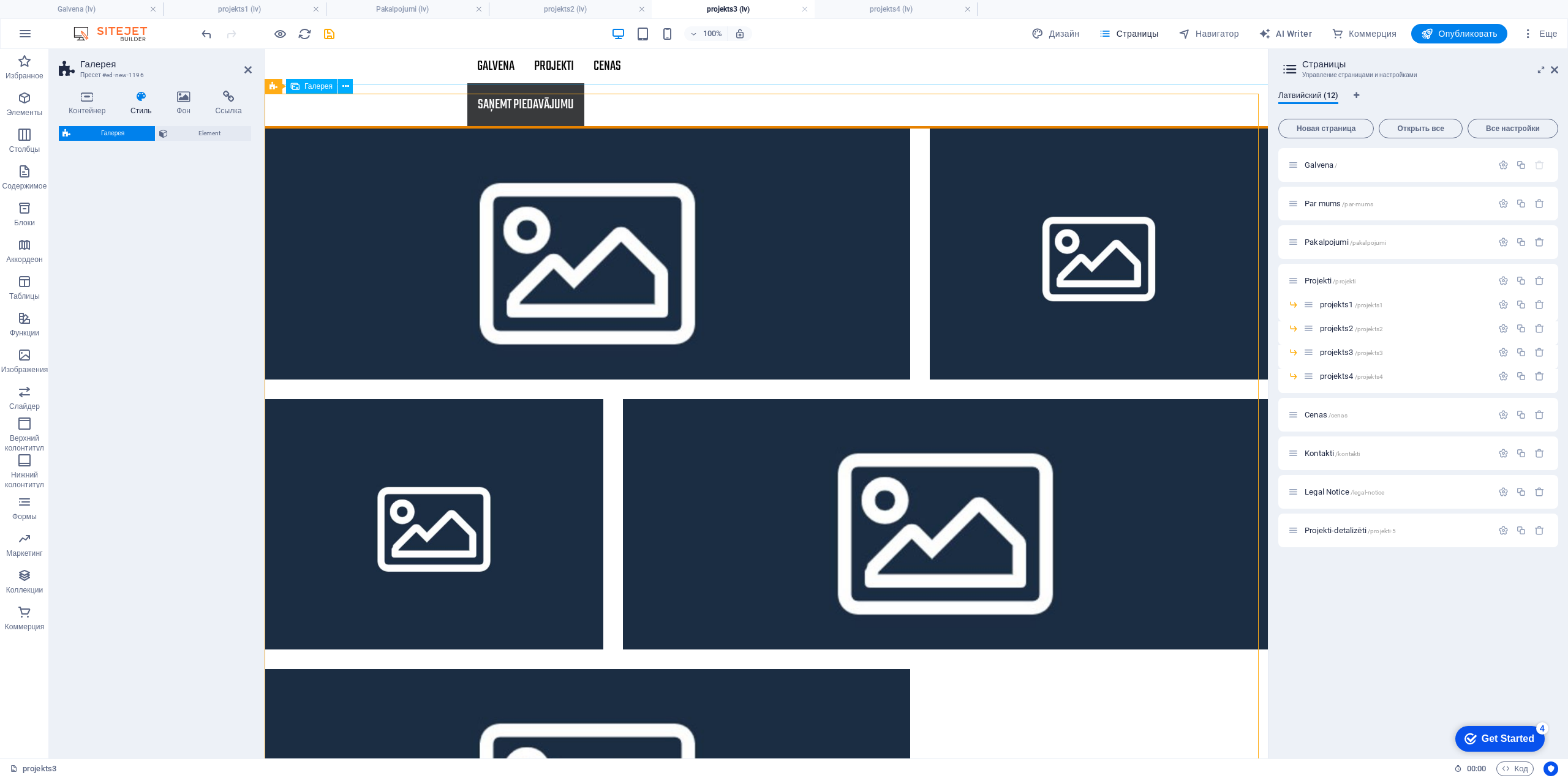
select select "rem"
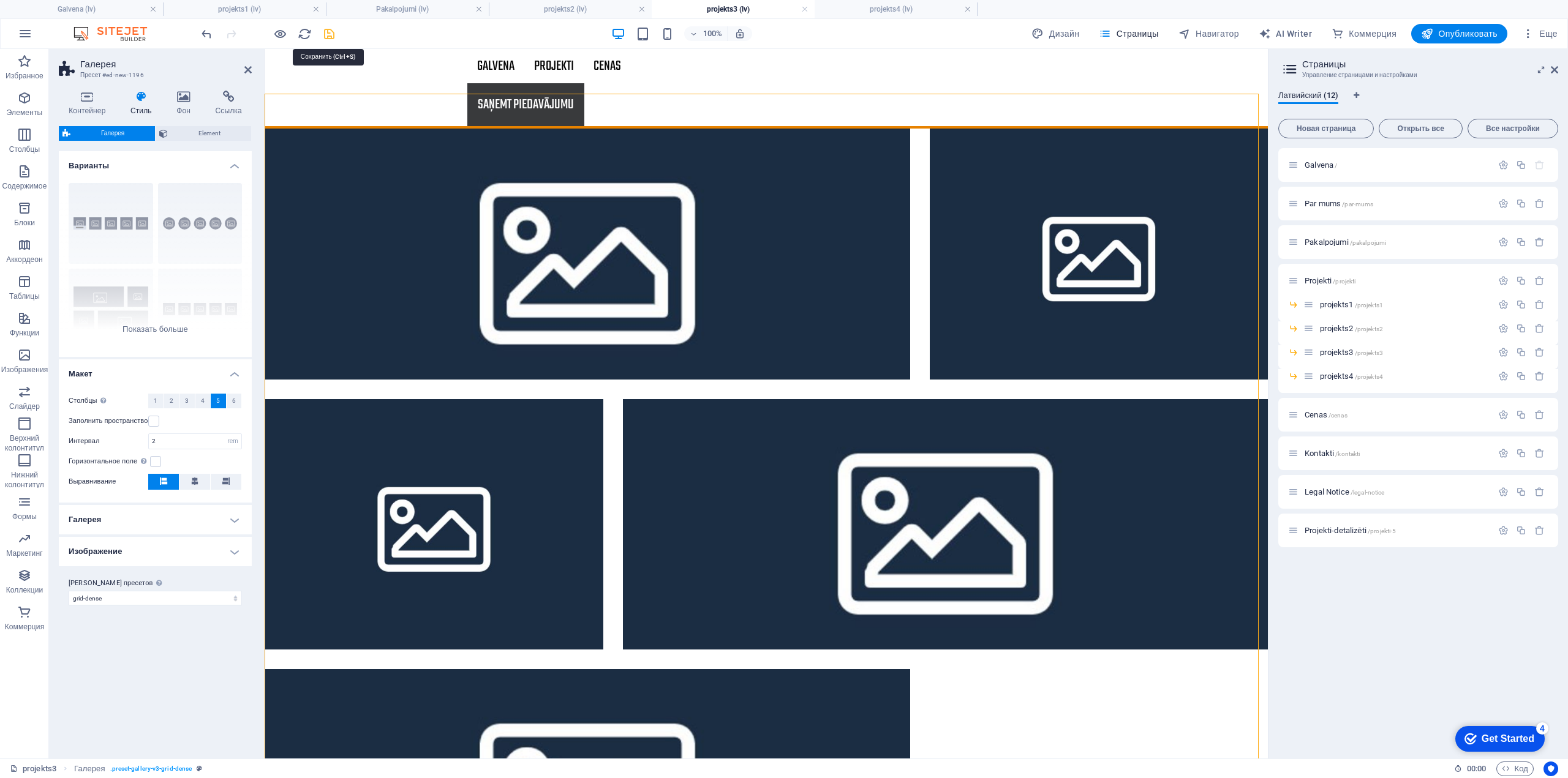
click at [325, 36] on icon "save" at bounding box center [329, 34] width 14 height 14
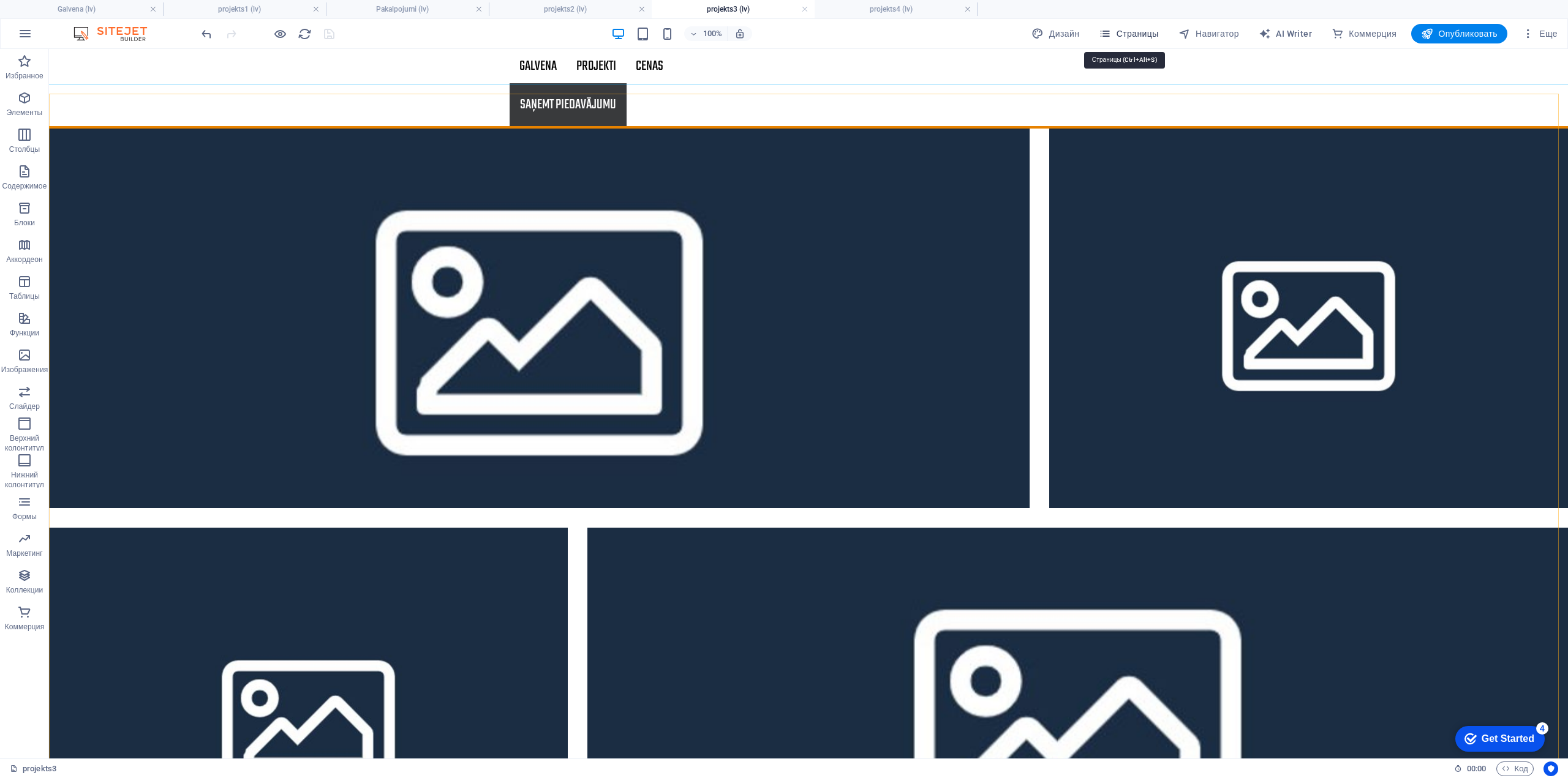
click at [1134, 39] on span "Страницы" at bounding box center [1128, 33] width 60 height 12
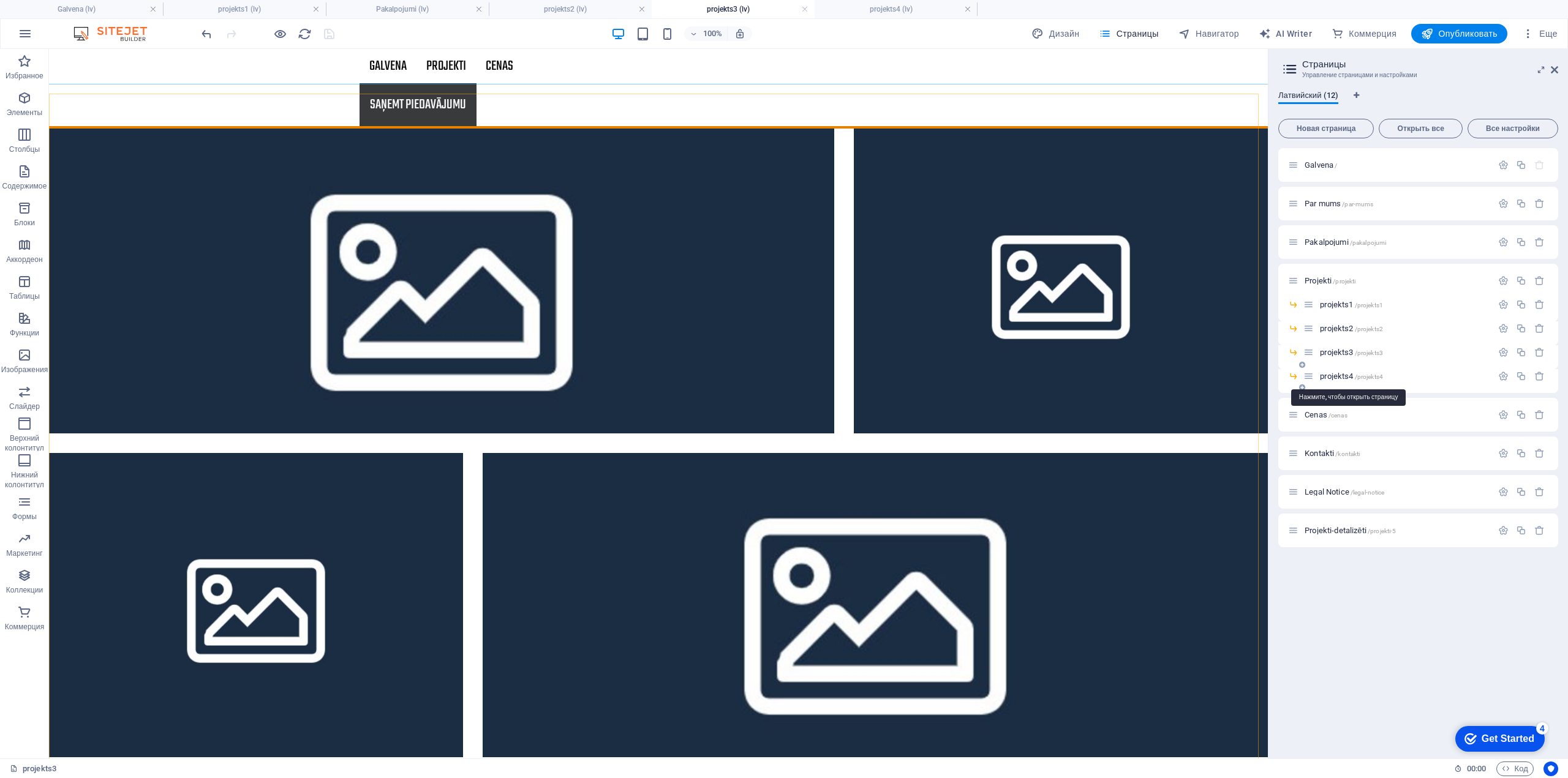
click at [1341, 374] on span "projekts4 /projekts4" at bounding box center [1351, 377] width 63 height 9
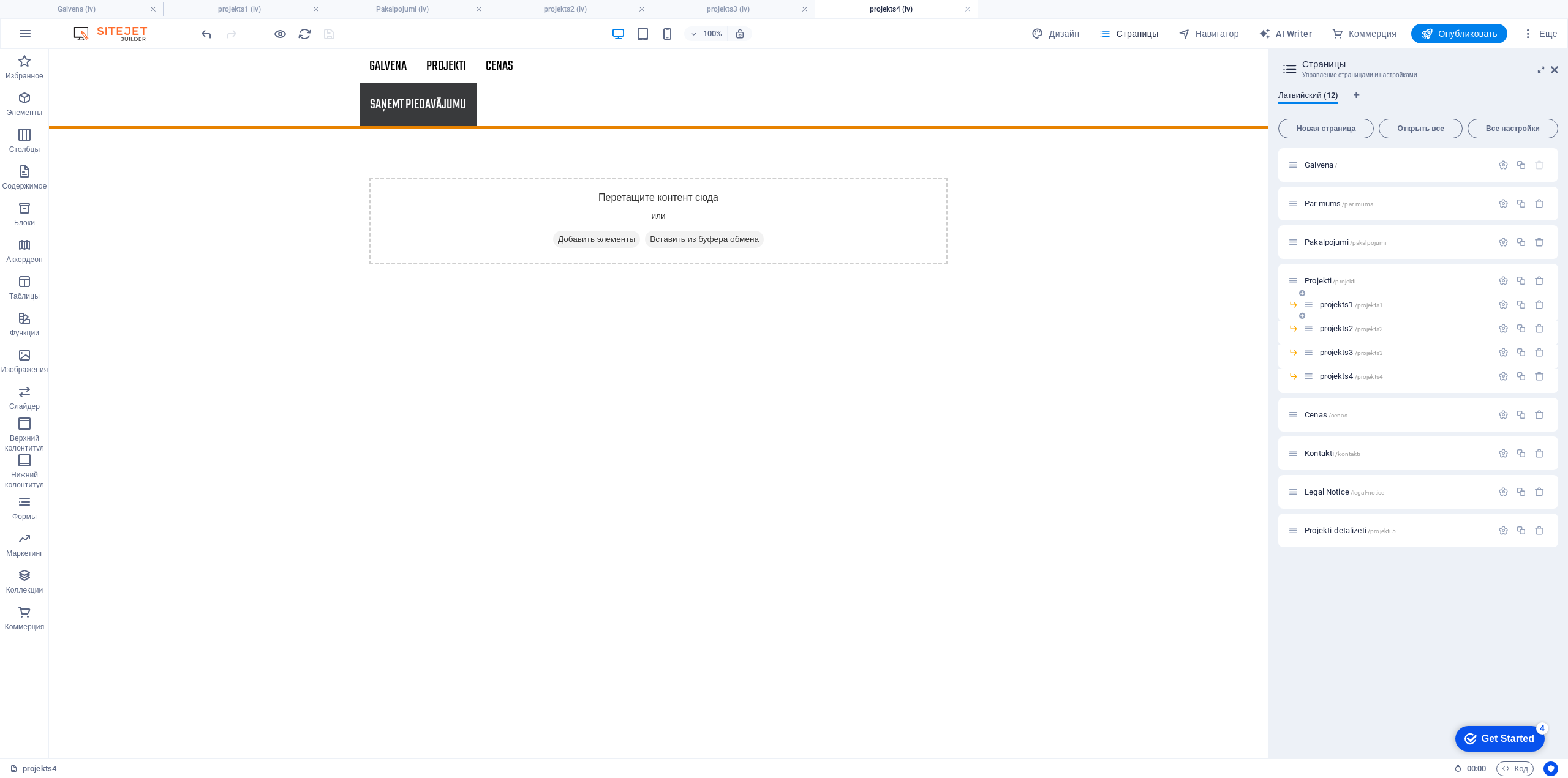
click at [1340, 308] on span "projekts1 /projekts1" at bounding box center [1351, 305] width 63 height 9
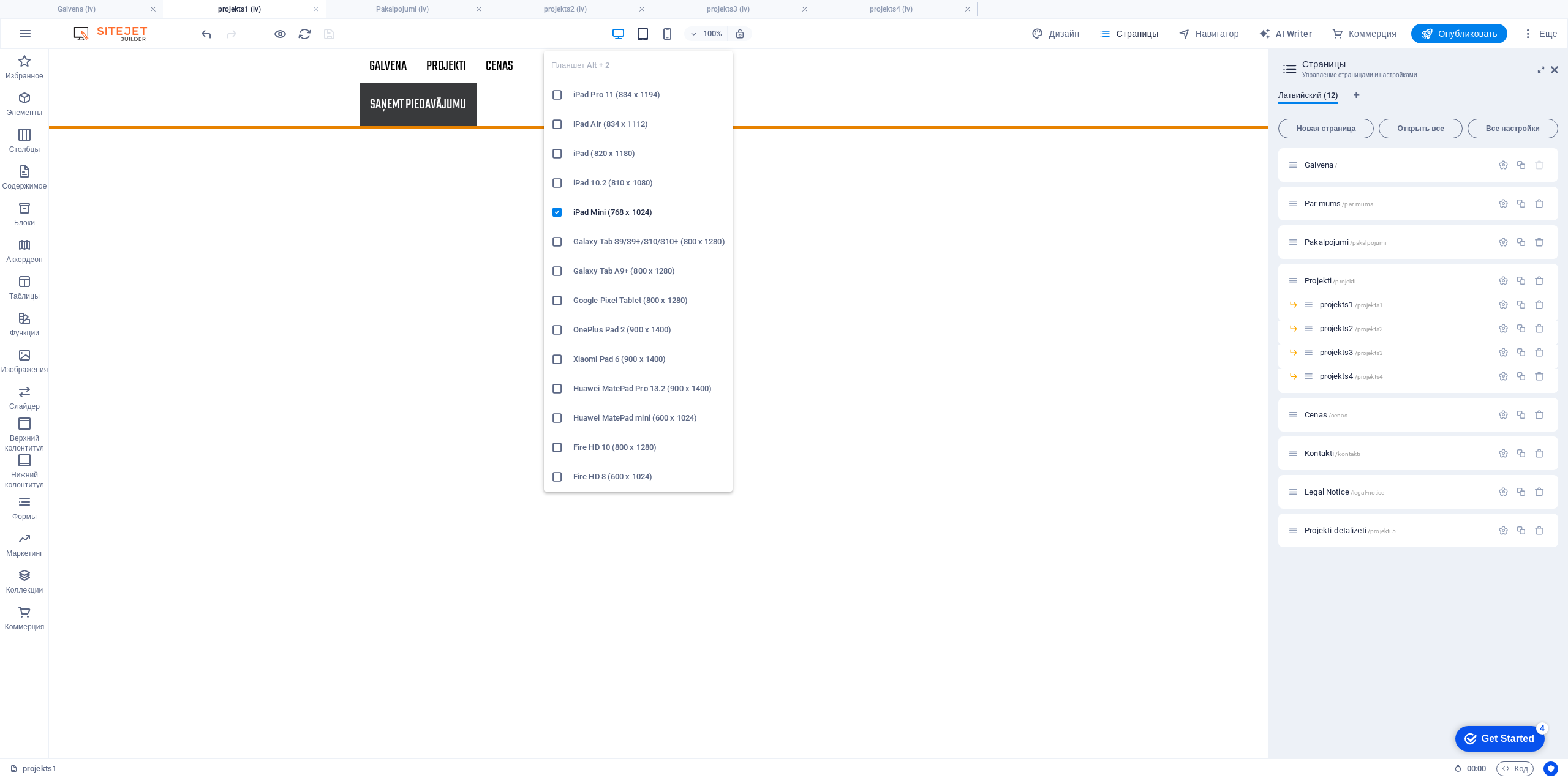
click at [635, 33] on icon "button" at bounding box center [643, 34] width 14 height 14
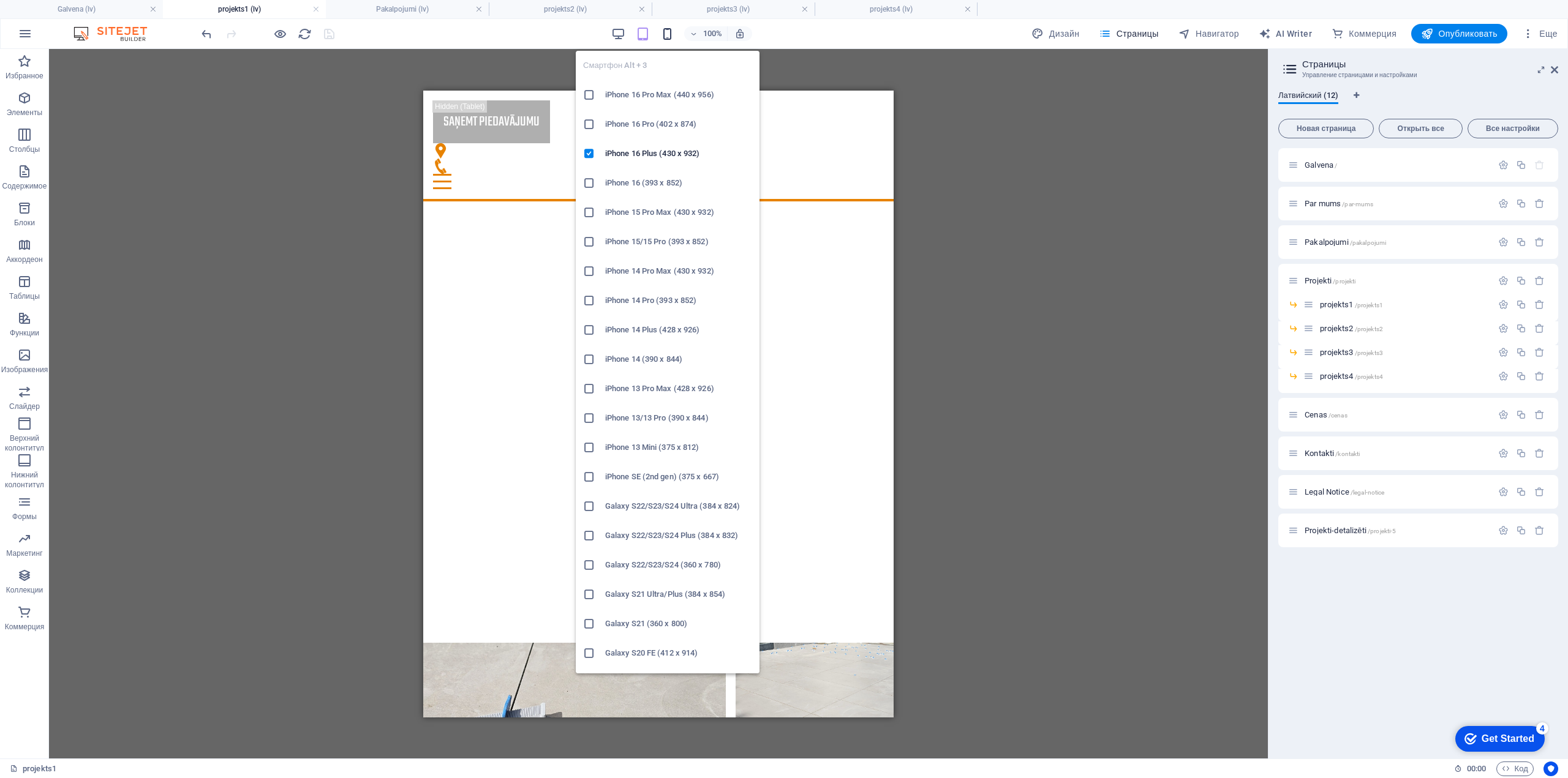
click at [663, 33] on icon "button" at bounding box center [667, 34] width 14 height 14
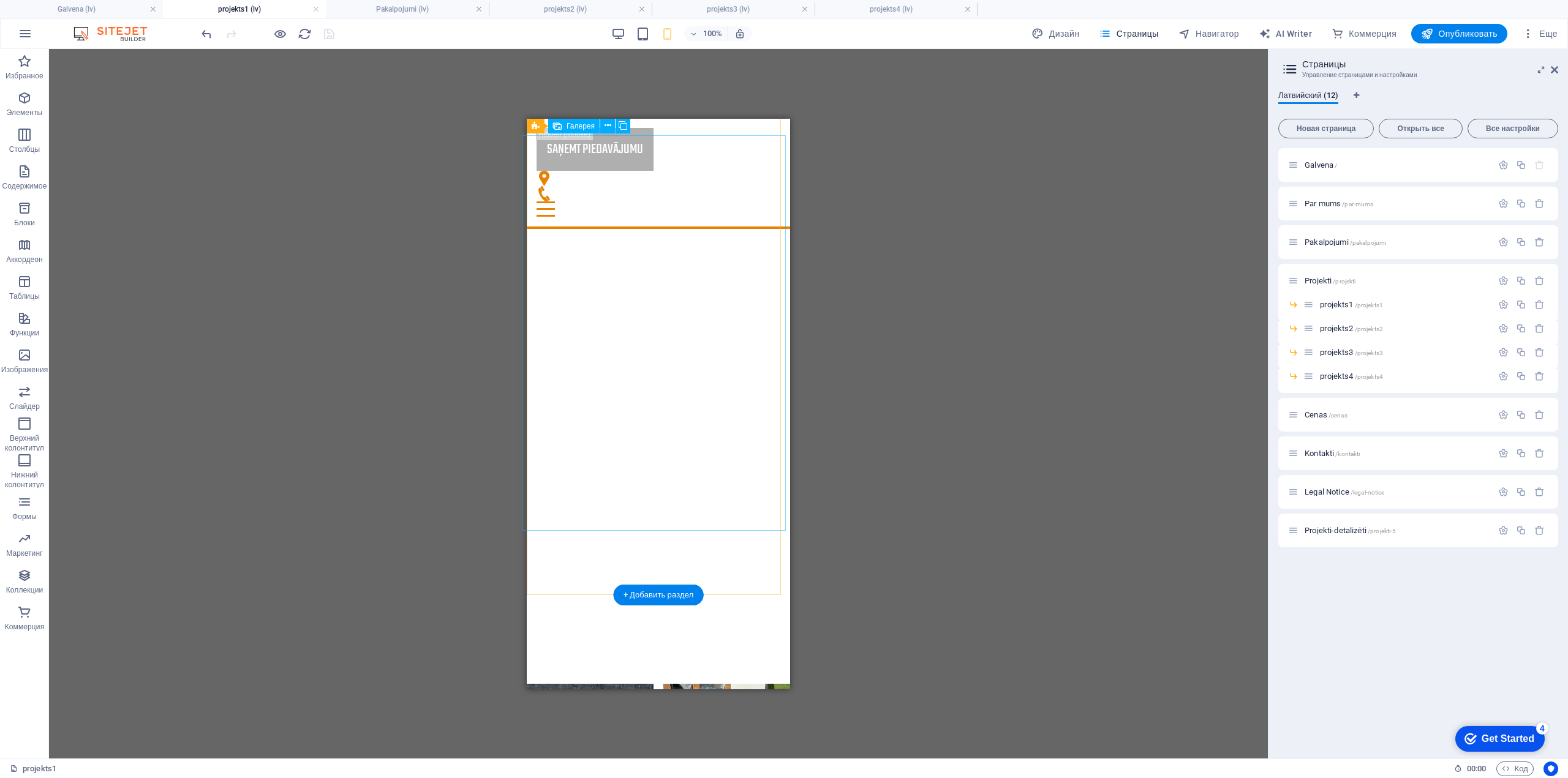
scroll to position [0, 0]
click at [1337, 325] on span "projekts2 /projekts2" at bounding box center [1351, 329] width 63 height 9
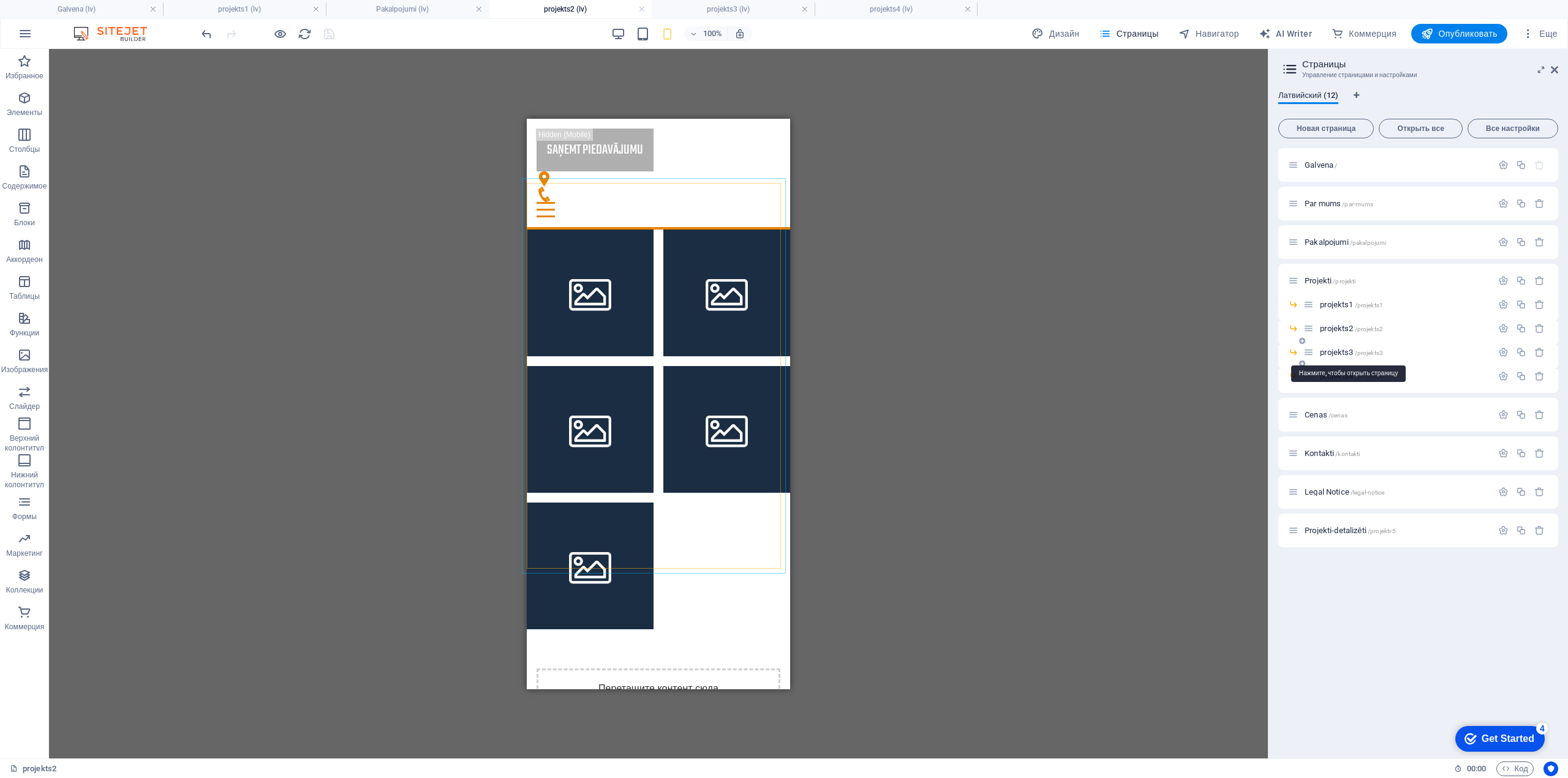
click at [1338, 351] on span "projekts3 /projekts3" at bounding box center [1351, 352] width 63 height 9
click at [1339, 375] on span "projekts4 /projekts4" at bounding box center [1351, 377] width 63 height 9
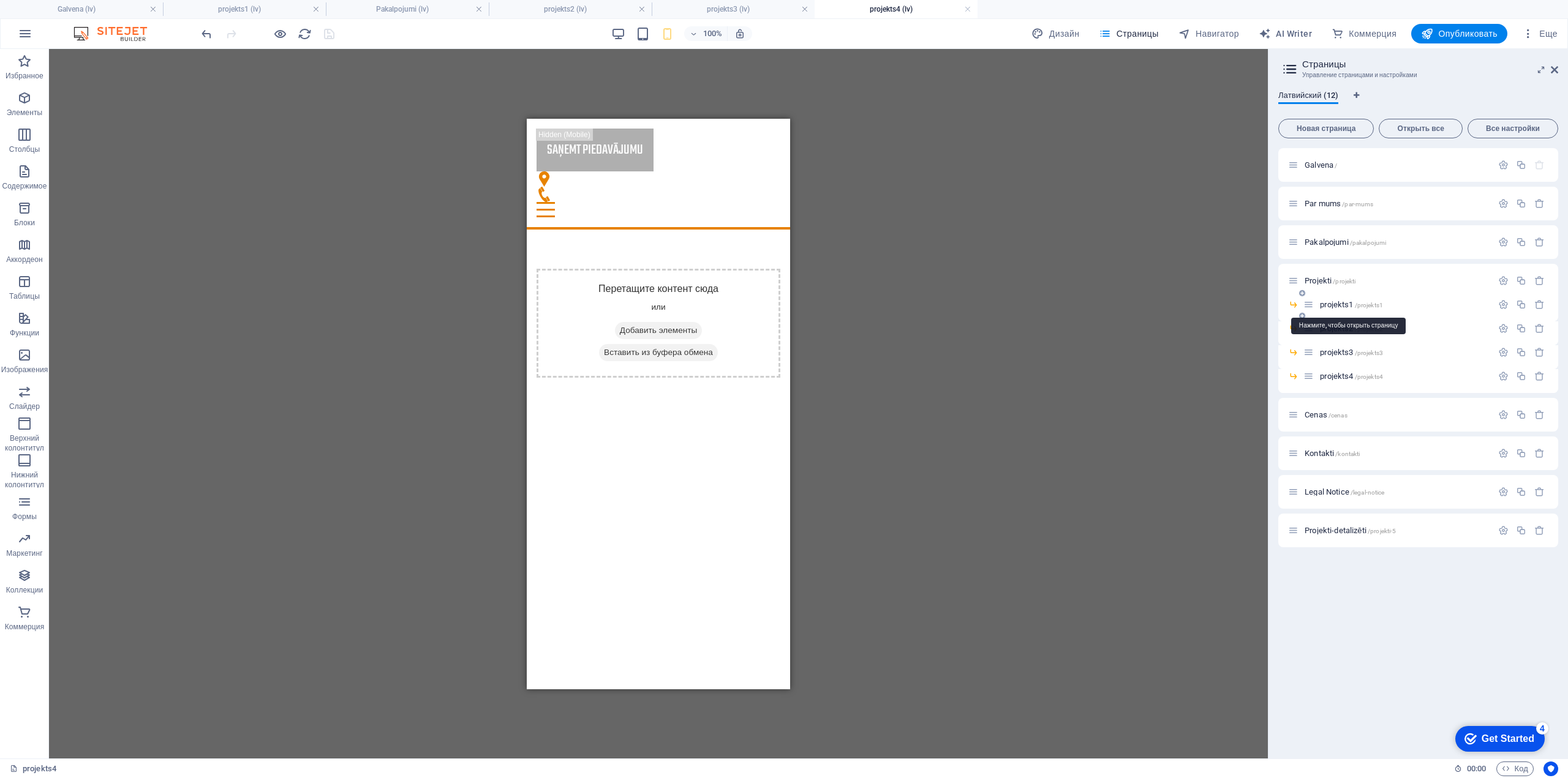
click at [1339, 306] on span "projekts1 /projekts1" at bounding box center [1351, 305] width 63 height 9
click at [1341, 331] on span "projekts2 /projekts2" at bounding box center [1351, 329] width 63 height 9
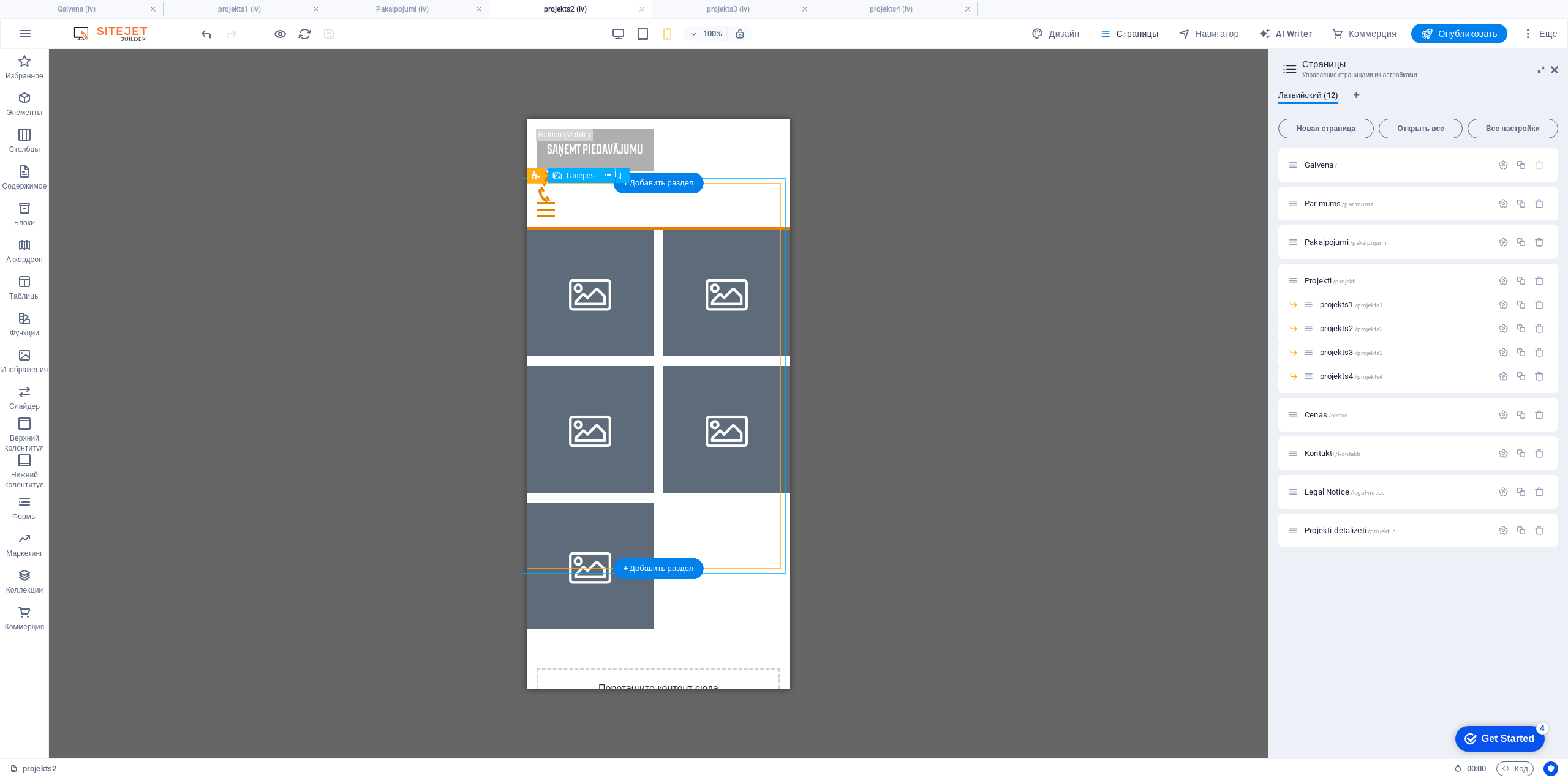
click at [625, 273] on li at bounding box center [590, 293] width 127 height 127
select select "4"
select select "px"
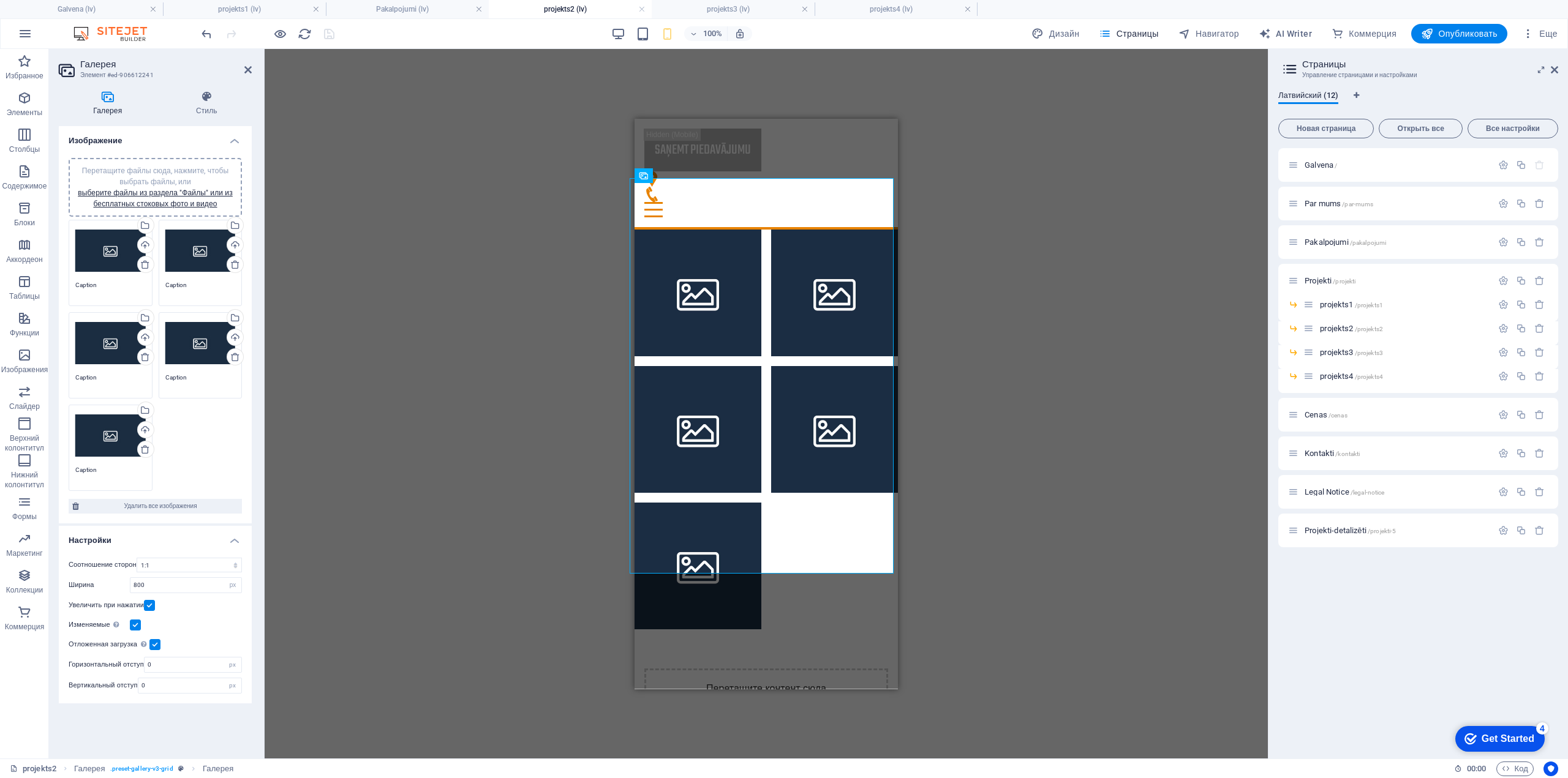
drag, startPoint x: 1059, startPoint y: 322, endPoint x: 1062, endPoint y: 312, distance: 10.4
click at [1059, 322] on div "Перетащите файл, чтобы добавить его Контейнер Заполнитель Справочная информация…" at bounding box center [766, 404] width 1003 height 710
